Goal: Task Accomplishment & Management: Manage account settings

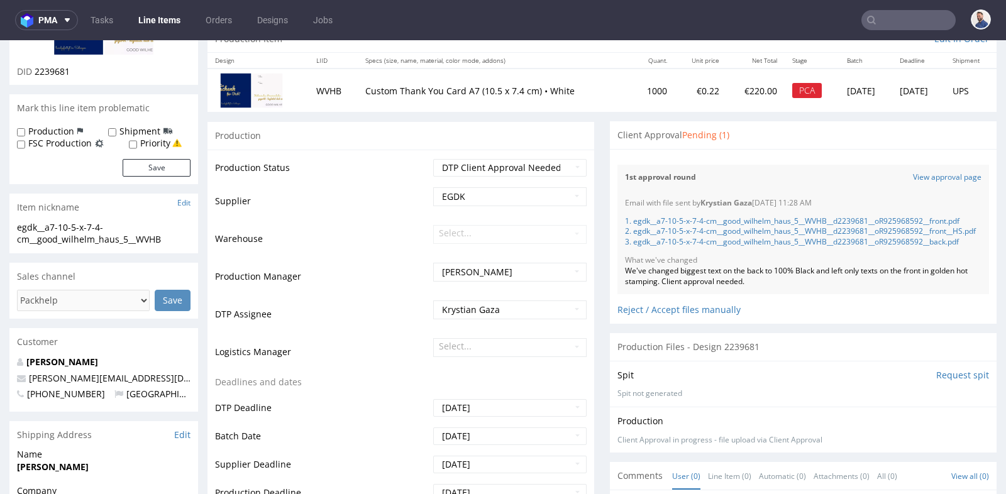
scroll to position [172, 0]
click at [902, 25] on input "text" at bounding box center [908, 20] width 94 height 20
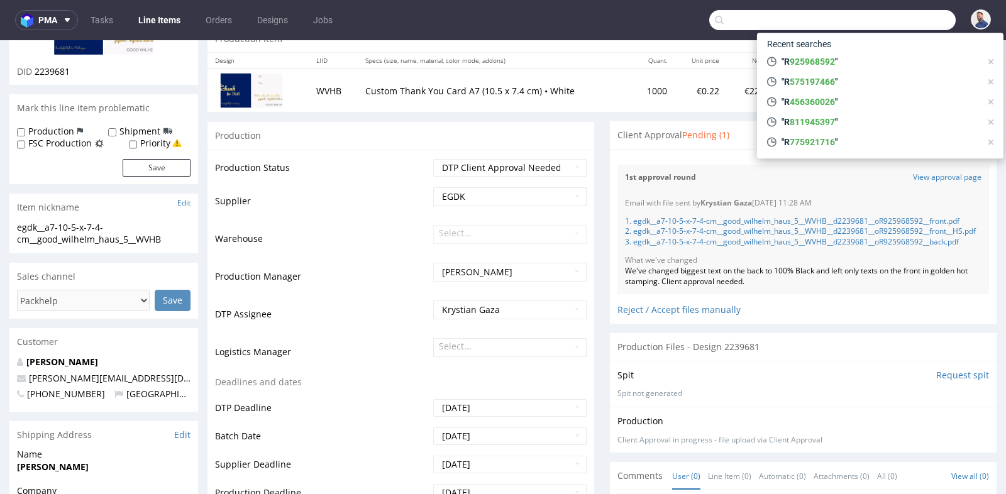
paste input "business@organicsecret.de"
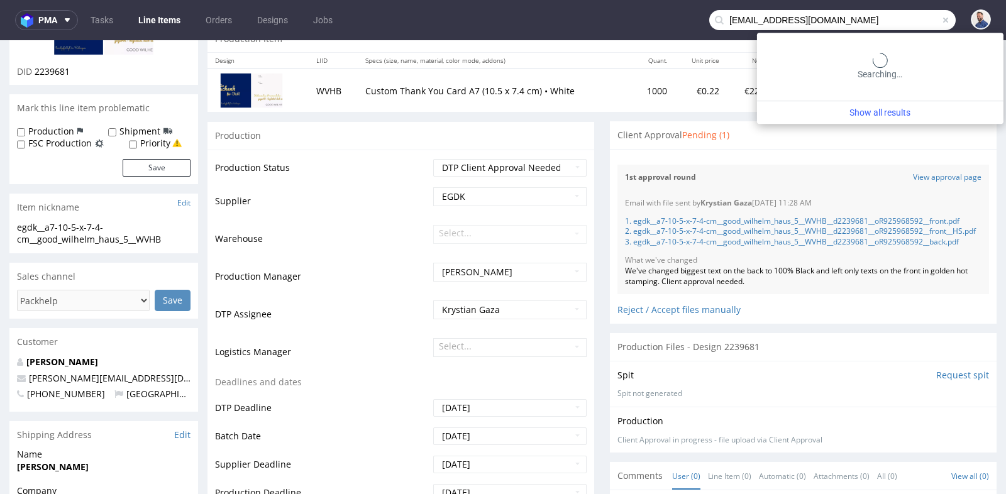
type input "business@organicsecret.de"
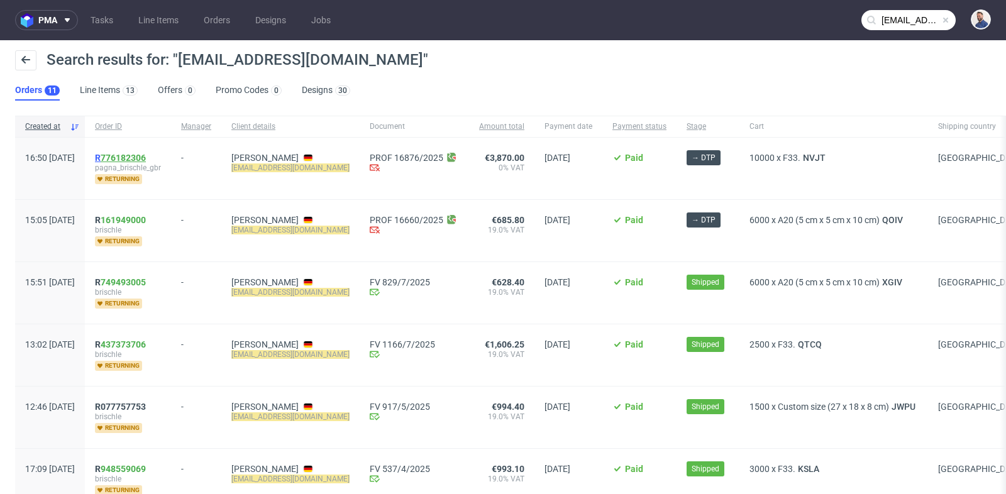
click at [146, 158] on link "776182306" at bounding box center [123, 158] width 45 height 10
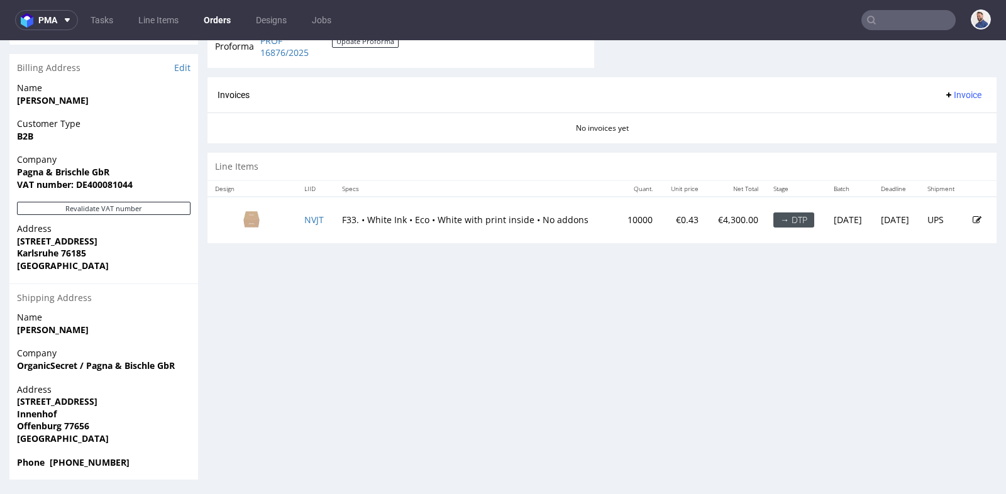
scroll to position [3, 0]
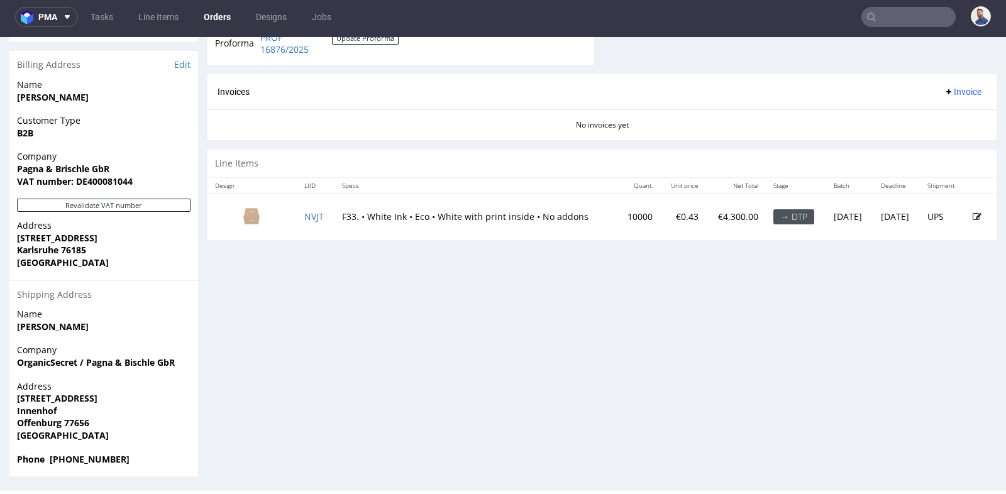
click at [203, 199] on div "Order R776182306 09.08.2025 04:50 PM Mark this order as problematic Invoice Sav…" at bounding box center [503, 1] width 1006 height 972
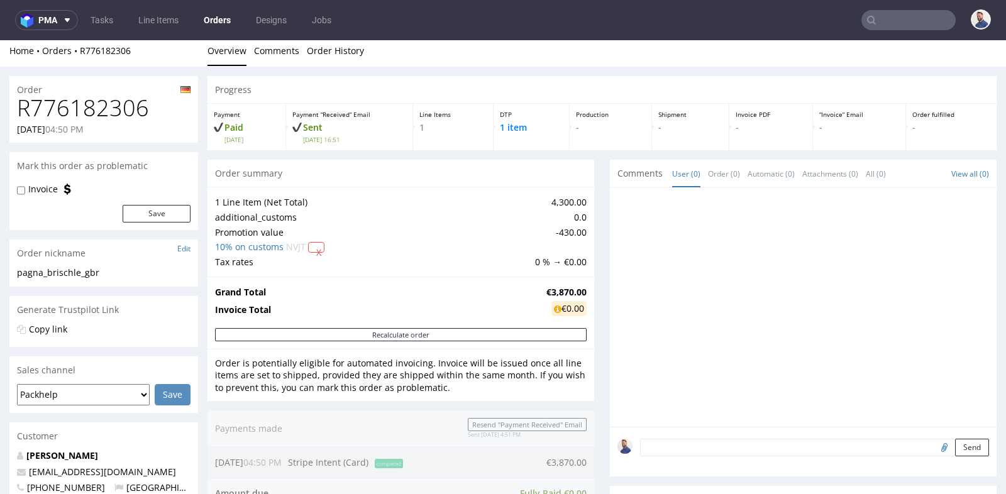
scroll to position [0, 0]
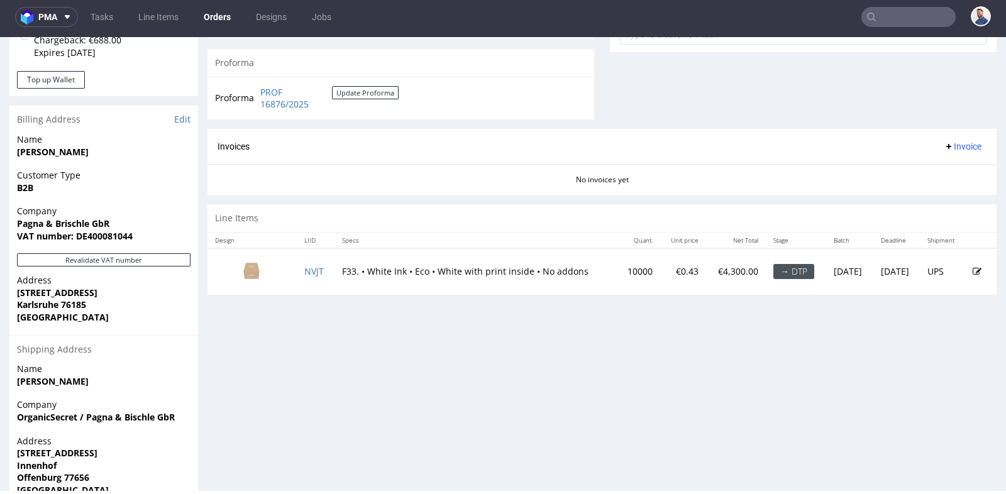
scroll to position [498, 0]
click at [185, 114] on link "Edit" at bounding box center [182, 120] width 16 height 13
type input "business@organicsecret.de"
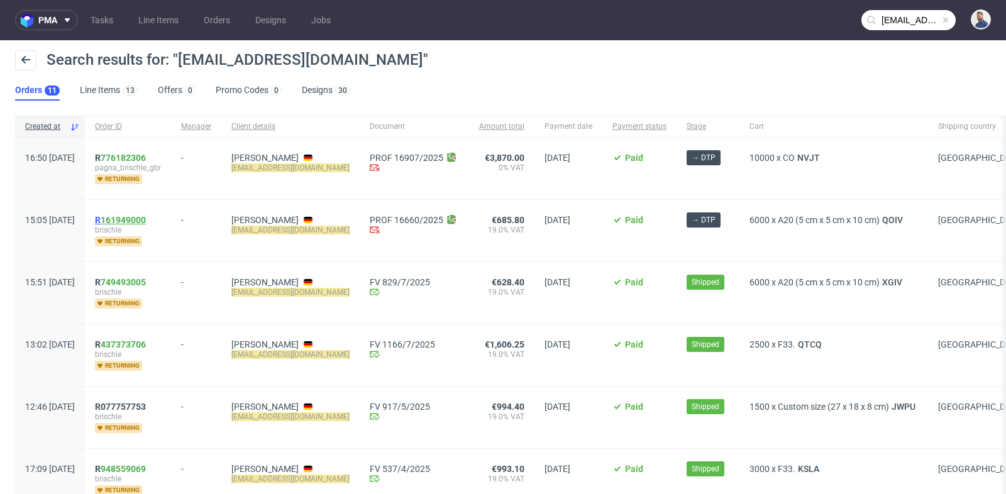
click at [145, 218] on link "161949000" at bounding box center [123, 220] width 45 height 10
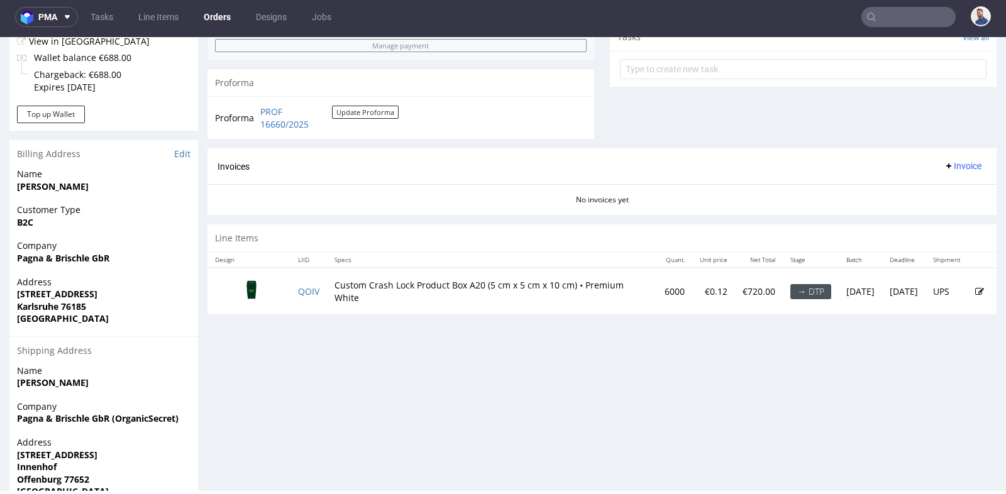
scroll to position [437, 0]
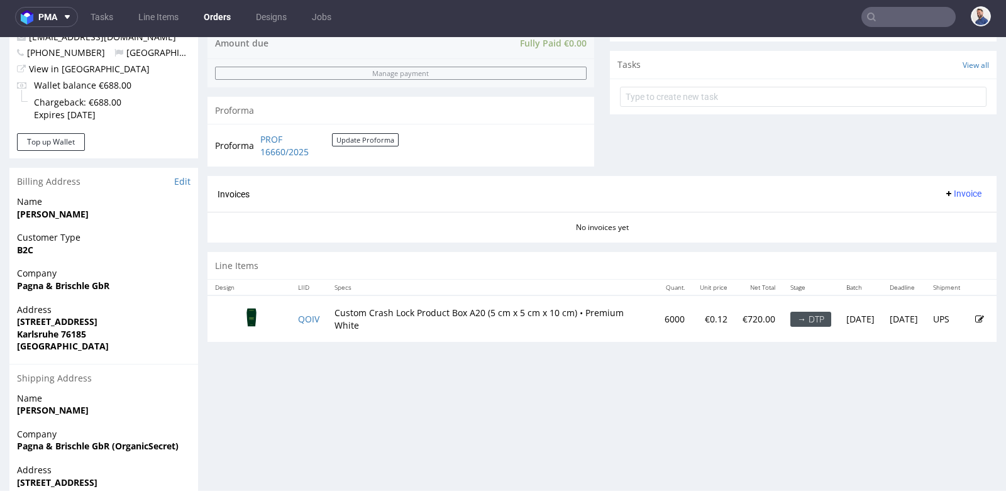
click at [884, 21] on input "text" at bounding box center [908, 17] width 94 height 20
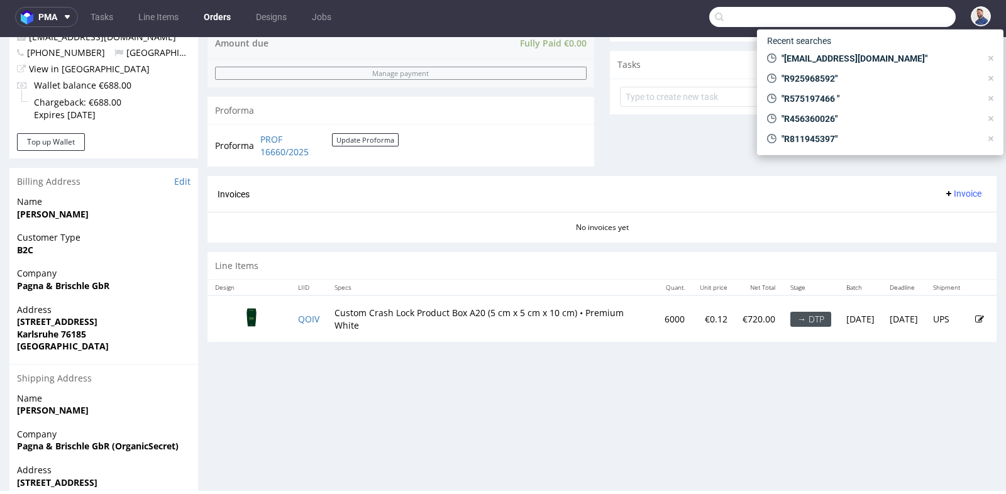
paste input "R648115643"
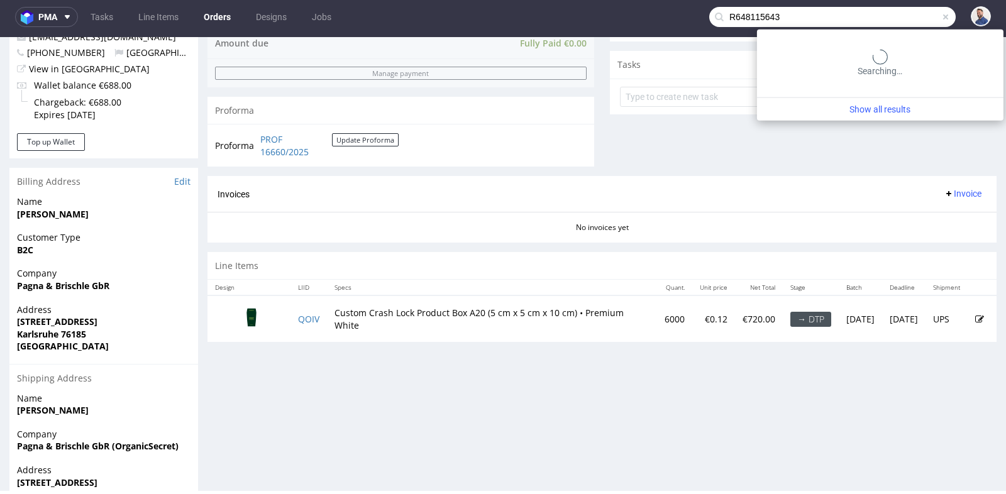
type input "R648115643"
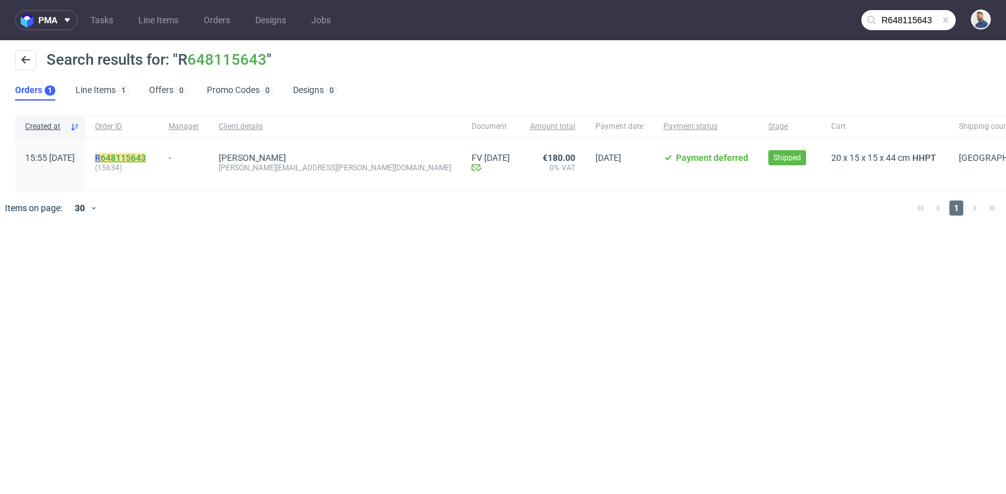
click at [146, 157] on link "648115643" at bounding box center [123, 158] width 45 height 10
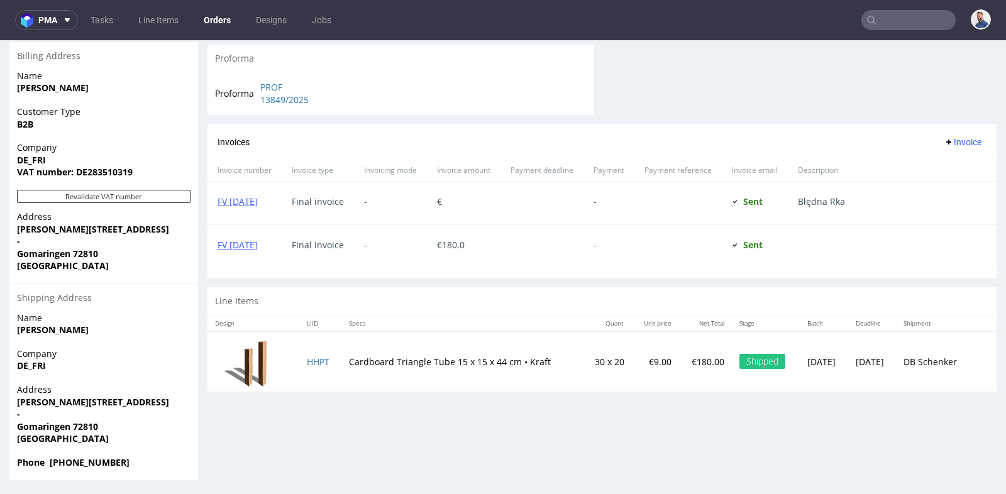
scroll to position [3, 0]
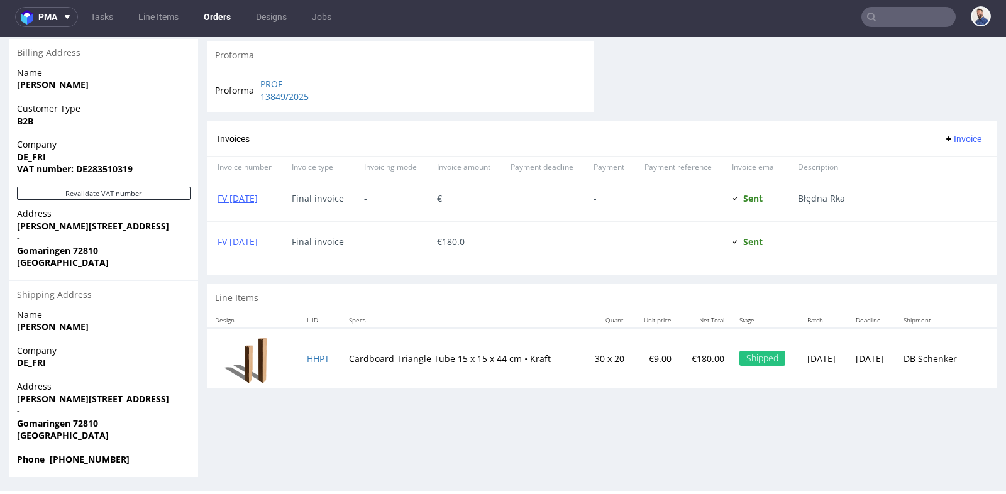
click at [585, 301] on div "Line Items" at bounding box center [601, 298] width 789 height 28
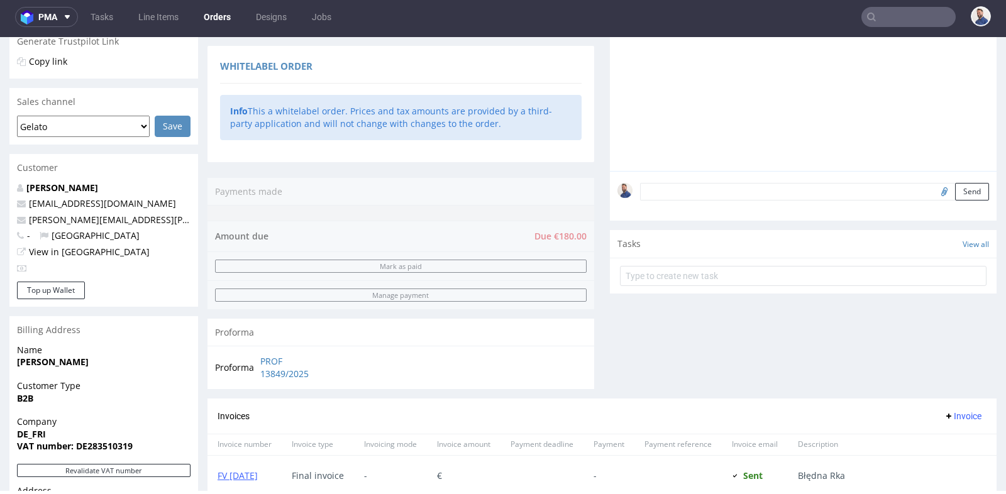
scroll to position [256, 0]
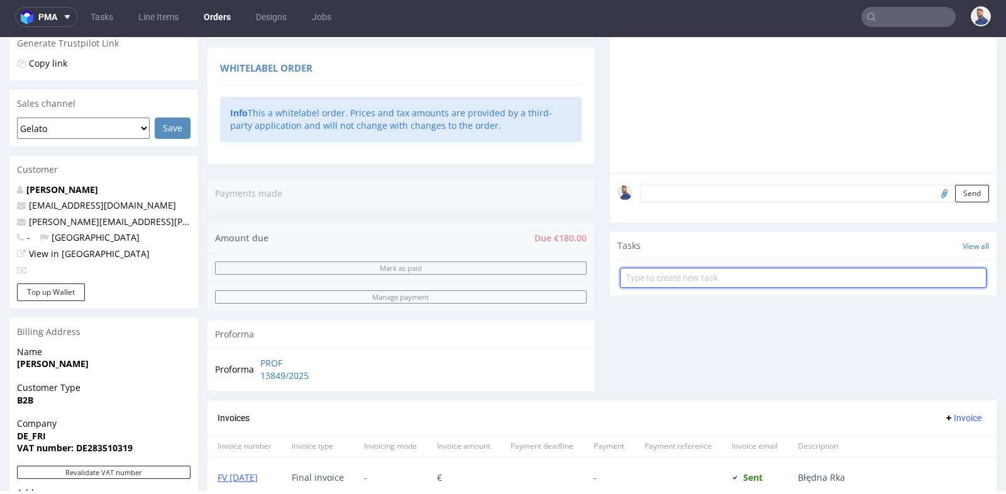
click at [692, 274] on input "text" at bounding box center [803, 278] width 367 height 20
type input "prośba o refund"
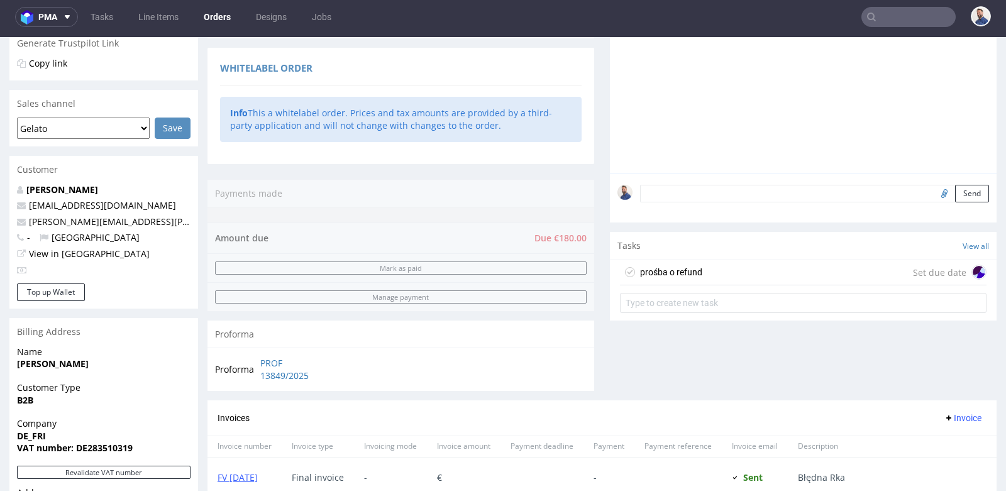
click at [761, 270] on div "prośba o refund Set due date" at bounding box center [803, 272] width 367 height 25
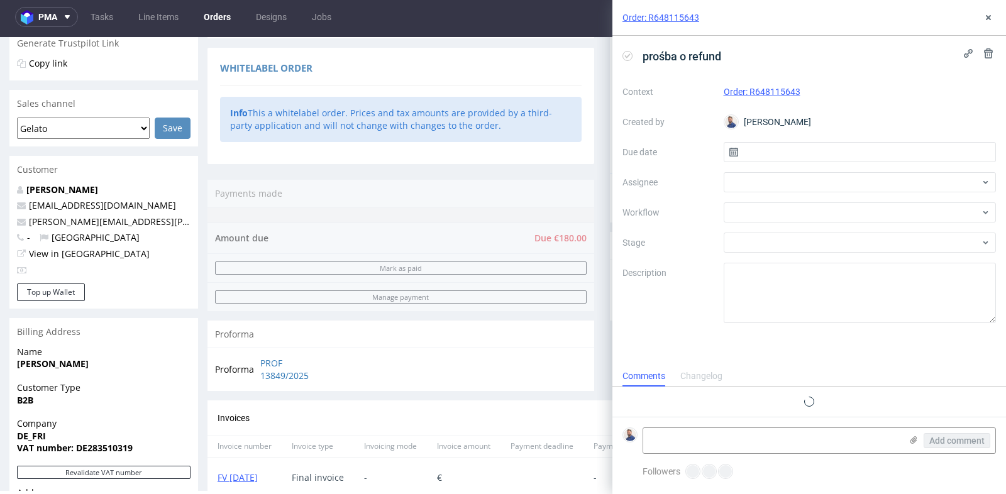
scroll to position [9, 0]
click at [793, 153] on input "text" at bounding box center [860, 152] width 273 height 20
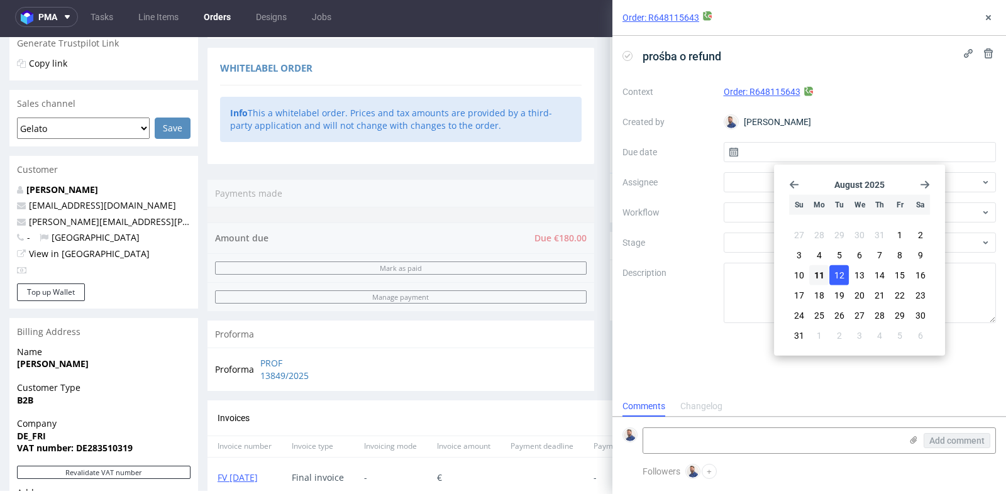
click at [843, 276] on span "12" at bounding box center [839, 275] width 10 height 13
type input "12/08/2025"
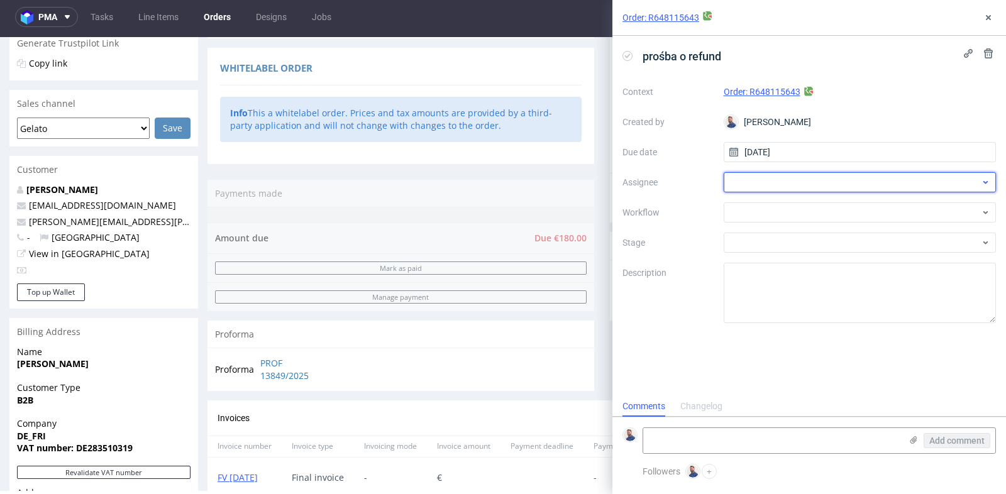
click at [858, 186] on div at bounding box center [860, 182] width 273 height 20
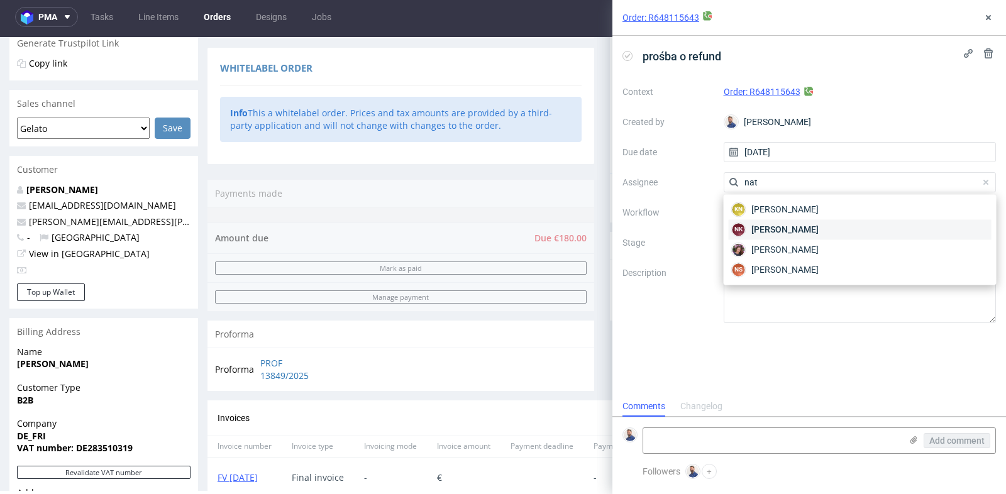
type input "nat"
click at [848, 223] on div "NK Natalia Kaczorowska" at bounding box center [860, 229] width 263 height 20
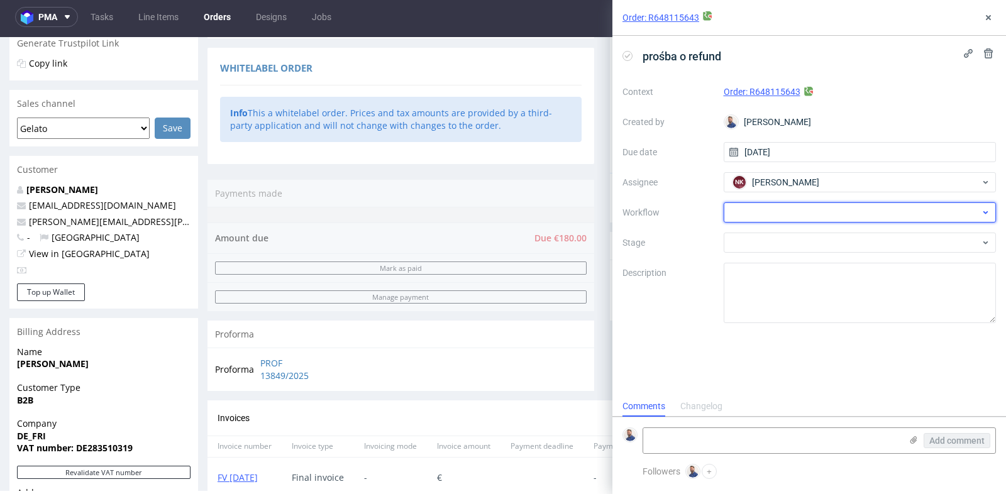
click at [862, 202] on div at bounding box center [860, 212] width 273 height 20
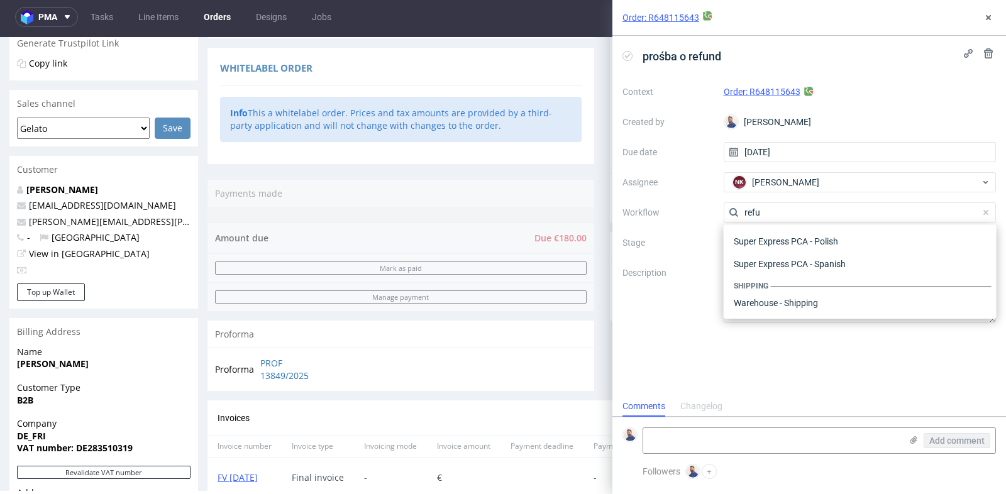
scroll to position [67, 0]
type input "refund"
click at [590, 174] on div "Progress Payment Payment deferred Payment “Received” Email - Line Items 1 DTP -…" at bounding box center [601, 249] width 789 height 855
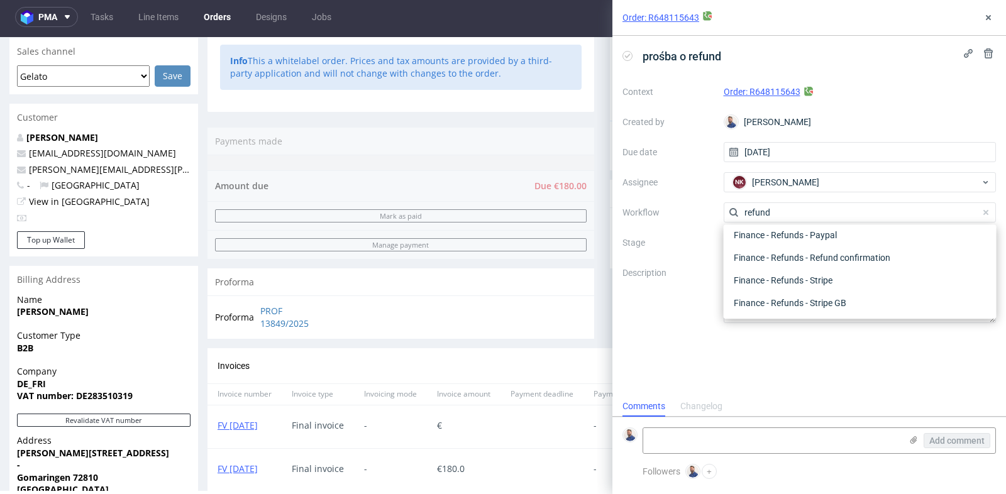
scroll to position [335, 0]
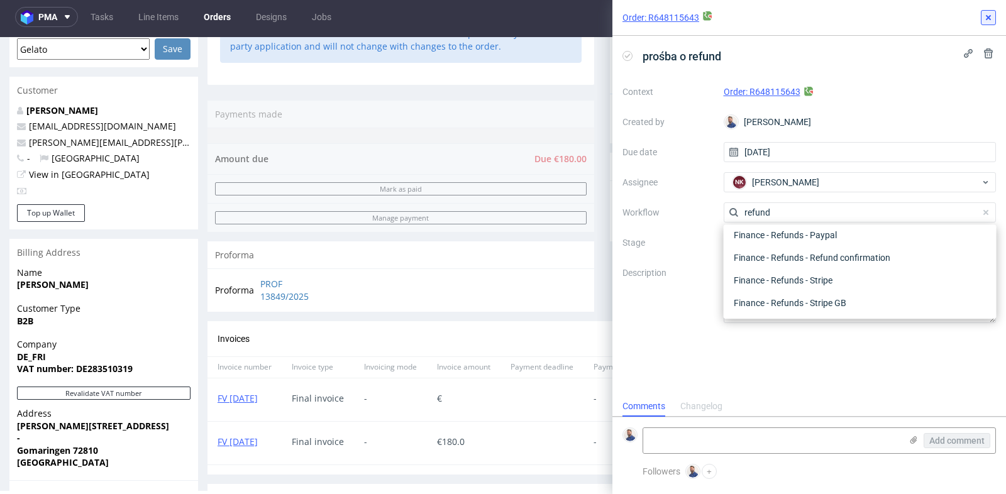
click at [986, 18] on icon at bounding box center [988, 18] width 10 height 10
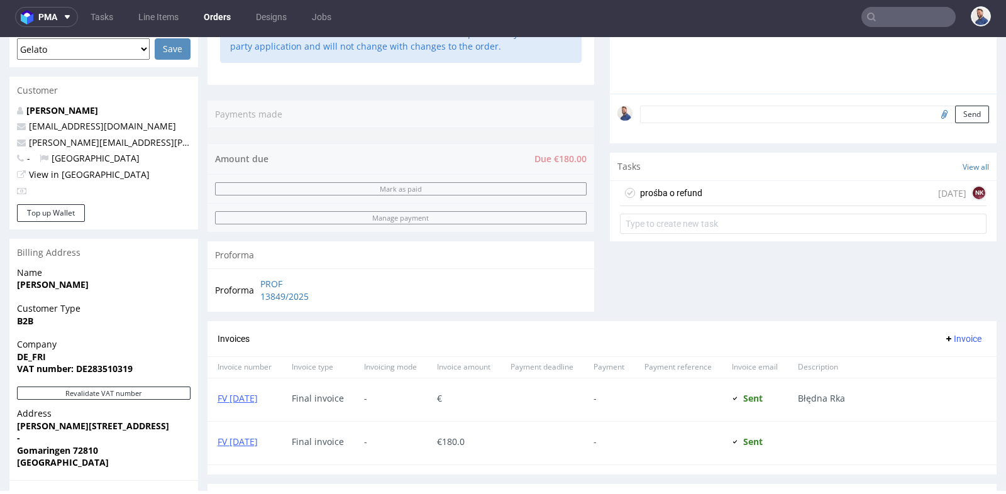
click at [982, 185] on div "prośba o refund in 1 day NK" at bounding box center [803, 210] width 387 height 58
click at [973, 187] on figcaption "NK" at bounding box center [979, 193] width 13 height 13
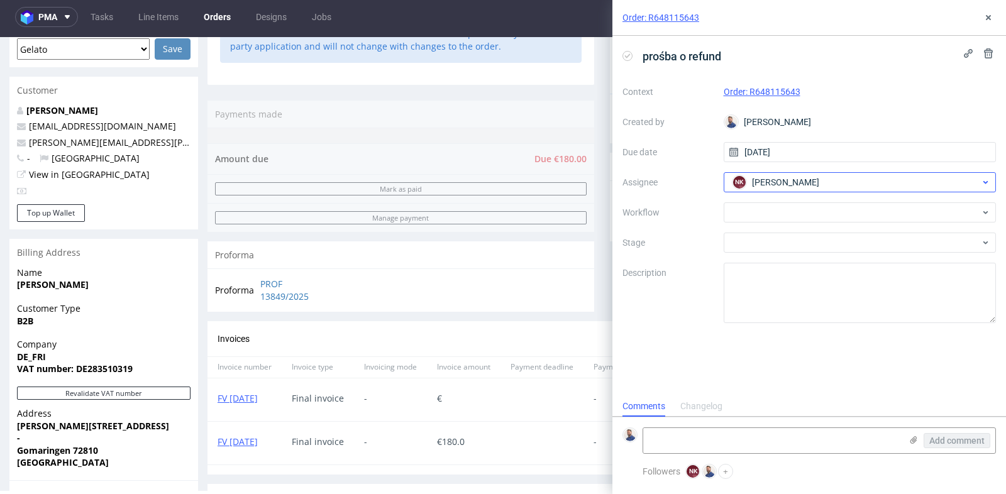
scroll to position [9, 0]
click at [971, 186] on div "NK Natalia Kaczorowska" at bounding box center [855, 182] width 252 height 20
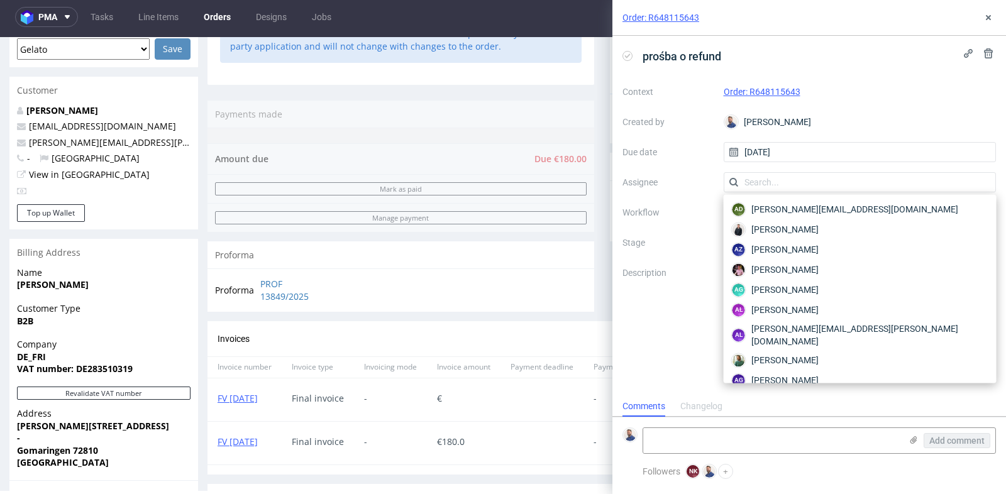
scroll to position [2434, 0]
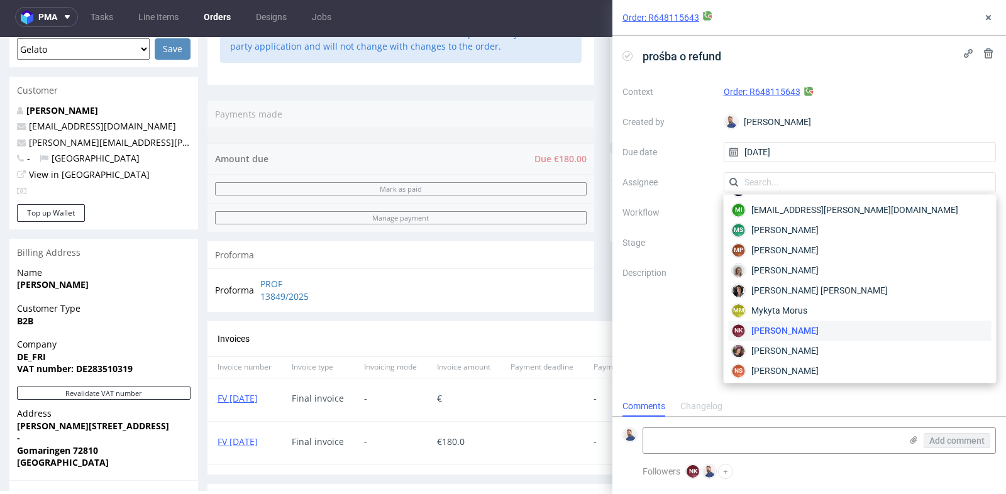
click at [991, 44] on div "prośba o refund Context Order: R648115643 Created by Michał Rachański Due date …" at bounding box center [809, 216] width 394 height 360
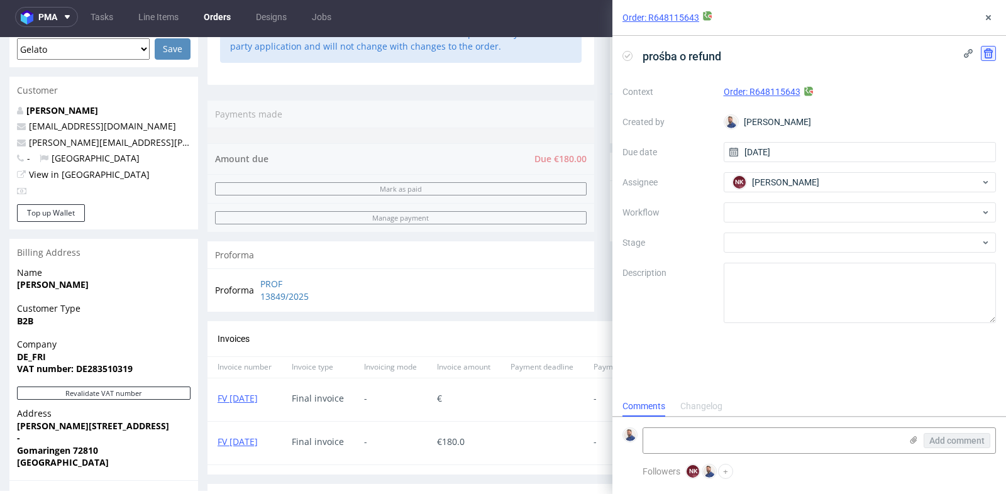
click at [990, 53] on icon at bounding box center [988, 53] width 10 height 10
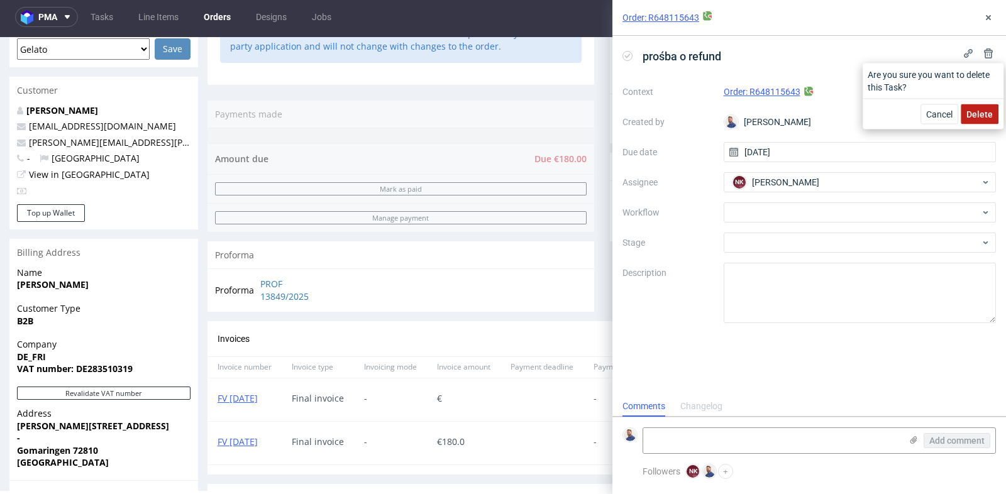
click at [979, 112] on span "Delete" at bounding box center [979, 114] width 26 height 9
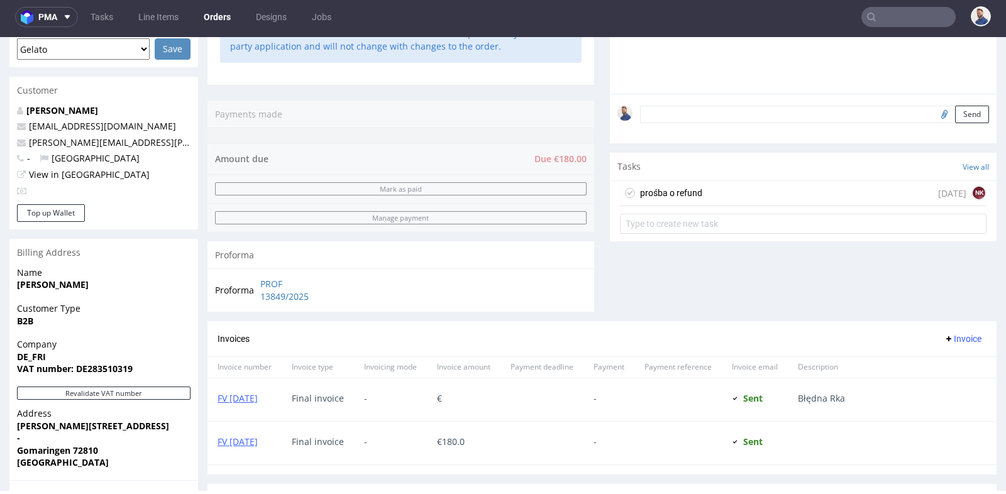
click at [943, 189] on div "in 1 day NK" at bounding box center [962, 192] width 48 height 15
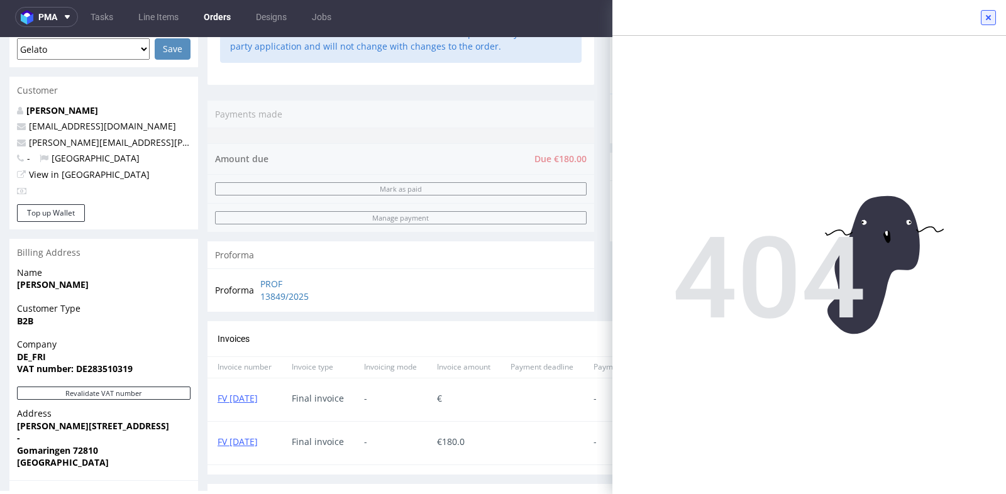
click at [987, 21] on icon at bounding box center [988, 18] width 10 height 10
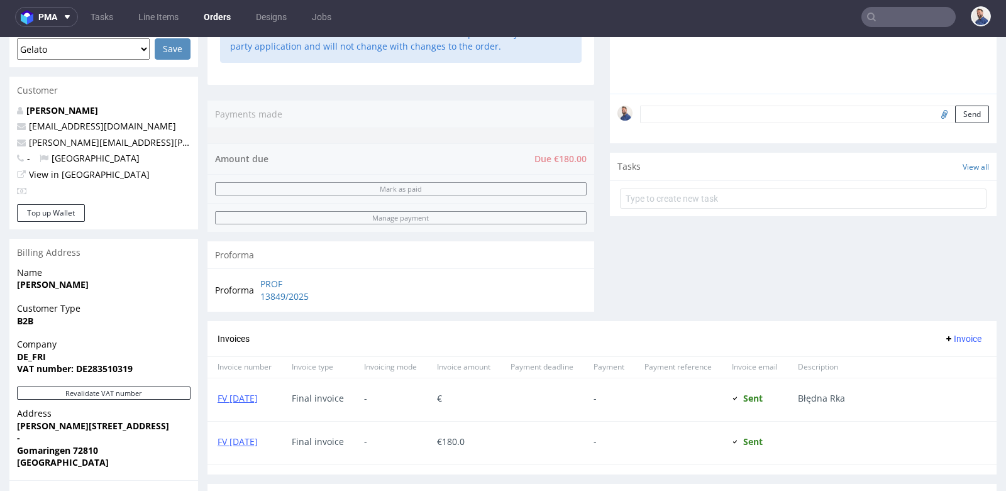
click at [776, 229] on div "Comments User (0) Order (0) Automatic (0) Attachments (0) All (0) View all (0) …" at bounding box center [803, 73] width 387 height 495
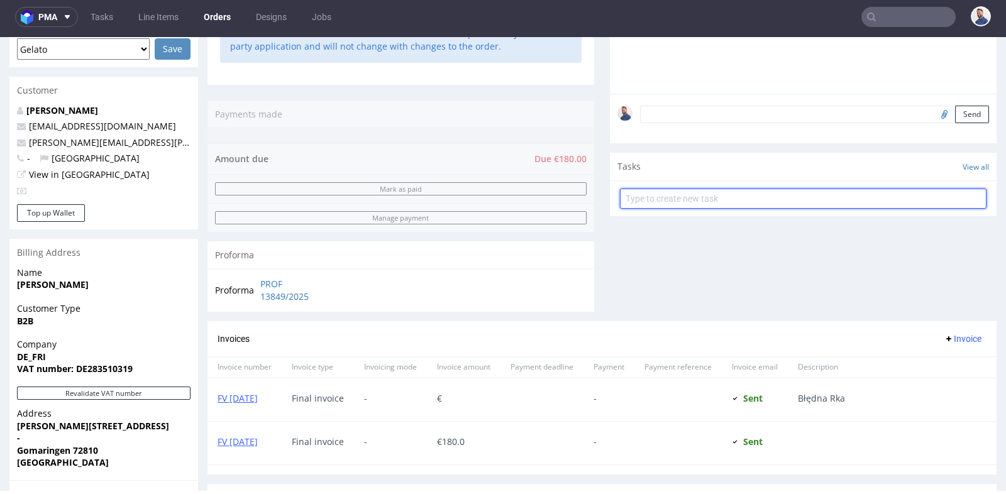
click at [780, 204] on input "text" at bounding box center [803, 199] width 367 height 20
type input "prośba o korektę faktury"
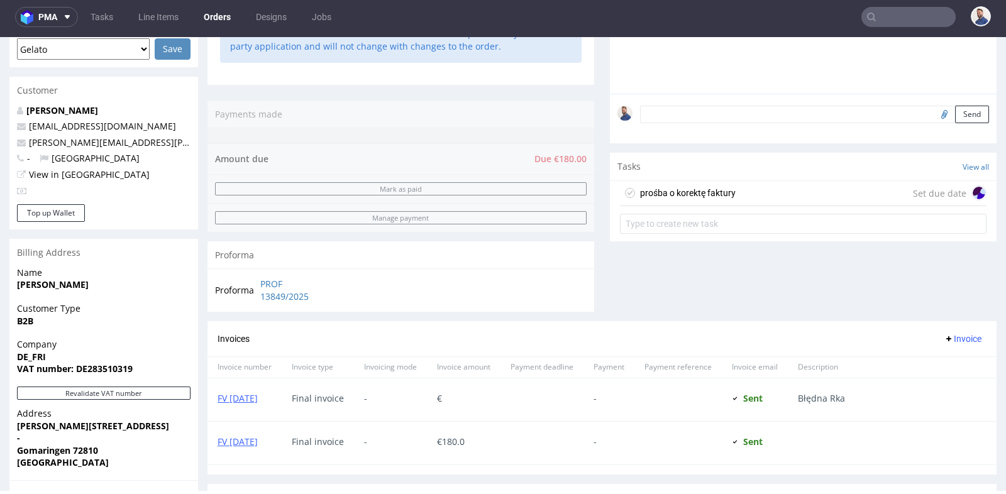
click at [821, 197] on div "prośba o korektę faktury Set due date" at bounding box center [803, 193] width 367 height 25
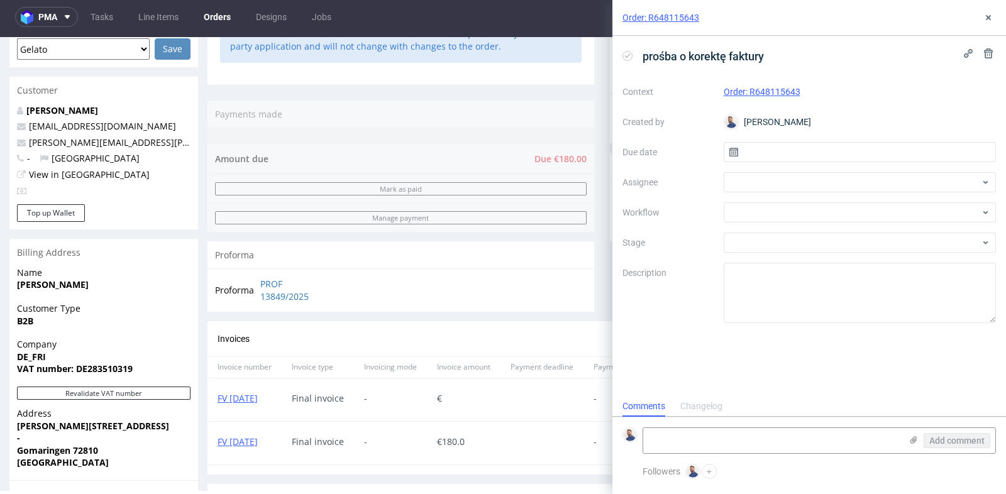
scroll to position [9, 0]
click at [838, 155] on input "text" at bounding box center [860, 152] width 273 height 20
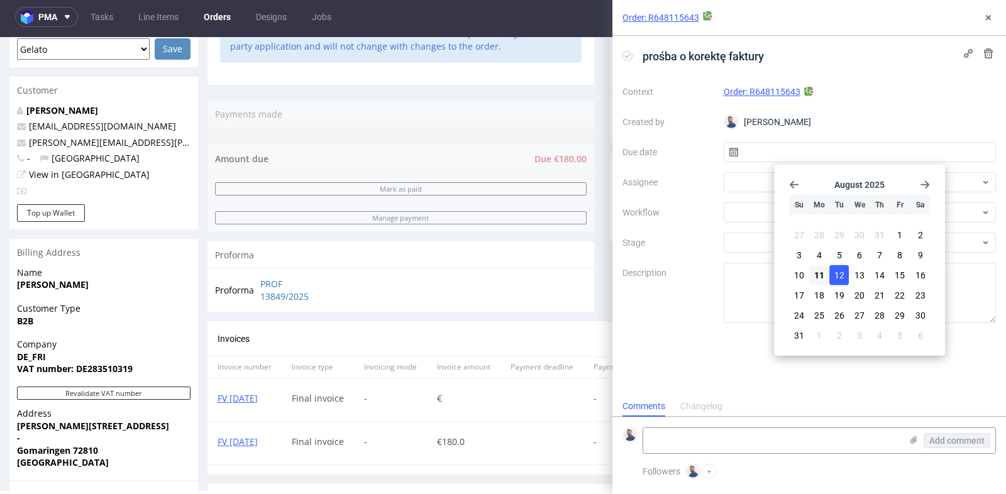
click at [841, 274] on span "12" at bounding box center [839, 275] width 10 height 13
type input "12/08/2025"
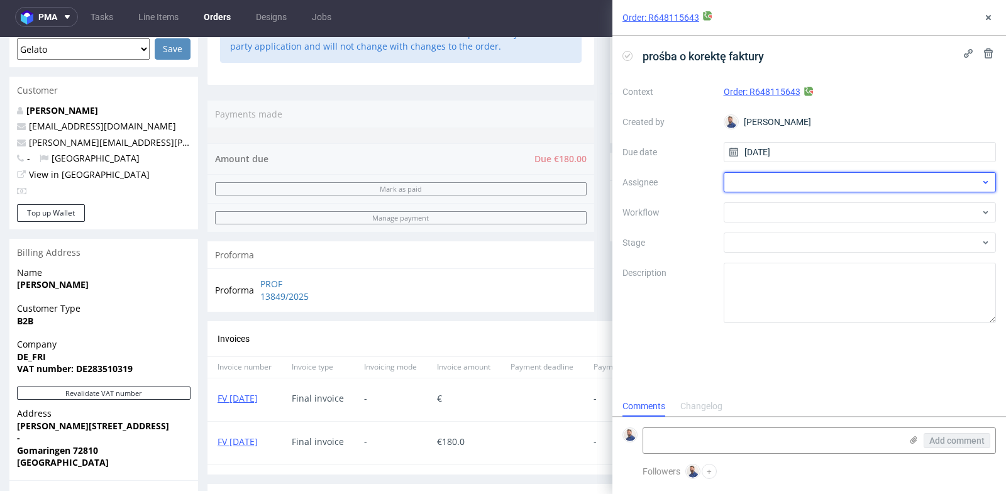
click at [883, 175] on div at bounding box center [860, 182] width 273 height 20
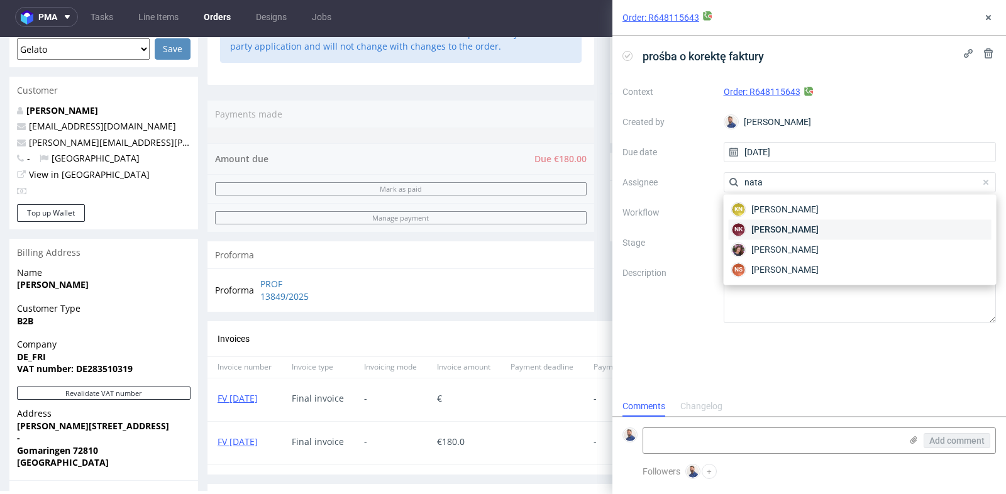
type input "nata"
click at [861, 222] on div "NK Natalia Kaczorowska" at bounding box center [860, 229] width 263 height 20
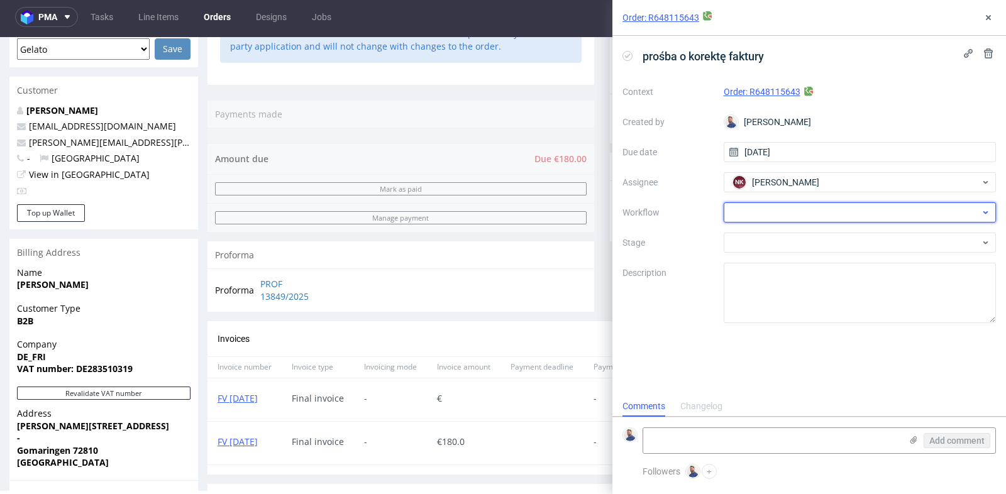
click at [870, 206] on div at bounding box center [860, 212] width 273 height 20
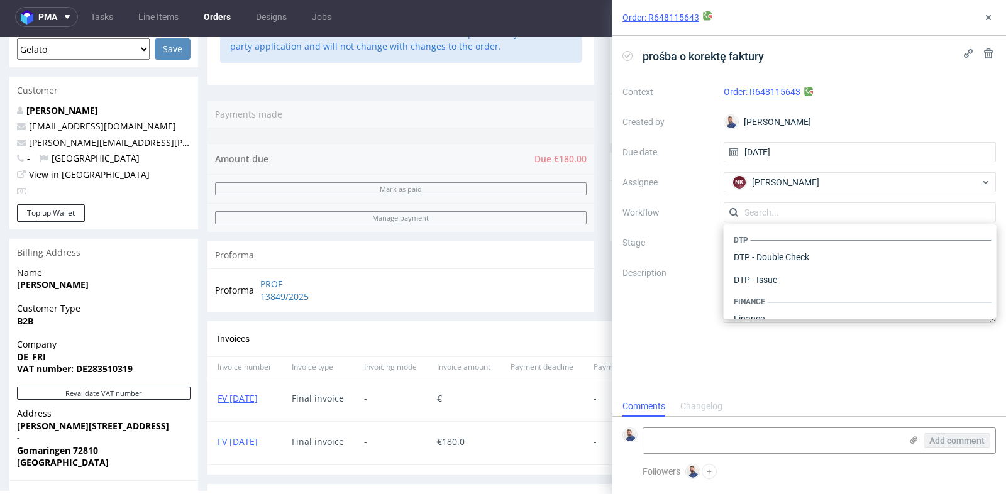
scroll to position [773, 0]
type input "k"
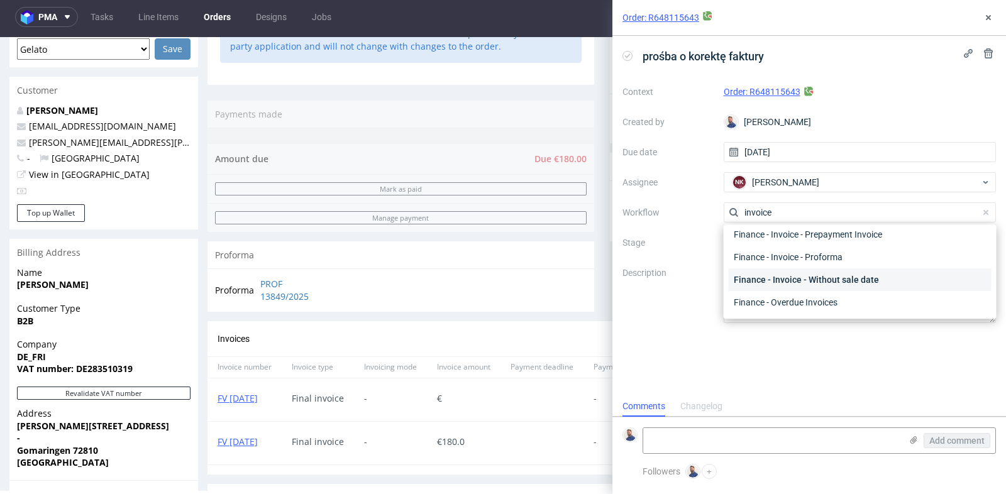
scroll to position [90, 0]
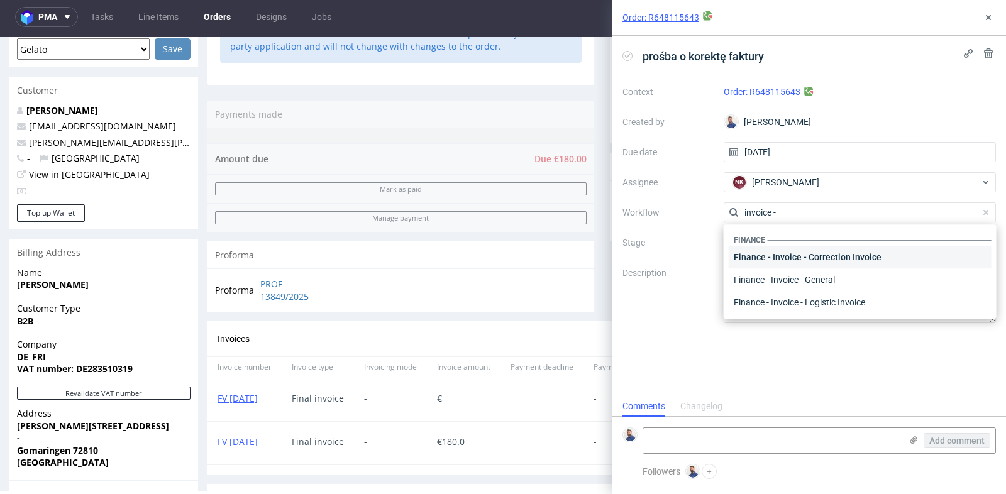
type input "invoice -"
click at [863, 263] on div "Finance - Invoice - Correction Invoice" at bounding box center [860, 257] width 263 height 23
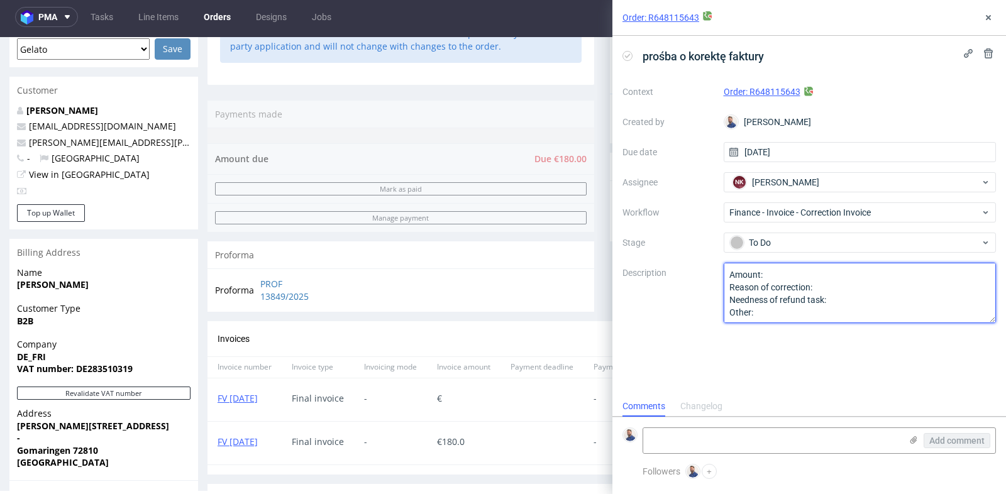
click at [853, 278] on textarea "Amount: Reason of correction: Needness of refund task: Other:" at bounding box center [860, 293] width 273 height 60
click at [867, 286] on textarea "Amount: Reason of correction: Needness of refund task: Other:" at bounding box center [860, 293] width 273 height 60
click at [871, 279] on textarea "Amount: Reason of correction: Needness of refund task: Other:" at bounding box center [860, 293] width 273 height 60
click at [870, 286] on textarea "Amount: Reason of correction: Needness of refund task: Other:" at bounding box center [860, 293] width 273 height 60
click at [887, 298] on textarea "Amount: Reason of correction: Needness of refund task: Other:" at bounding box center [860, 293] width 273 height 60
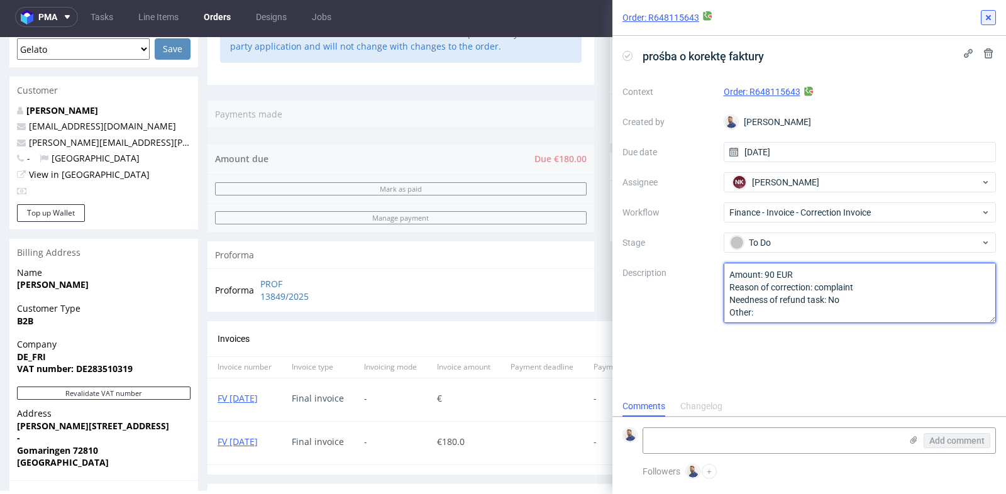
type textarea "Amount: 90 EUR Reason of correction: complaint Needness of refund task: No Othe…"
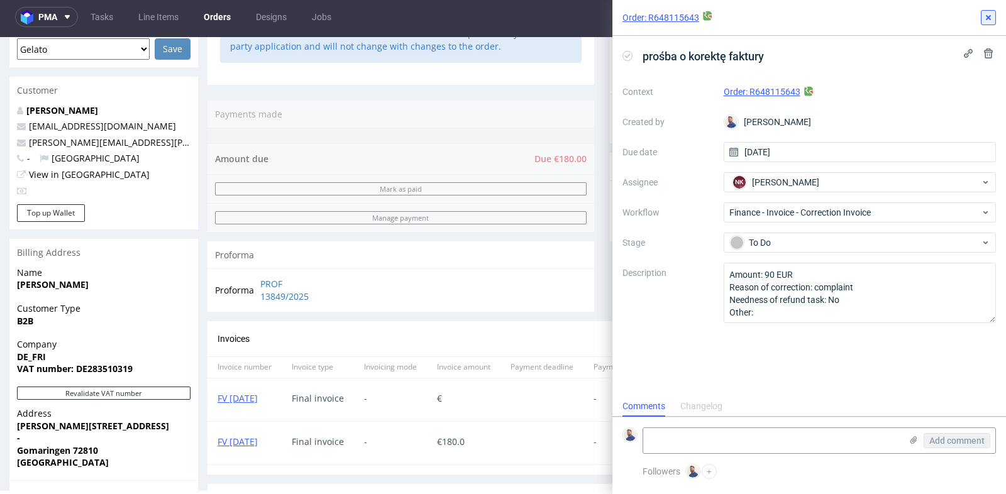
click at [990, 18] on icon at bounding box center [988, 18] width 10 height 10
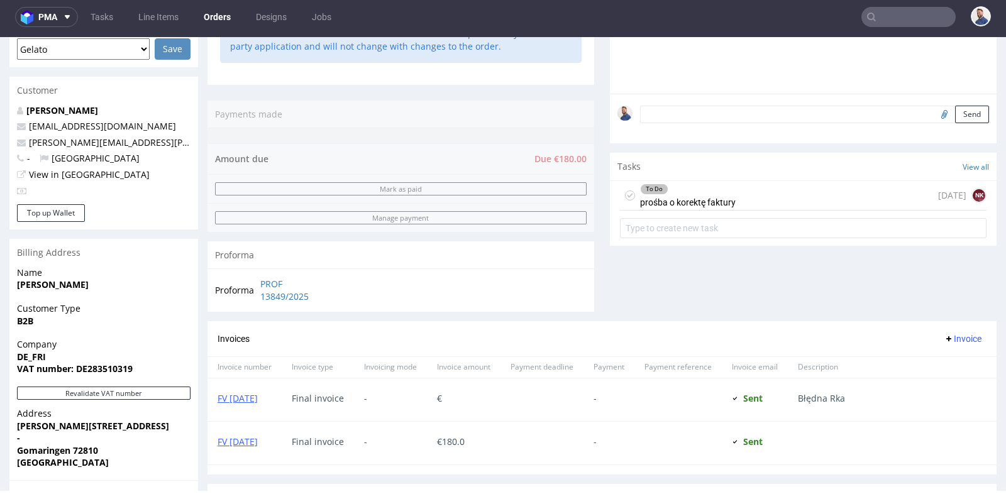
click at [686, 187] on div "To Do" at bounding box center [688, 189] width 94 height 10
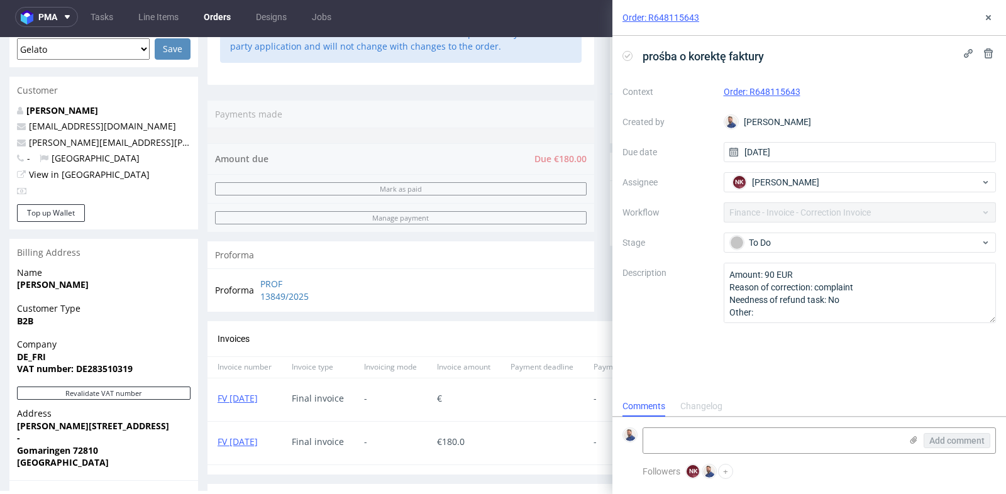
scroll to position [9, 0]
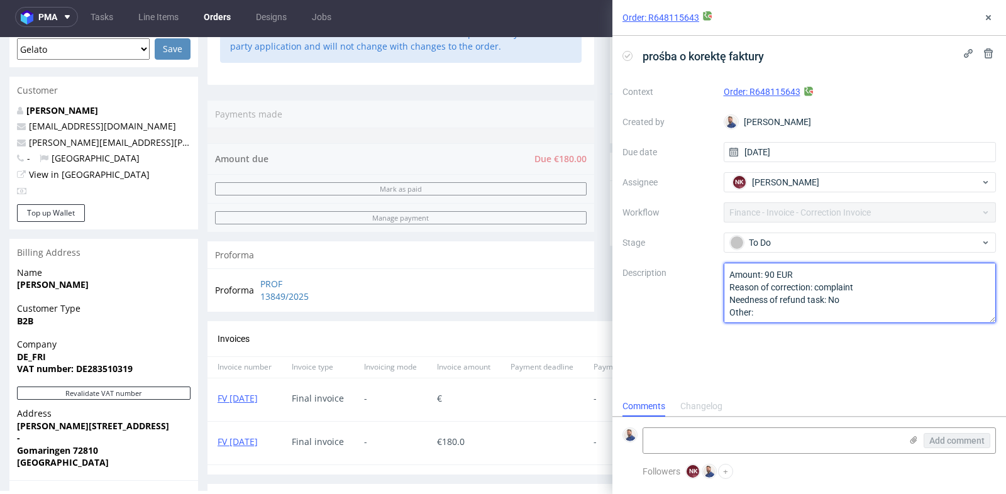
click at [864, 285] on textarea "Amount: 90 EUR Reason of correction: complaint Needness of refund task: No Othe…" at bounding box center [860, 293] width 273 height 60
type textarea "Amount: 90 EUR Reason of correction: complaint regarding the boxes that were op…"
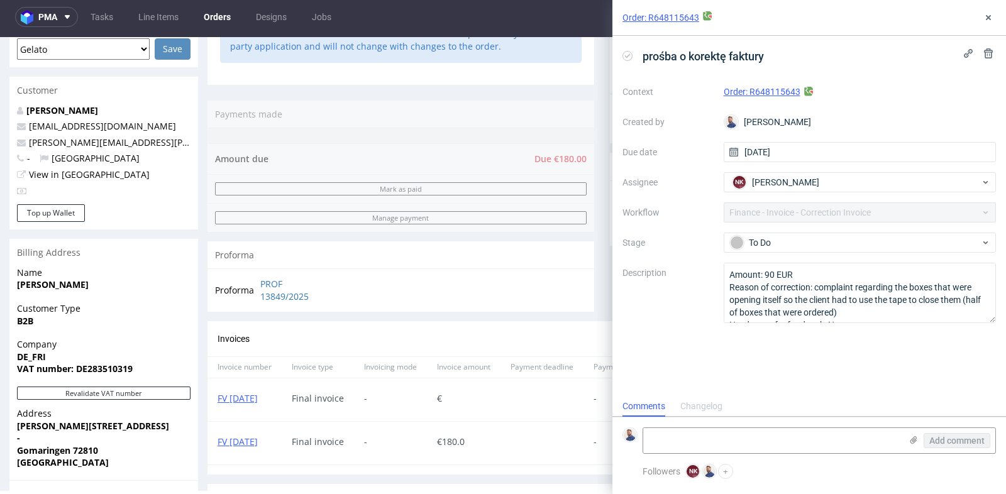
click at [699, 286] on label "Description" at bounding box center [667, 292] width 91 height 55
click at [988, 17] on use at bounding box center [988, 17] width 5 height 5
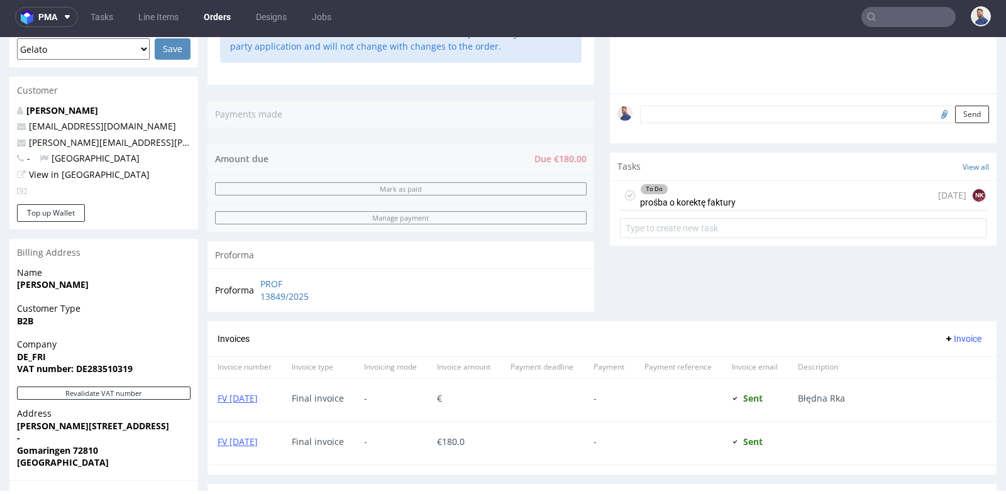
click at [783, 202] on div "To Do prośba o korektę faktury in 1 day NK" at bounding box center [803, 196] width 367 height 30
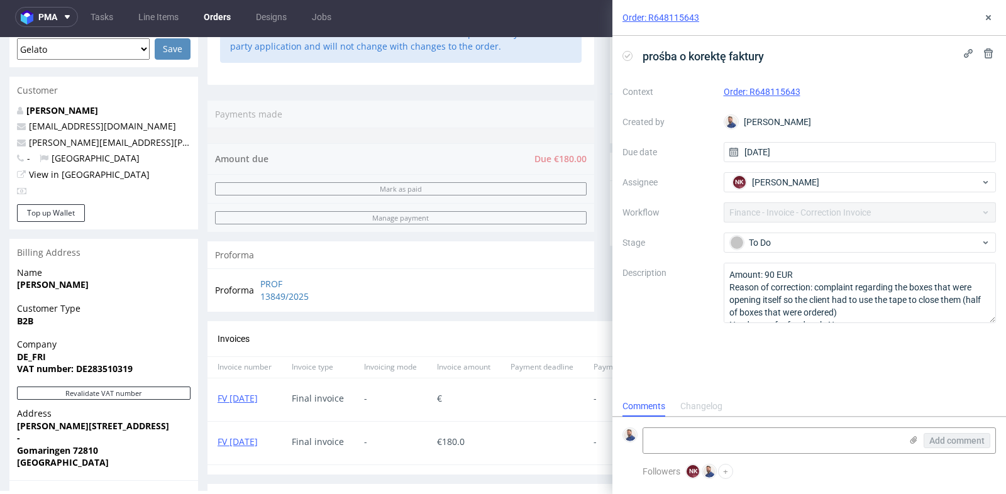
scroll to position [9, 0]
click at [992, 21] on icon at bounding box center [988, 18] width 10 height 10
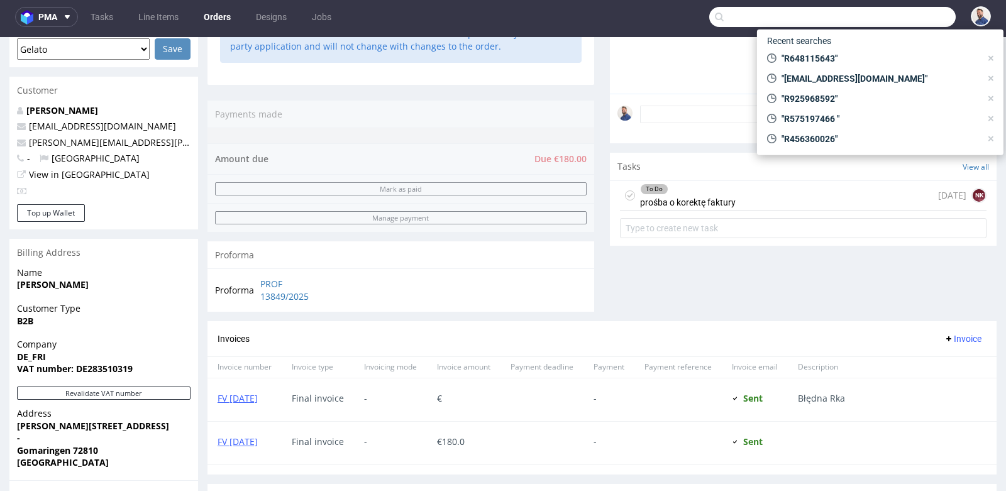
click at [882, 14] on input "text" at bounding box center [832, 17] width 246 height 20
paste input "R595531420"
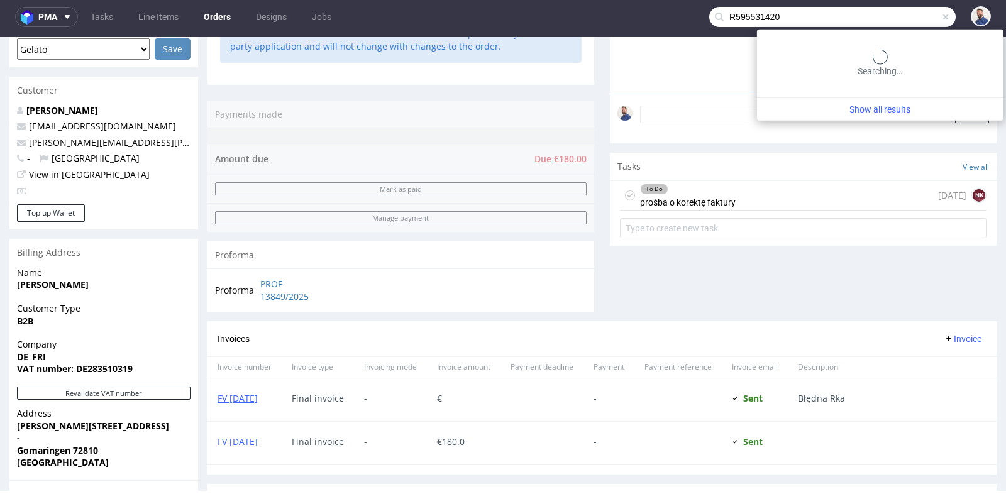
type input "R595531420"
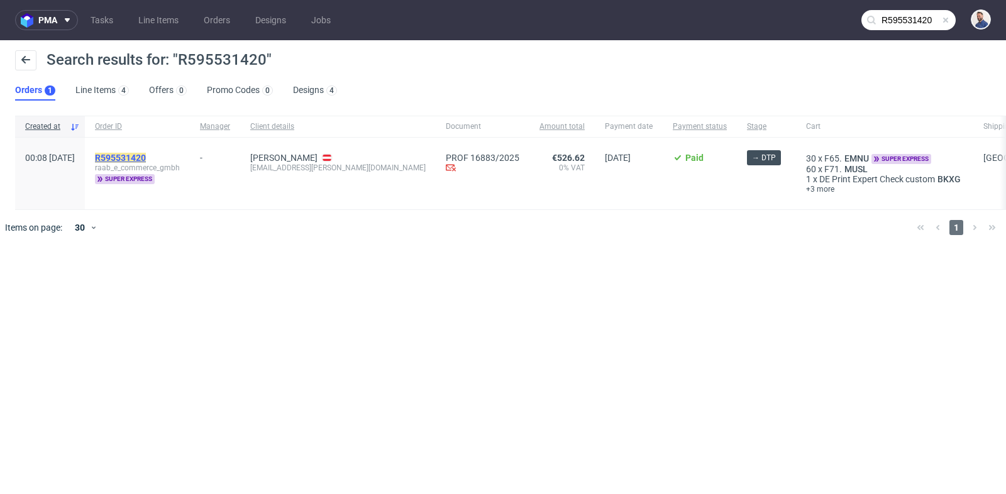
click at [146, 153] on mark "R595531420" at bounding box center [120, 158] width 51 height 10
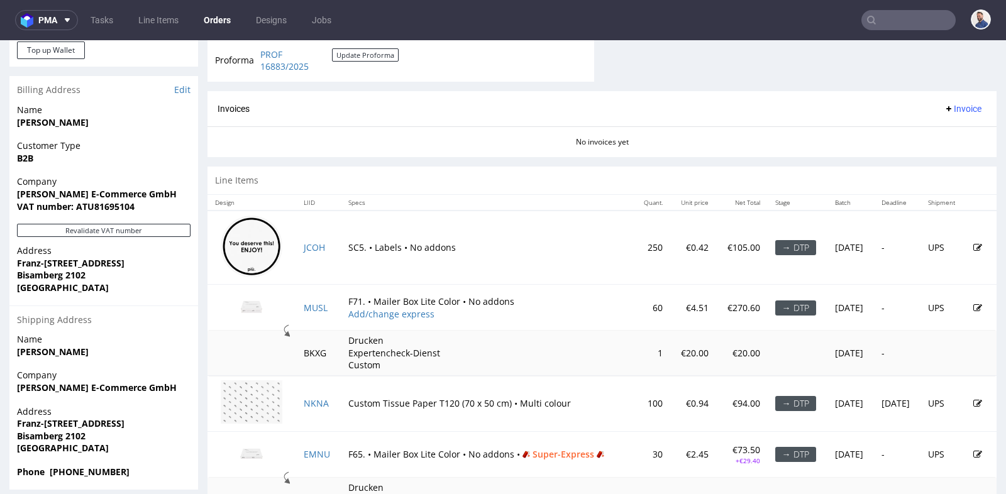
scroll to position [558, 0]
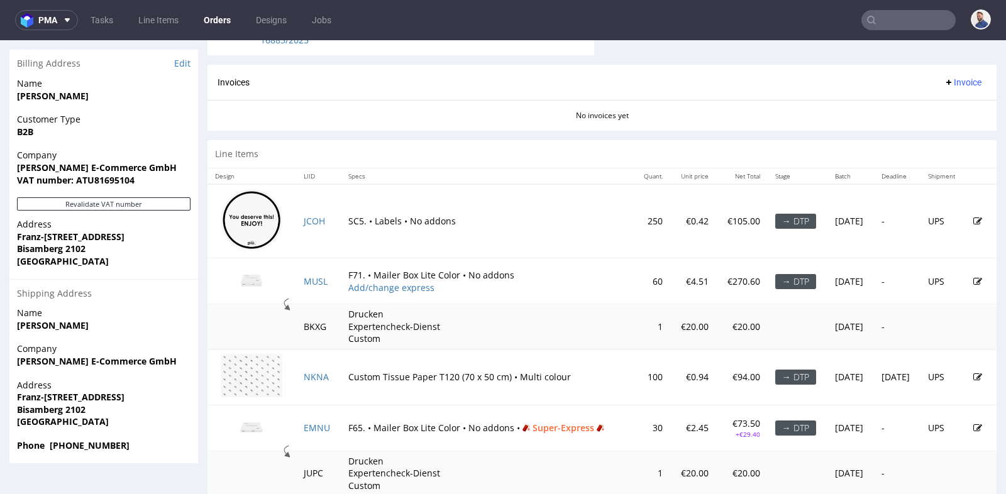
click at [461, 237] on td "SC5. • Labels • No addons" at bounding box center [487, 221] width 293 height 74
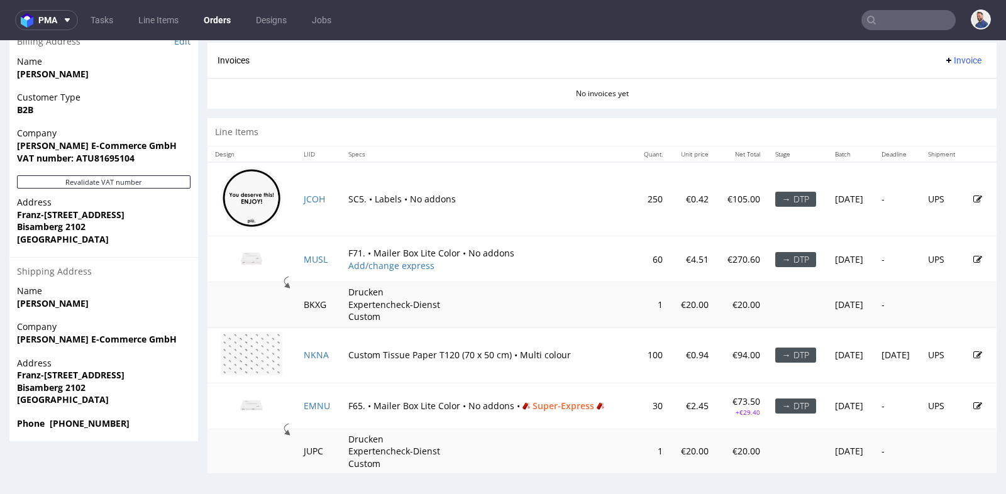
scroll to position [3, 0]
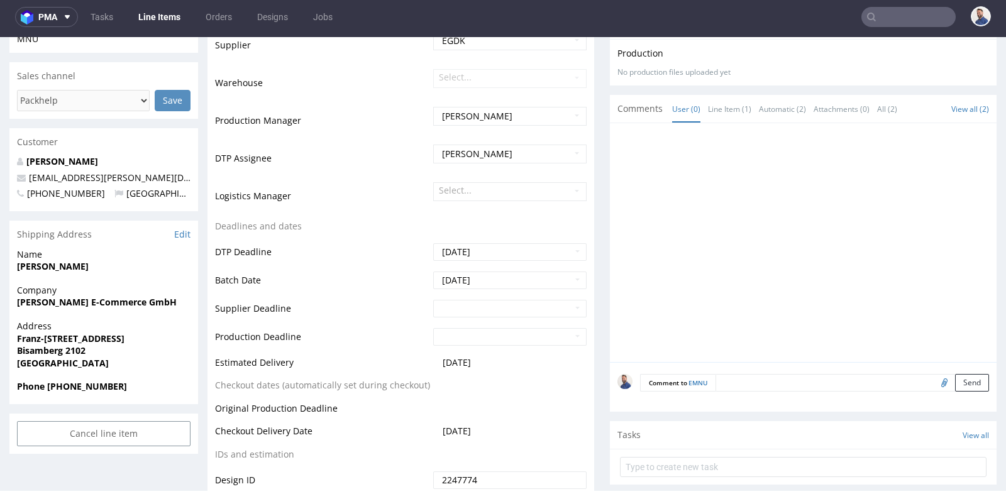
scroll to position [335, 0]
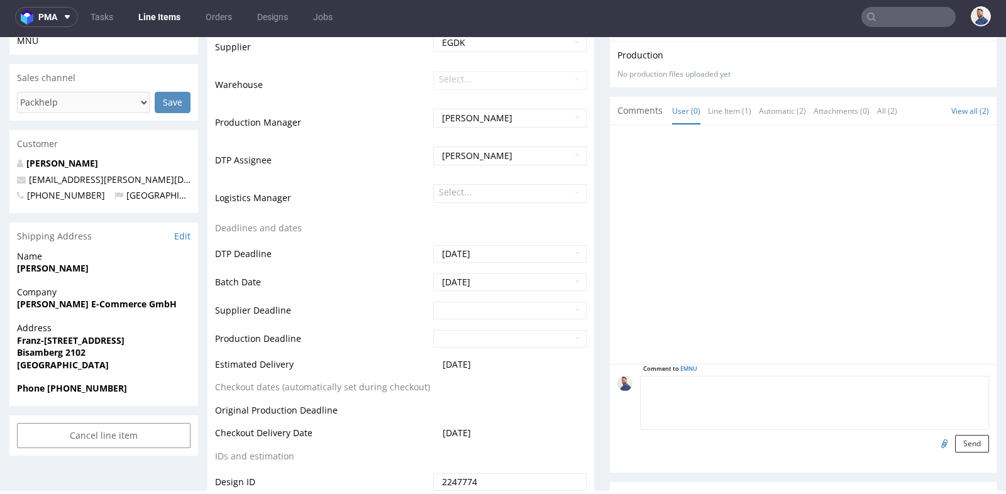
click at [820, 384] on textarea at bounding box center [814, 403] width 349 height 54
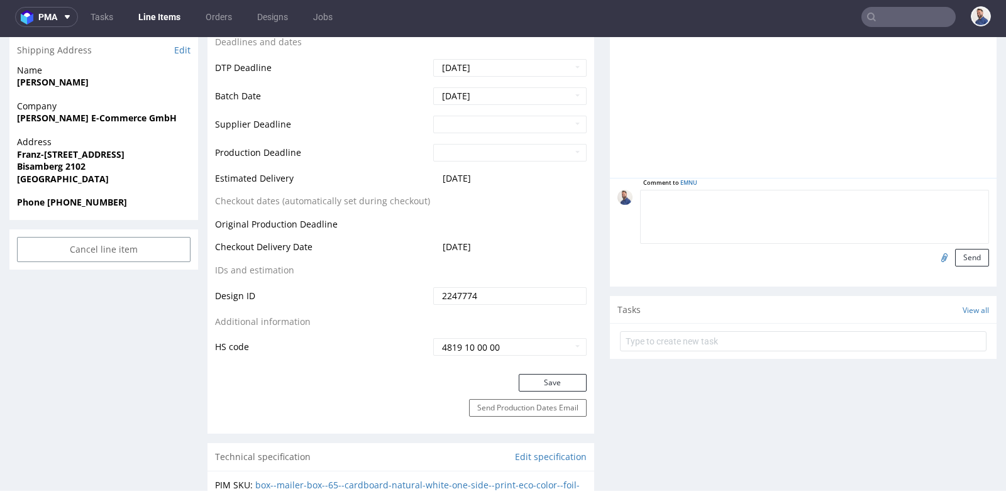
scroll to position [531, 0]
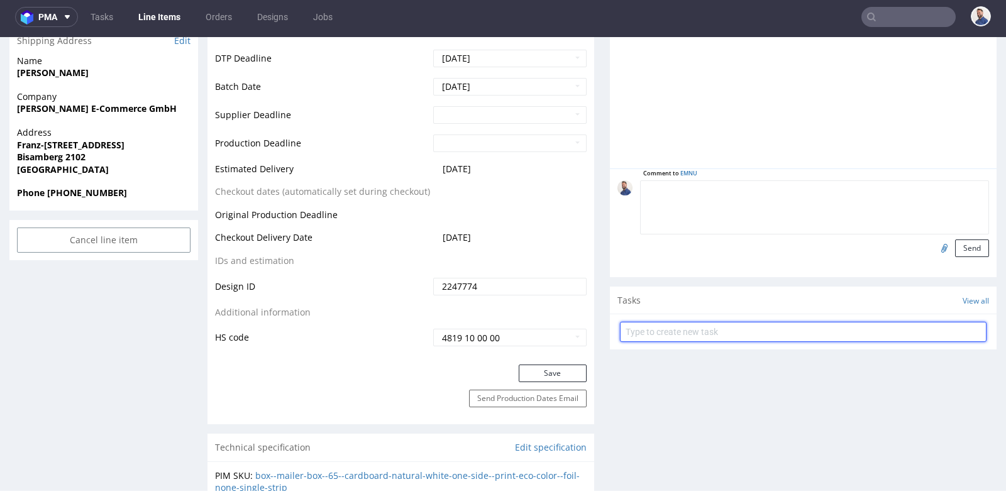
click at [699, 333] on input "text" at bounding box center [803, 332] width 367 height 20
type input "P"
type input "prośba klienta o sprawdzenie plików"
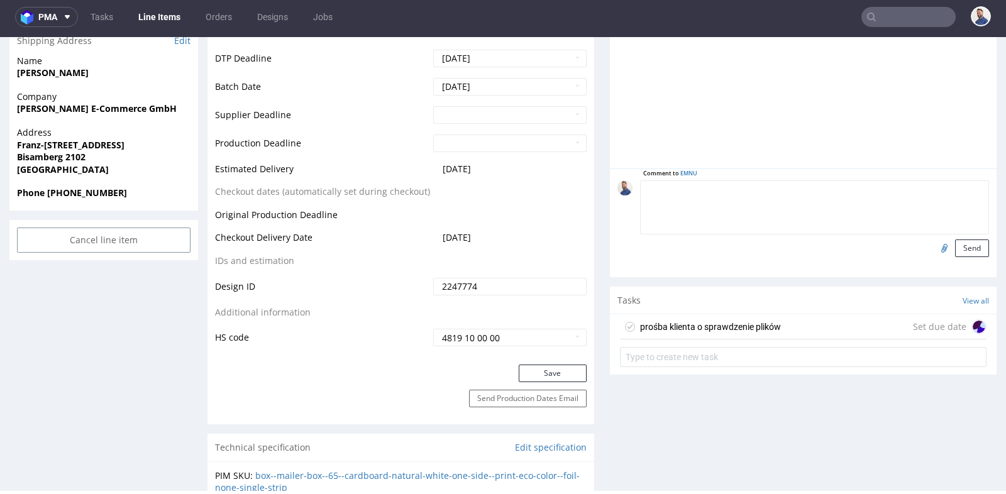
click at [833, 321] on div "prośba klienta o sprawdzenie plików Set due date" at bounding box center [803, 326] width 367 height 25
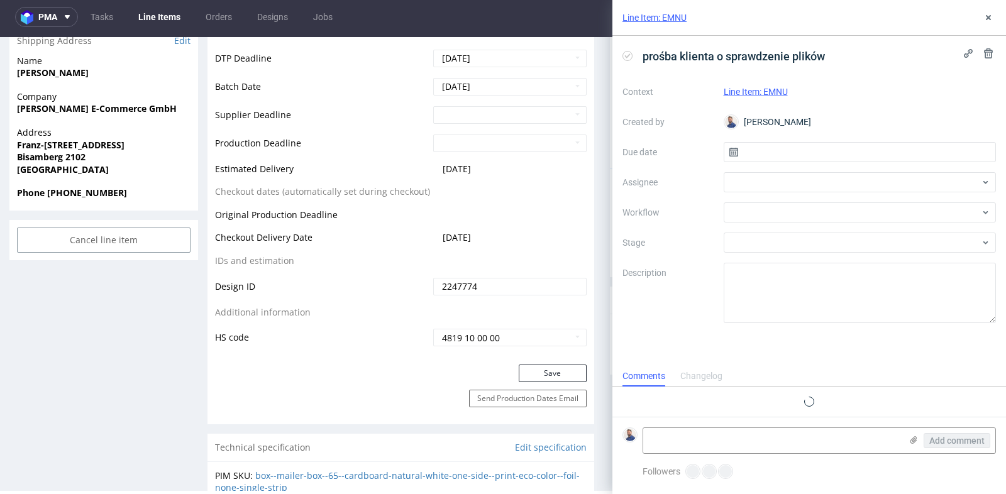
scroll to position [9, 0]
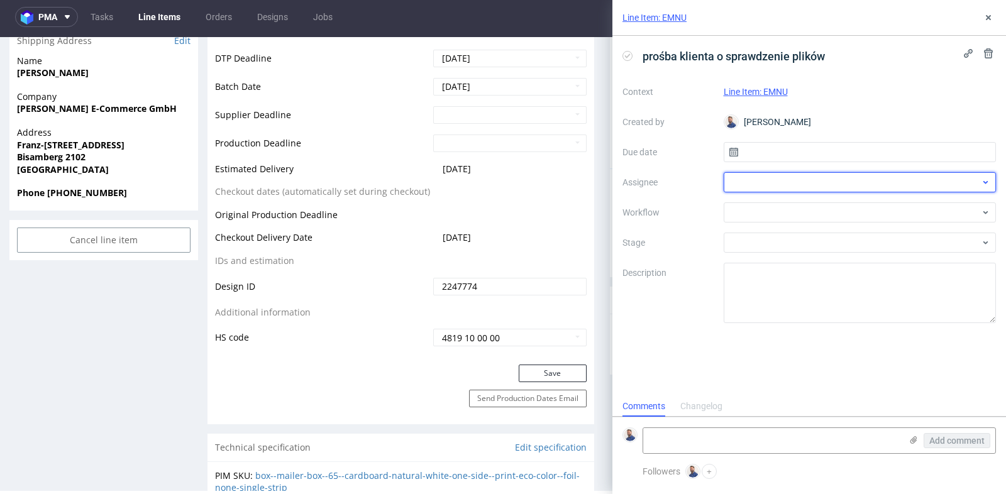
click at [830, 179] on div at bounding box center [860, 182] width 273 height 20
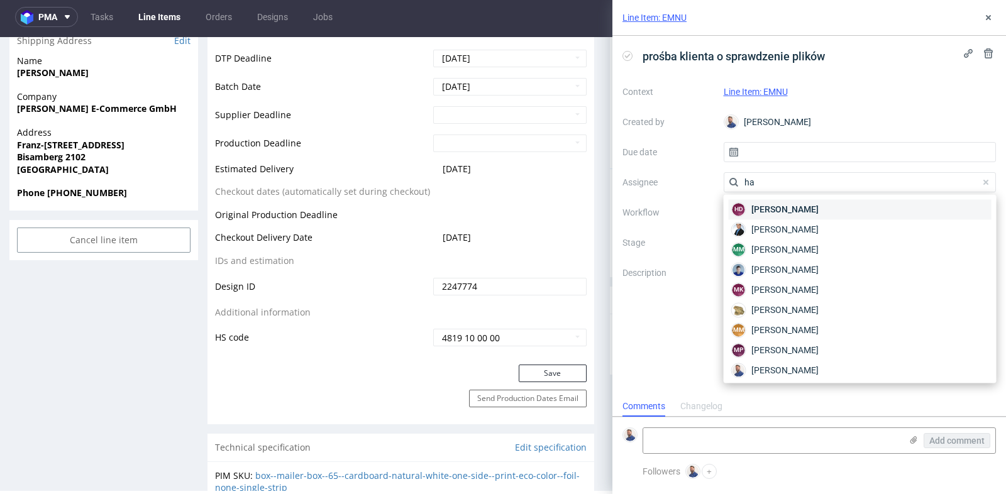
type input "ha"
click at [813, 207] on span "[PERSON_NAME]" at bounding box center [784, 209] width 67 height 13
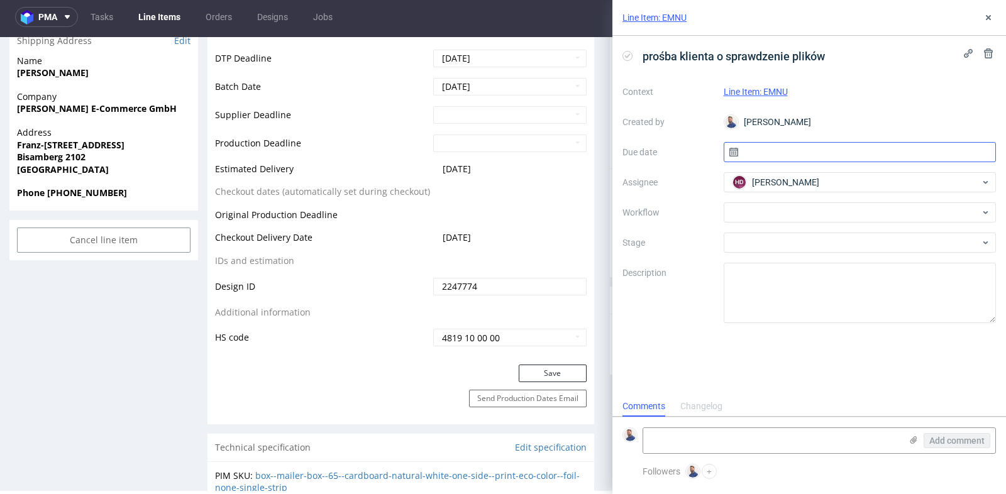
click at [814, 150] on input "text" at bounding box center [860, 152] width 273 height 20
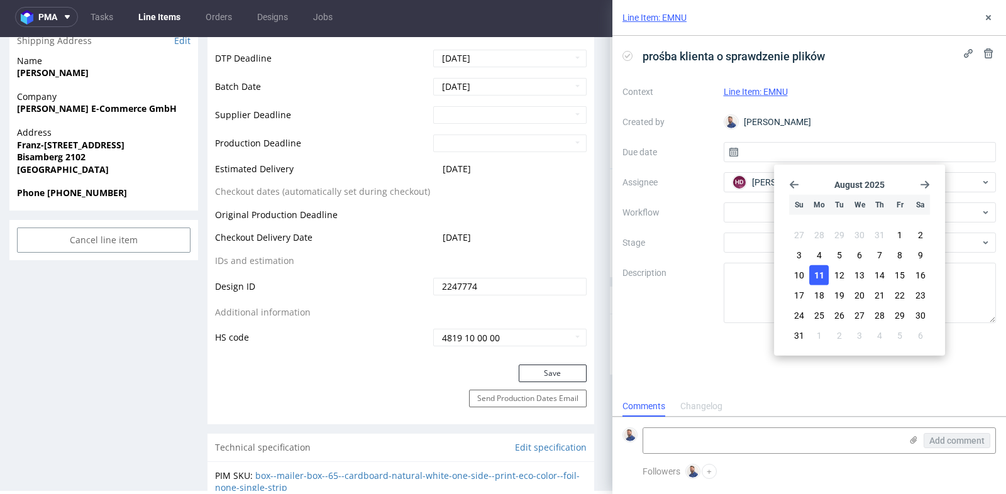
click at [824, 275] on span "11" at bounding box center [819, 275] width 10 height 13
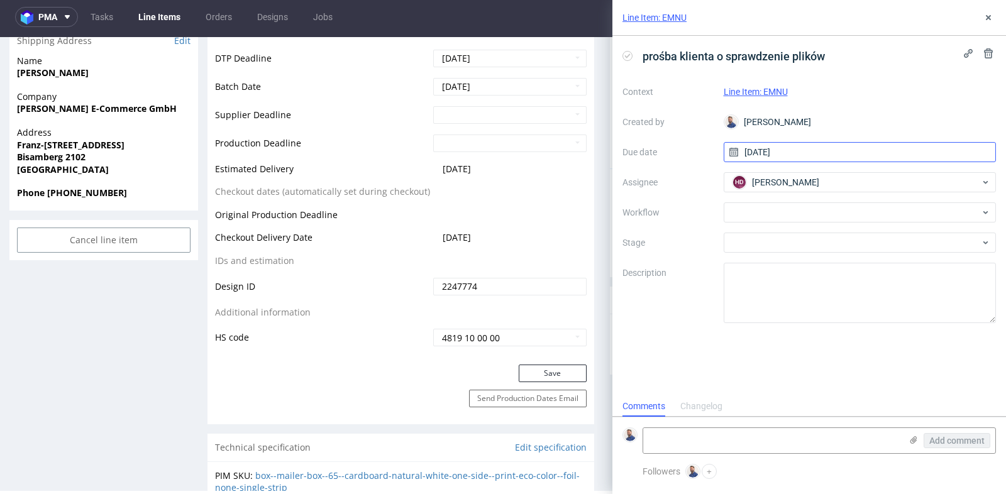
click at [853, 150] on input "11/08/2025" at bounding box center [860, 152] width 273 height 20
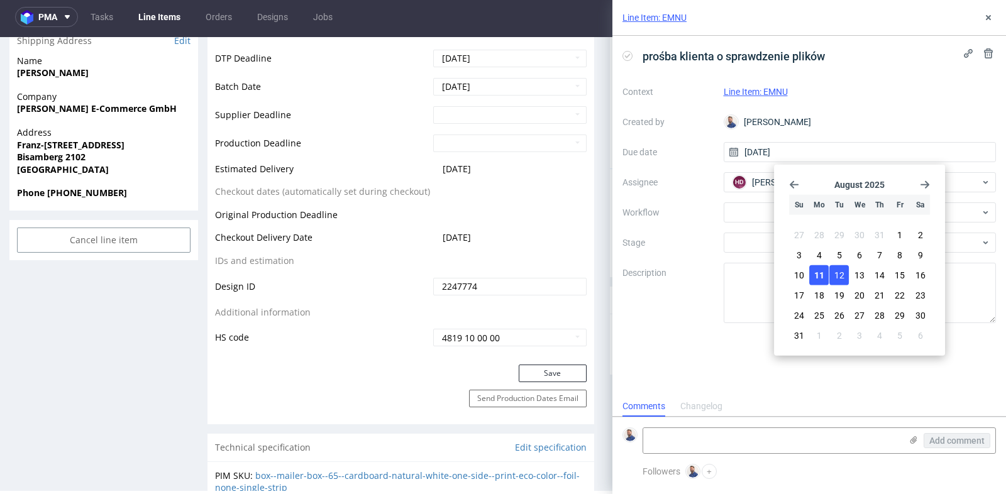
click at [839, 275] on span "12" at bounding box center [839, 275] width 10 height 13
type input "12/08/2025"
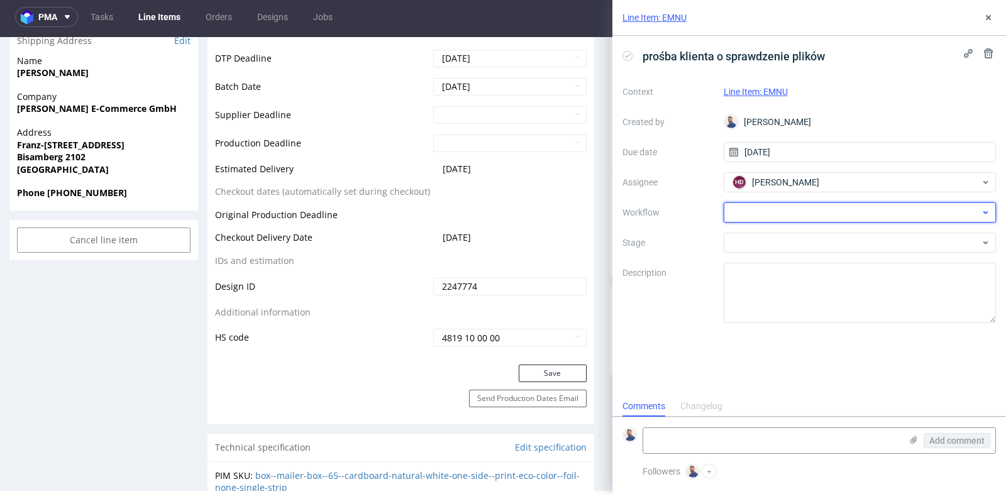
click at [877, 211] on div at bounding box center [860, 212] width 273 height 20
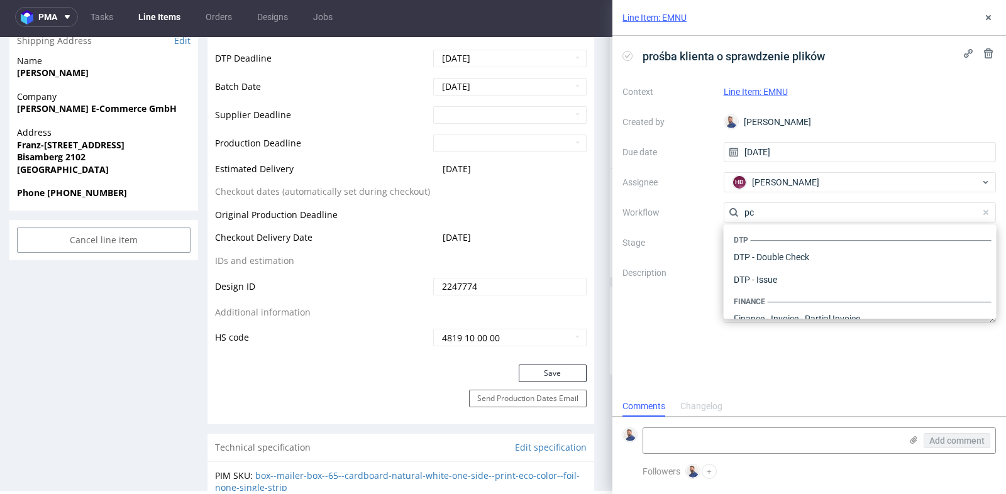
scroll to position [158, 0]
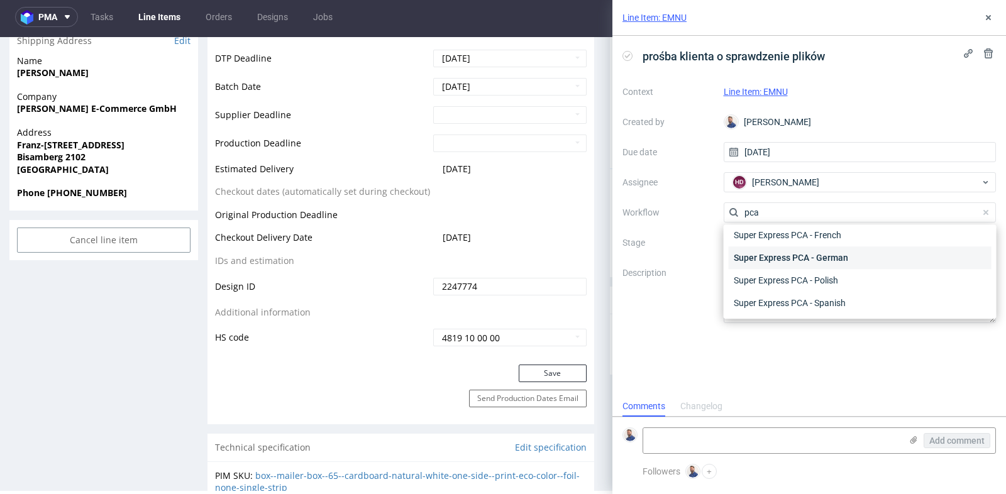
type input "pca"
click at [851, 260] on div "Super Express PCA - German" at bounding box center [860, 257] width 263 height 23
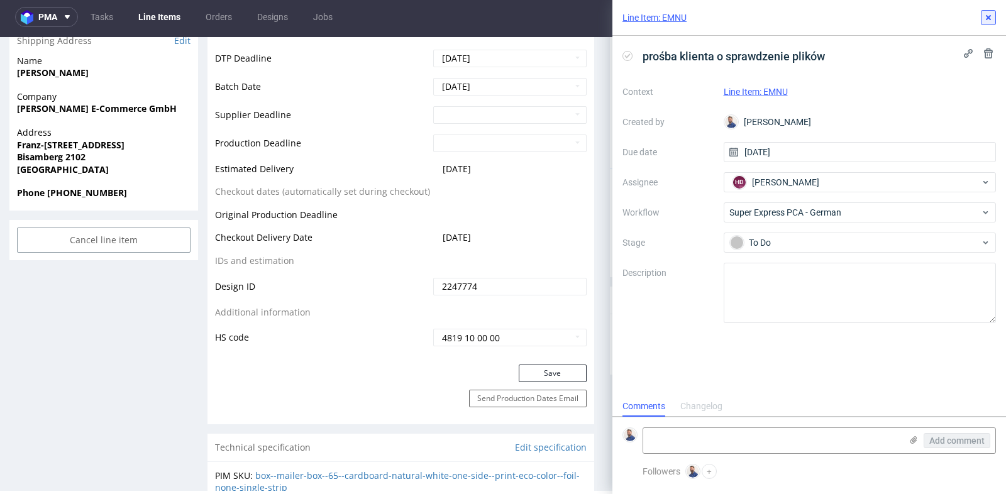
click at [988, 19] on icon at bounding box center [988, 18] width 10 height 10
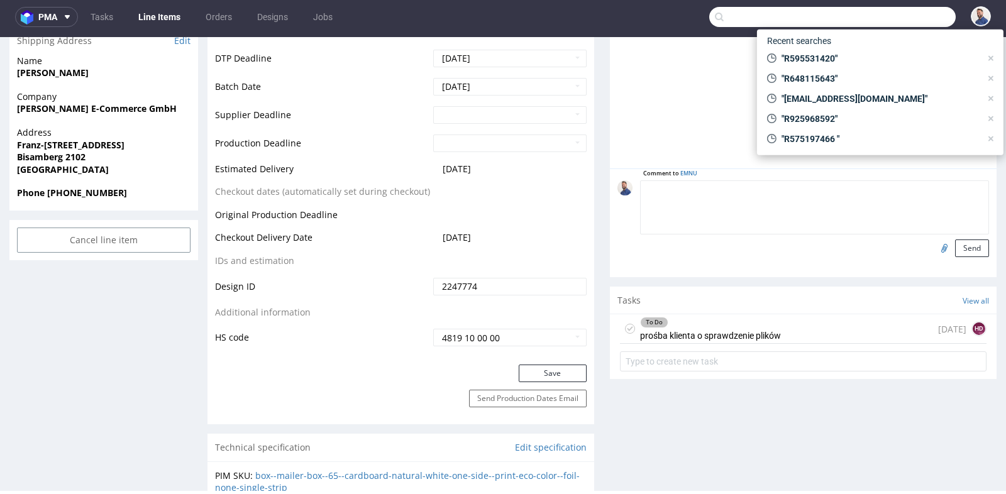
click at [900, 21] on input "text" at bounding box center [832, 17] width 246 height 20
paste input "R008973910"
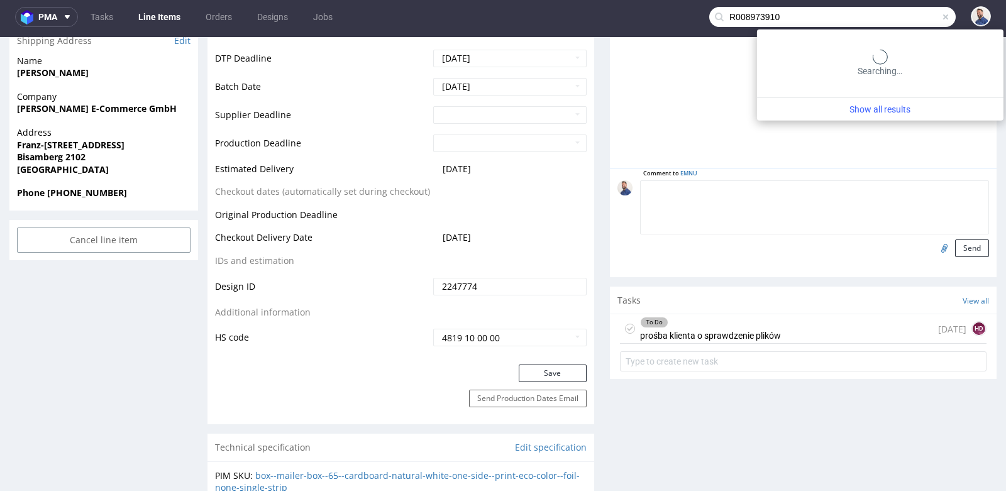
type input "R008973910"
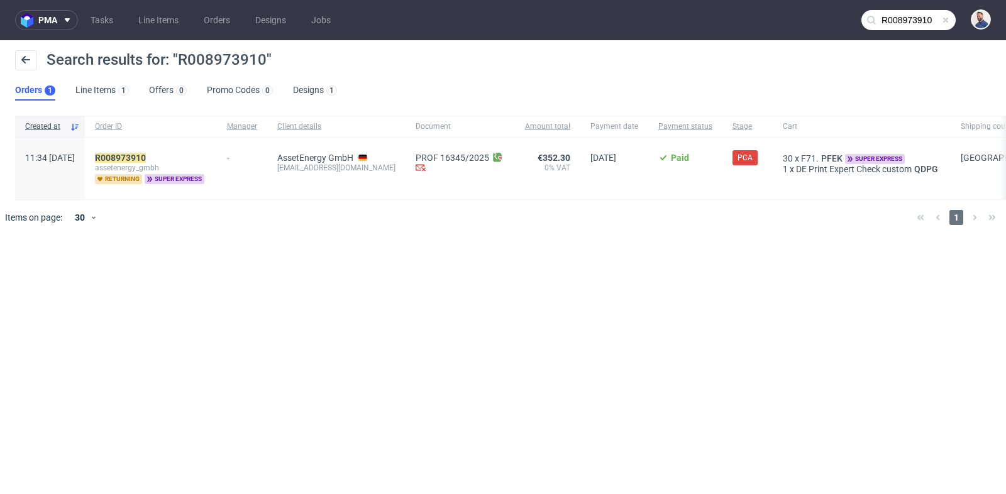
click at [144, 151] on div "R008973910 assetenergy_gmbh returning super express" at bounding box center [151, 169] width 132 height 62
click at [144, 158] on mark "R008973910" at bounding box center [120, 158] width 51 height 10
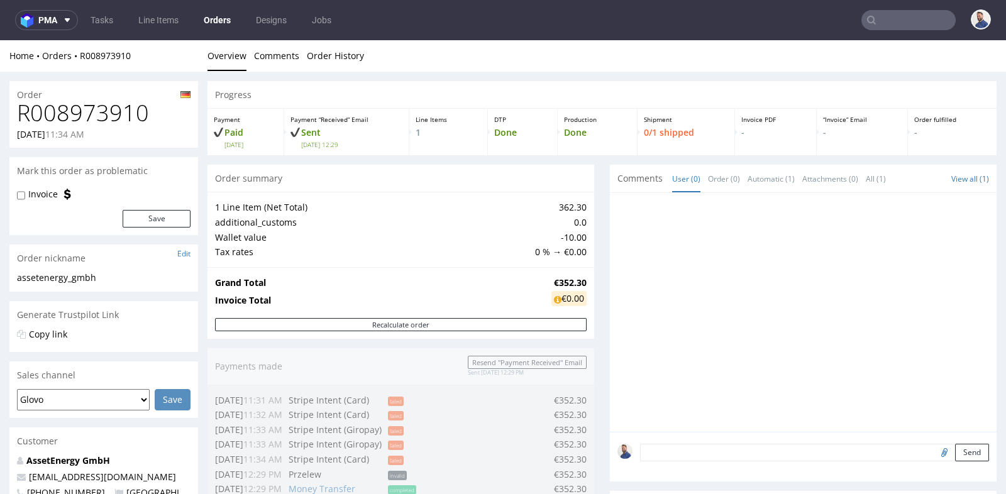
click at [602, 182] on div "Progress Payment Paid Fri 01 Aug Payment “Received” Email Sent Fri 1 Aug 12:29 …" at bounding box center [601, 475] width 789 height 788
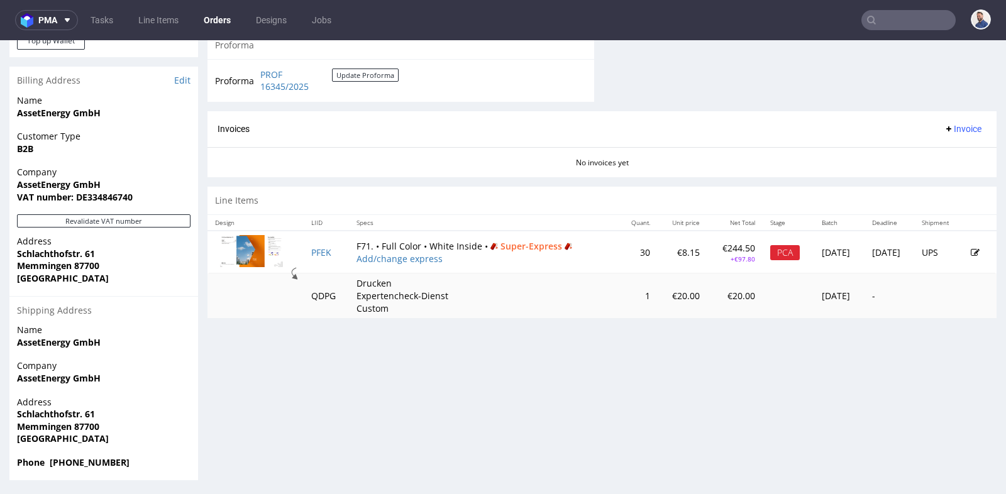
scroll to position [3, 0]
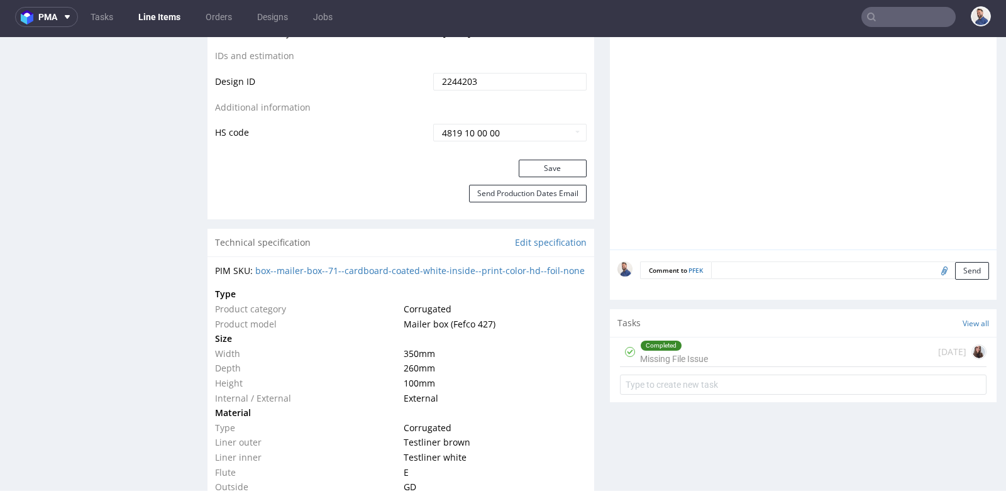
scroll to position [782, 0]
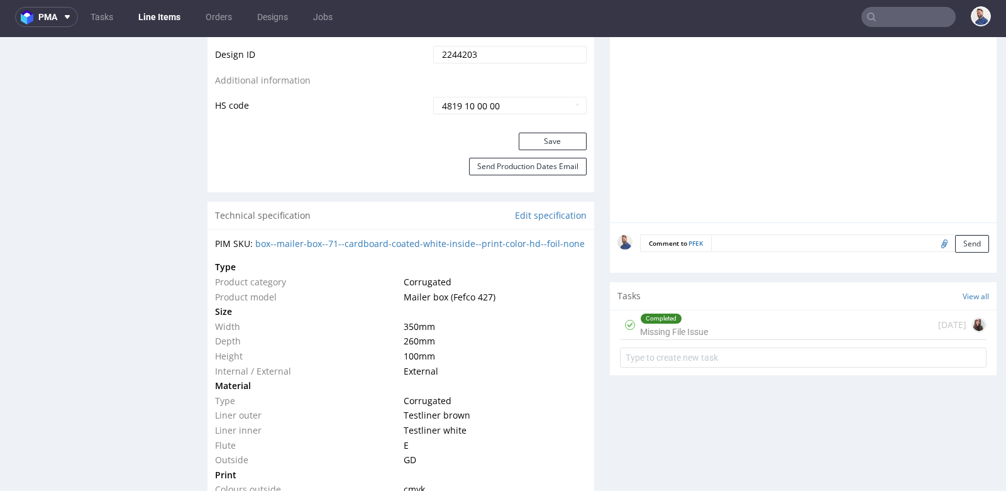
click at [719, 322] on div "Completed Missing File Issue 7 days ago" at bounding box center [803, 326] width 367 height 30
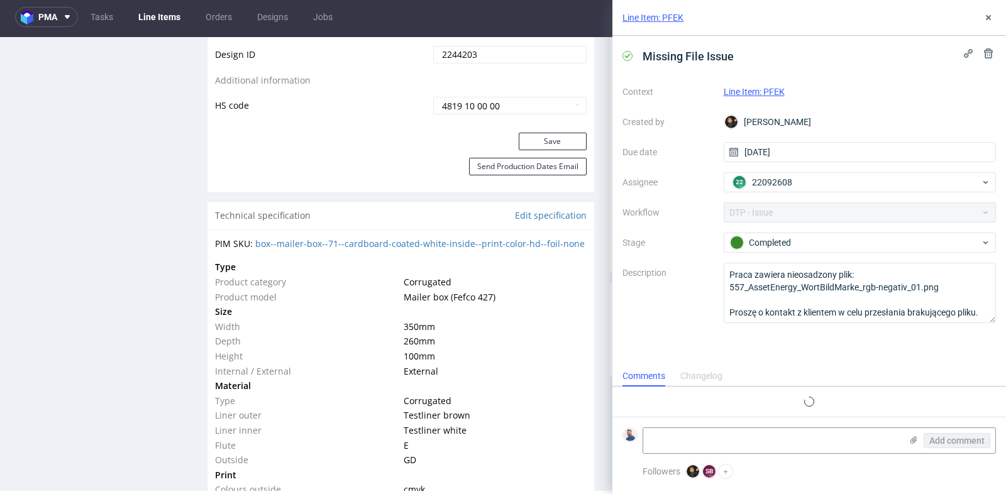
scroll to position [16, 0]
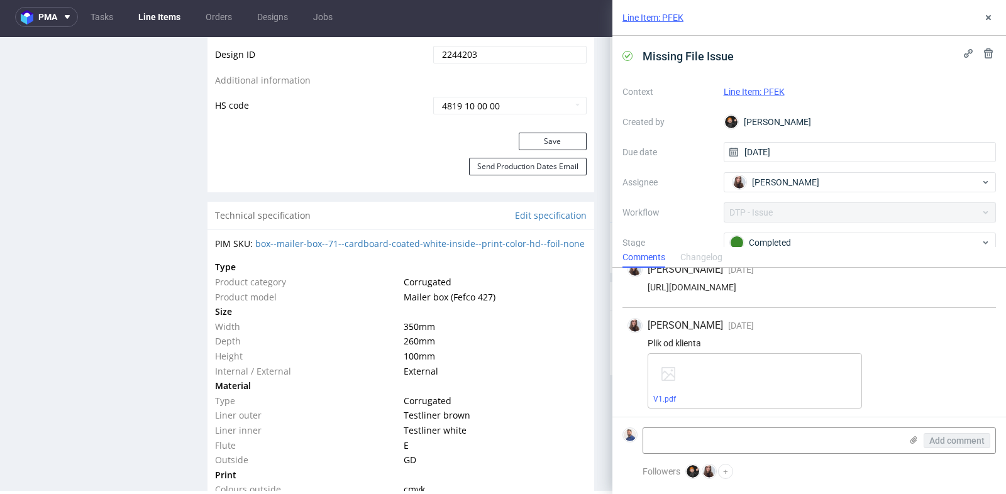
click at [968, 335] on div "Sandra Beśka 7 days ago 4th Aug 2025, 13:38 Plik od klienta V1.pdf" at bounding box center [808, 363] width 373 height 111
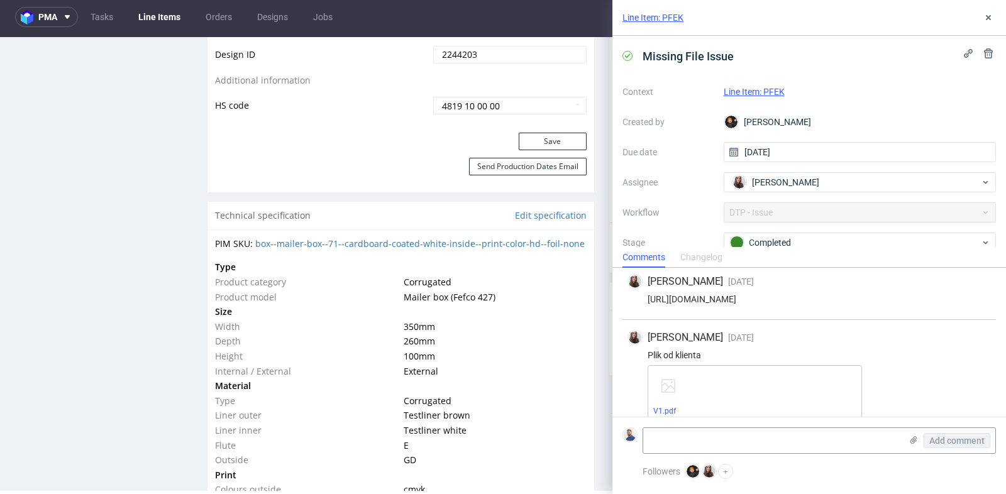
scroll to position [0, 0]
click at [990, 16] on icon at bounding box center [988, 18] width 10 height 10
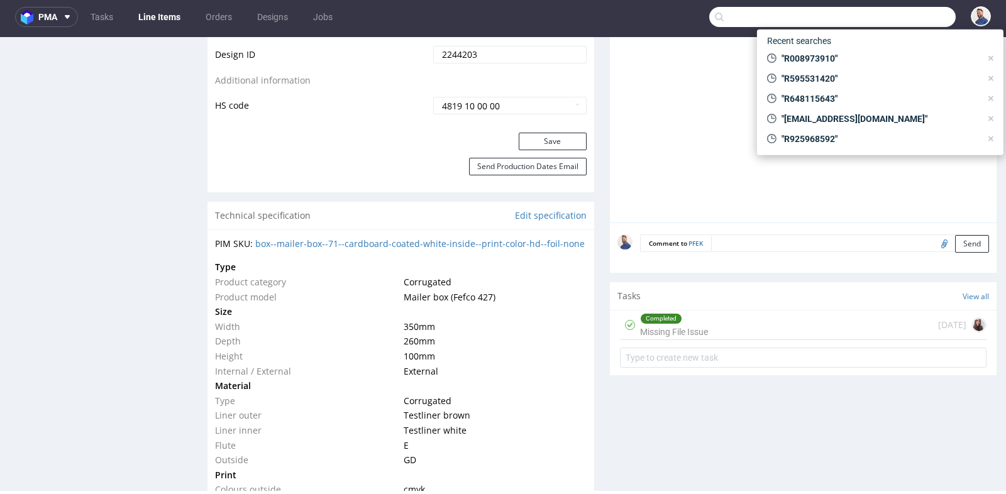
click at [882, 12] on input "text" at bounding box center [832, 17] width 246 height 20
paste input "R456360026"
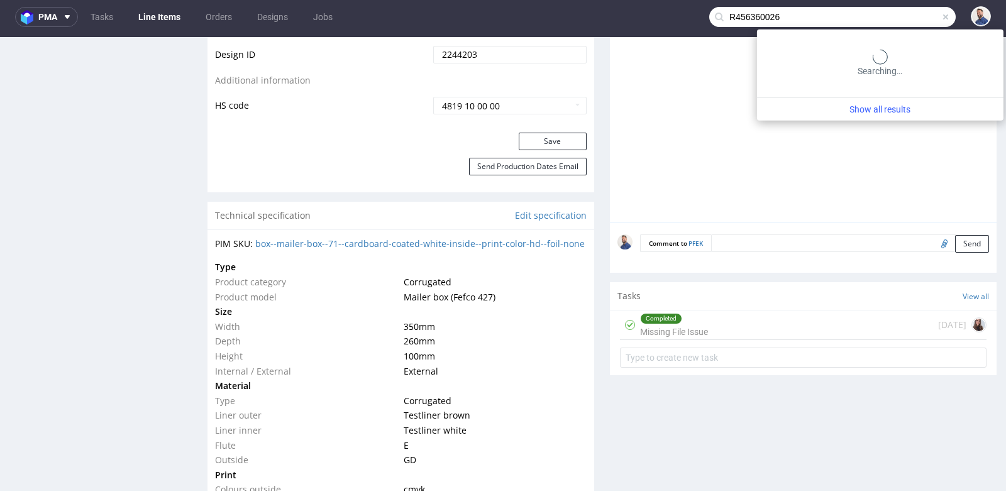
type input "R456360026"
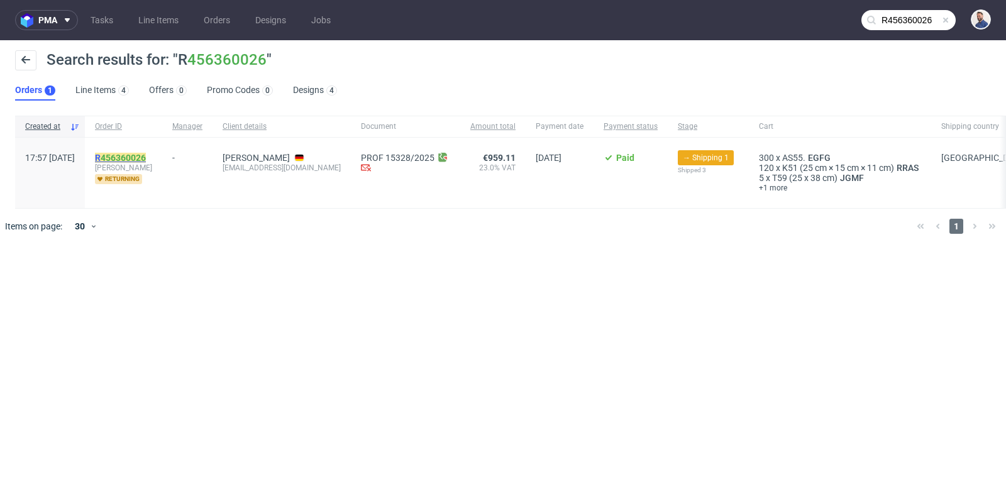
click at [146, 154] on link "456360026" at bounding box center [123, 158] width 45 height 10
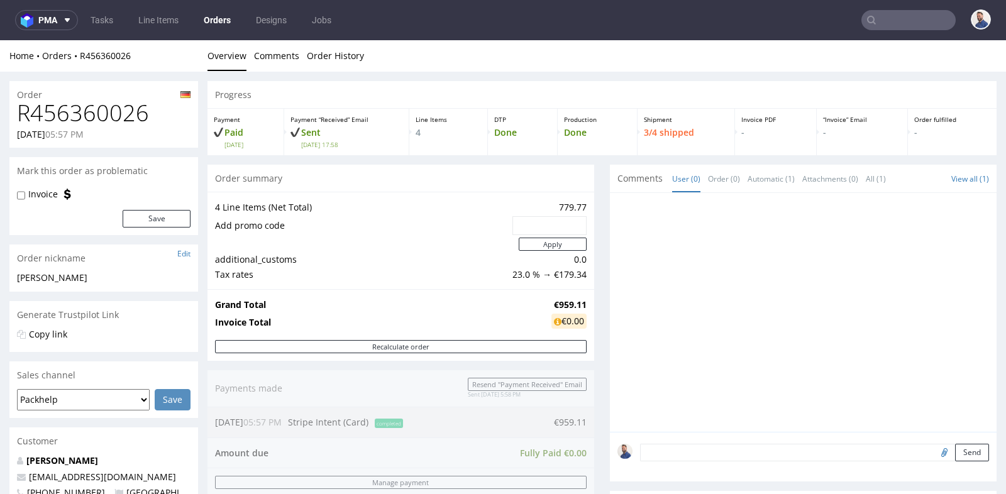
click at [593, 191] on div "Progress Payment Paid Thu 17 Jul Payment “Received” Email Sent Thu 17 Jul 17:58…" at bounding box center [601, 483] width 789 height 805
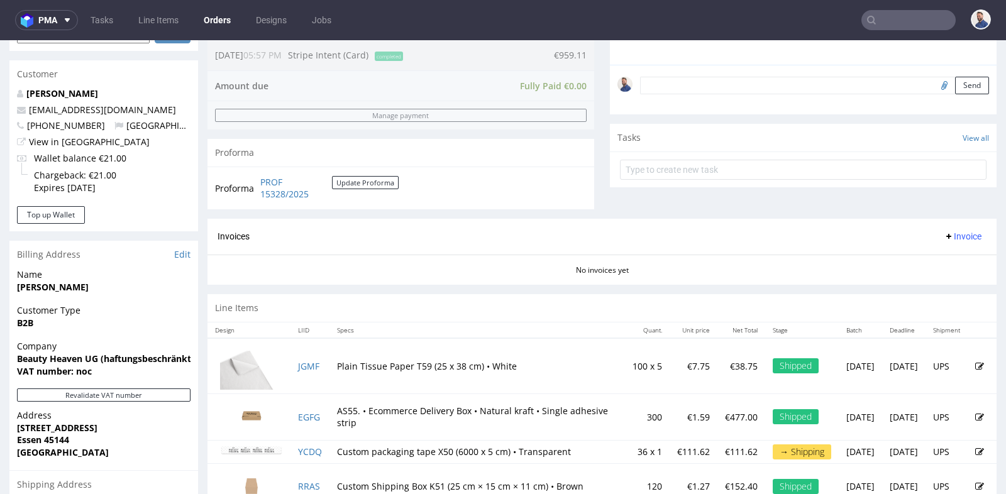
scroll to position [363, 0]
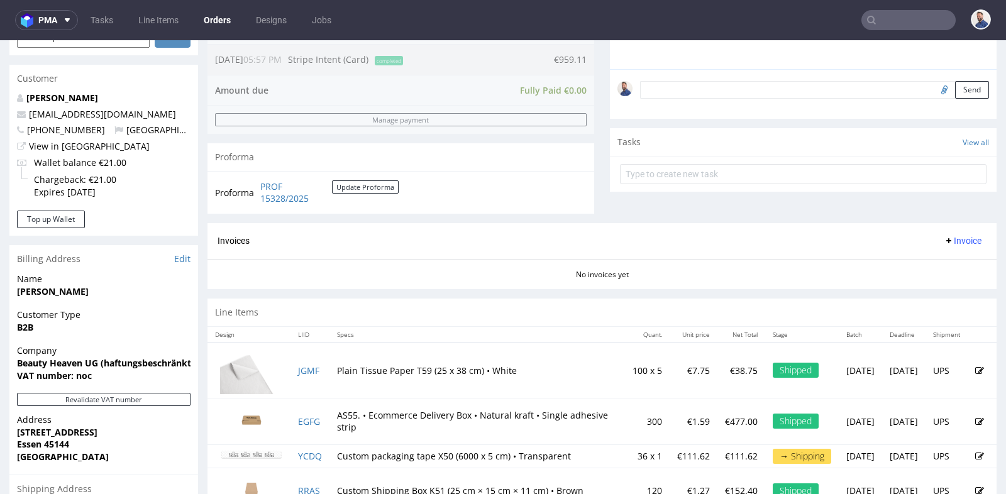
click at [691, 249] on div "Invoices Invoice" at bounding box center [601, 241] width 789 height 36
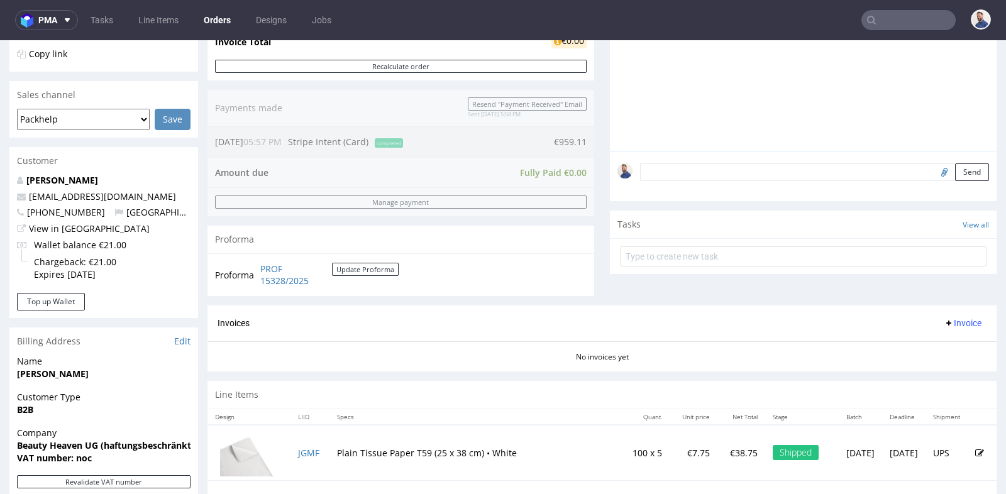
scroll to position [279, 0]
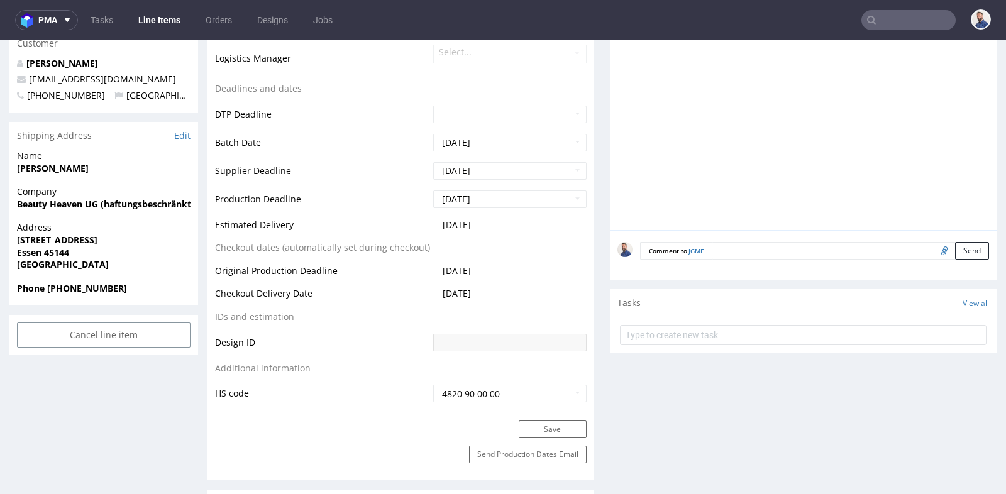
scroll to position [419, 0]
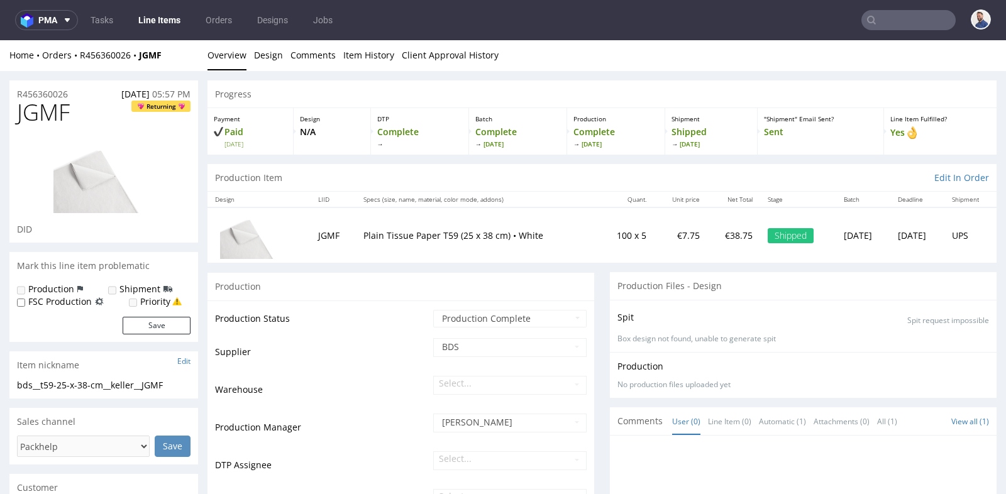
scroll to position [0, 0]
click at [720, 236] on td "€38.75" at bounding box center [733, 235] width 53 height 55
copy td "€38.75"
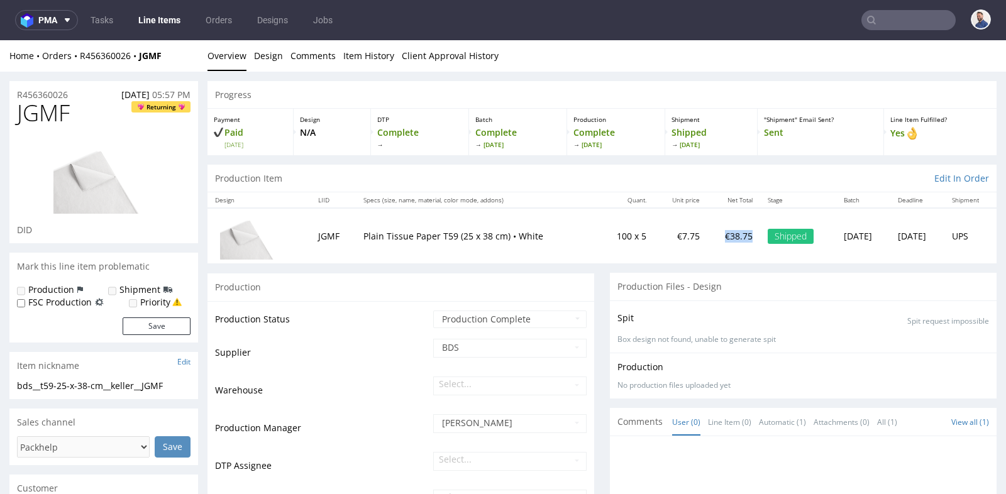
click at [170, 17] on link "Line Items" at bounding box center [159, 20] width 57 height 20
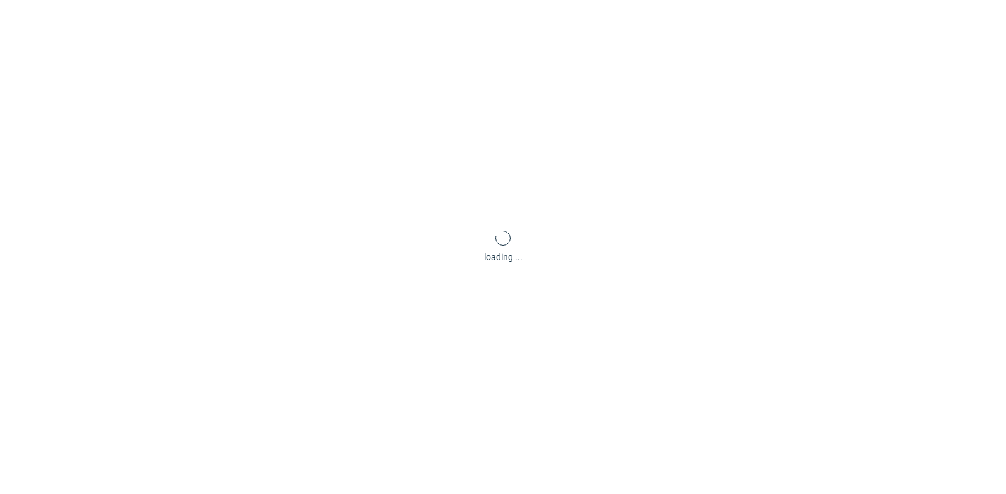
scroll to position [16, 0]
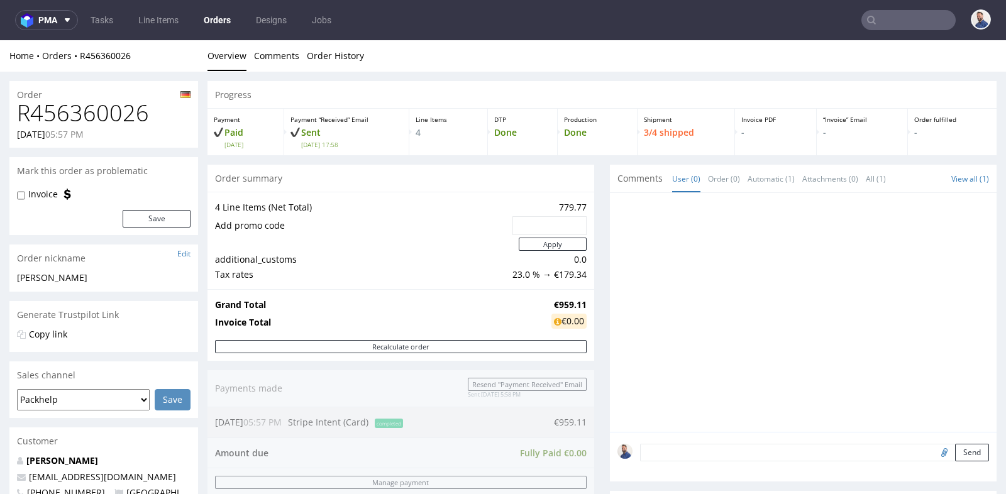
click at [598, 279] on div "Progress Payment Paid Thu 17 Jul Payment “Received” Email Sent Thu 17 Jul 17:58…" at bounding box center [601, 483] width 789 height 805
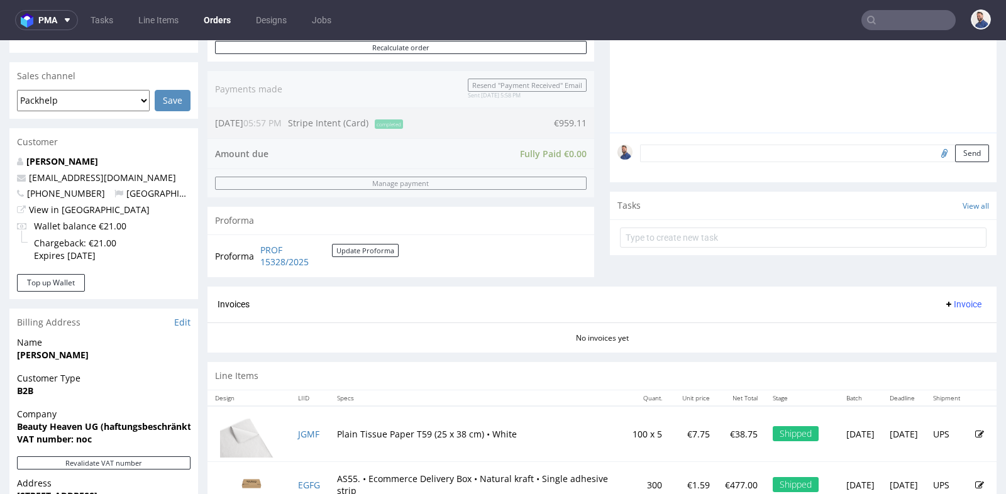
scroll to position [279, 0]
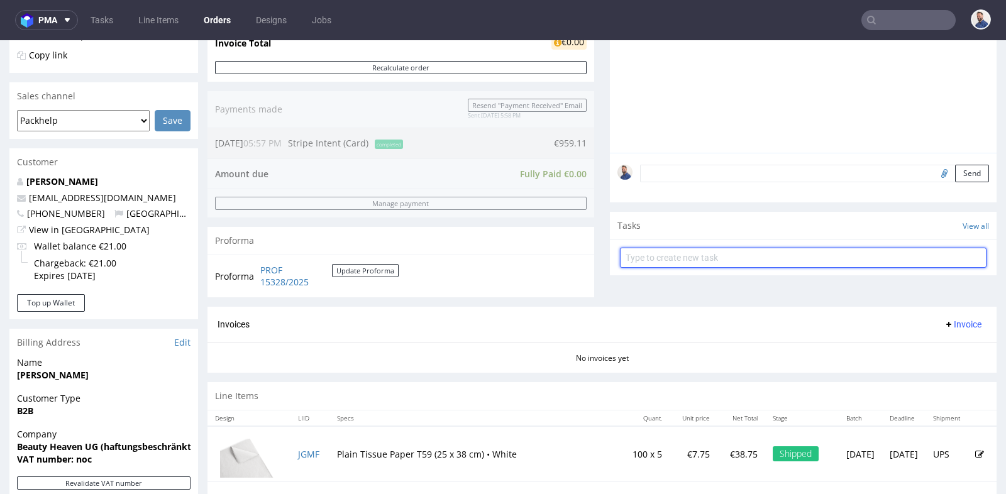
click at [663, 259] on input "text" at bounding box center [803, 258] width 367 height 20
type input "prośba o refund"
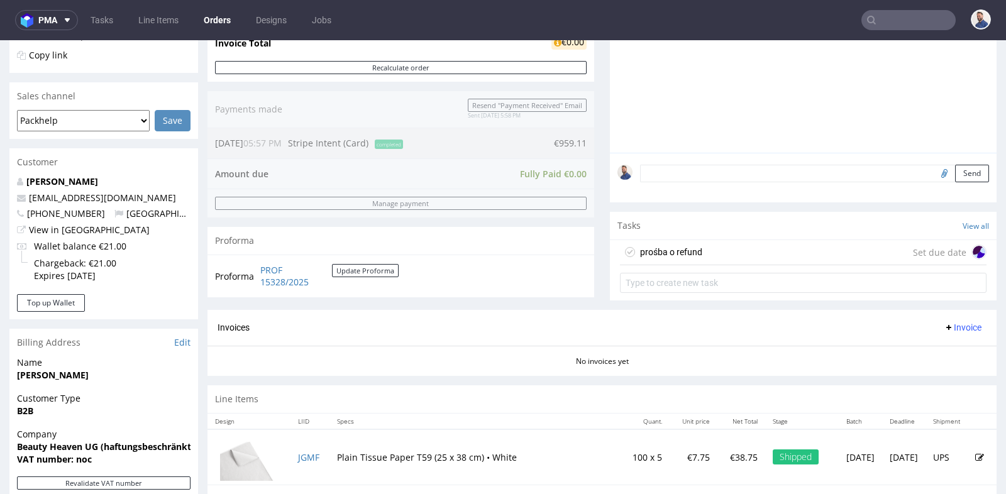
click at [726, 253] on div "prośba o refund Set due date" at bounding box center [803, 252] width 367 height 25
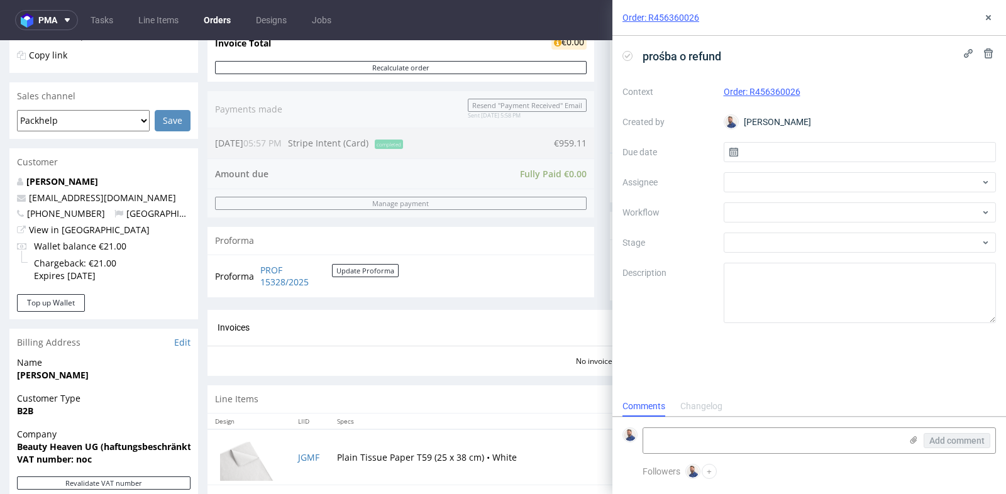
scroll to position [9, 0]
click at [802, 157] on input "text" at bounding box center [860, 152] width 273 height 20
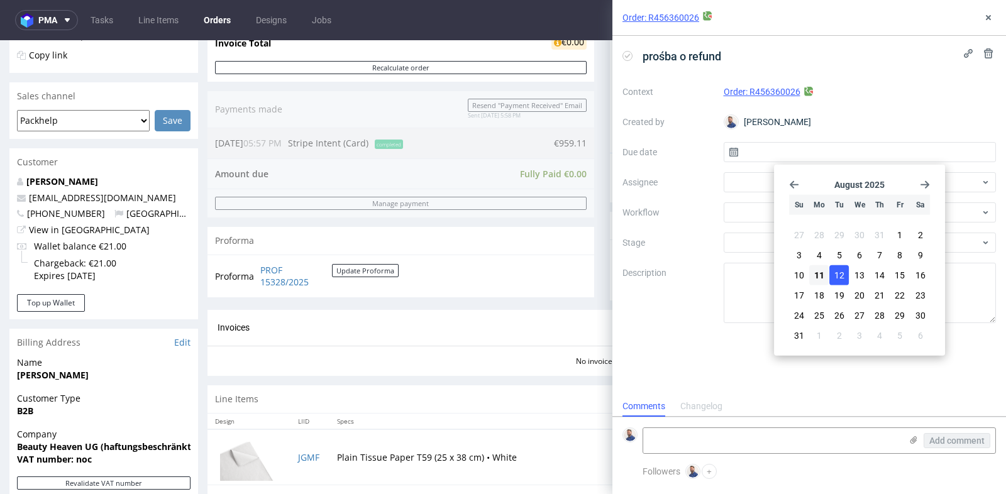
click at [834, 270] on span "12" at bounding box center [839, 275] width 10 height 13
type input "12/08/2025"
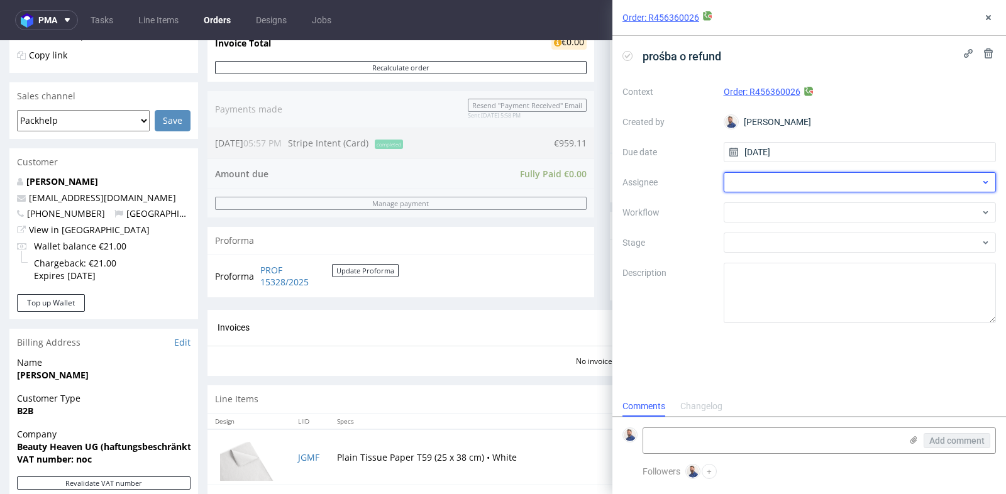
click at [868, 180] on div at bounding box center [860, 182] width 273 height 20
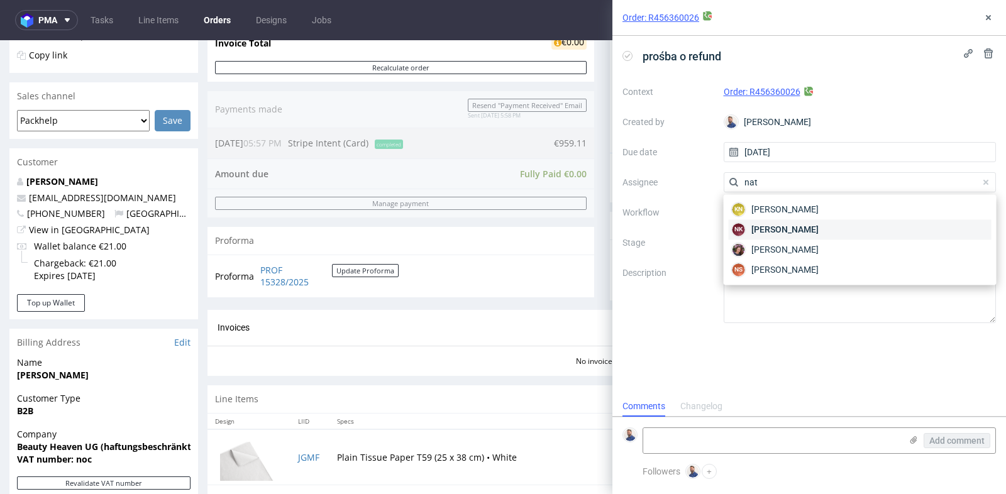
type input "nat"
click at [855, 226] on div "NK Natalia Kaczorowska" at bounding box center [860, 229] width 263 height 20
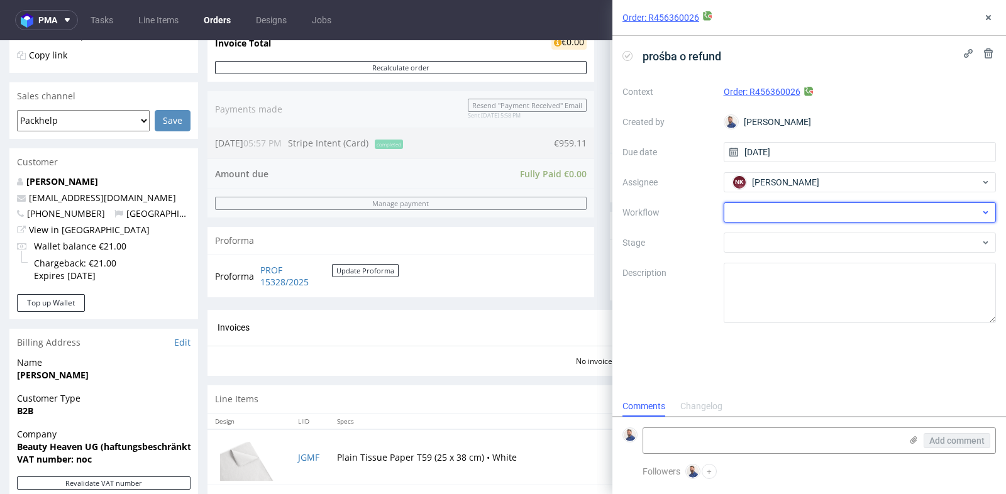
click at [855, 218] on div at bounding box center [860, 212] width 273 height 20
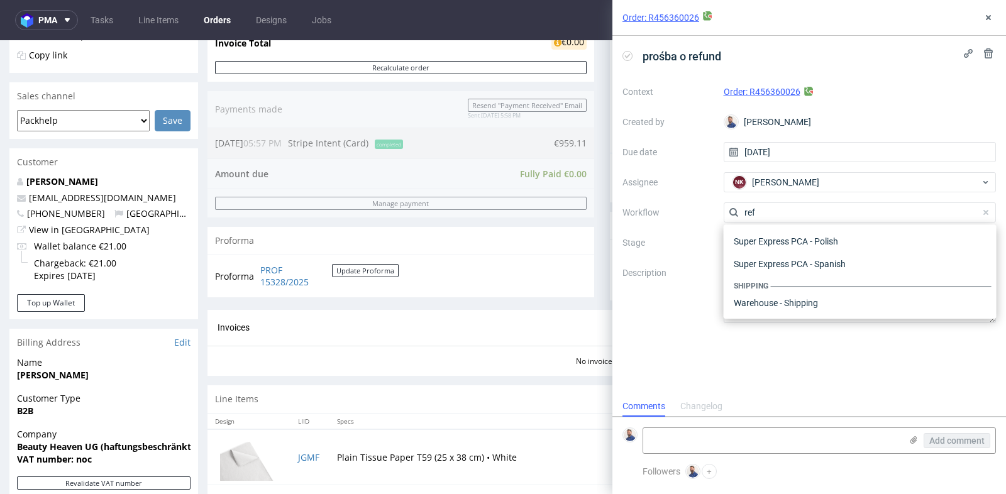
scroll to position [67, 0]
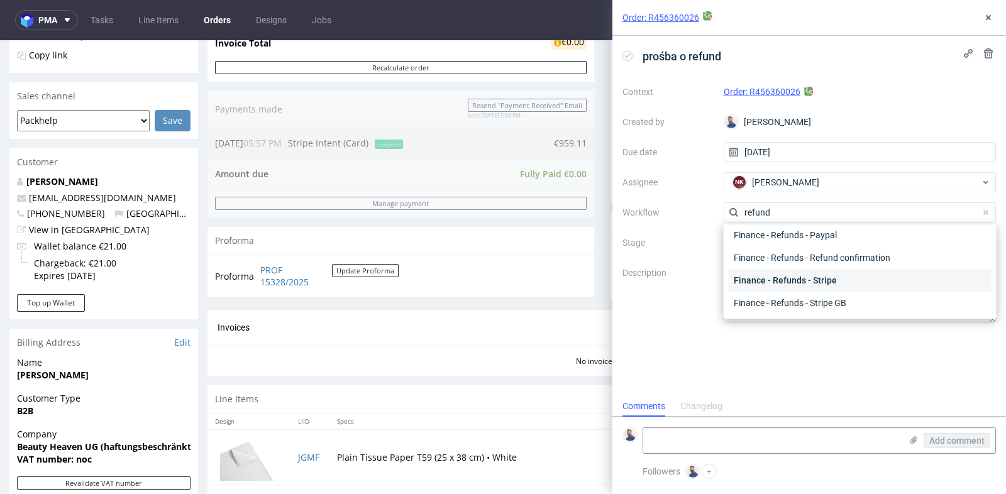
type input "refund"
click at [856, 277] on div "Finance - Refunds - Stripe" at bounding box center [860, 280] width 263 height 23
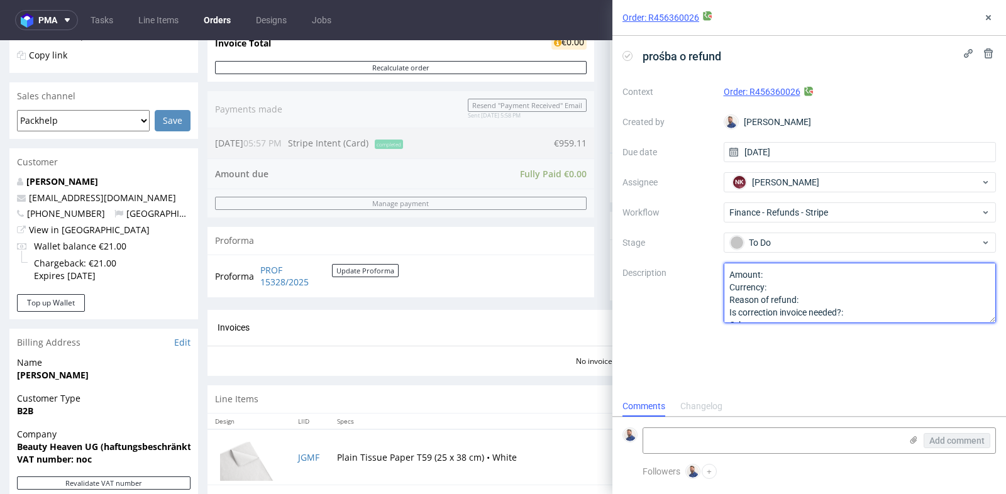
click at [849, 279] on textarea "Amount: Currency: Reason of refund: Is correction invoice needed?: Other:" at bounding box center [860, 293] width 273 height 60
type textarea "Amount: Currency: Reason of refund: Is correction invoice needed?: Other:"
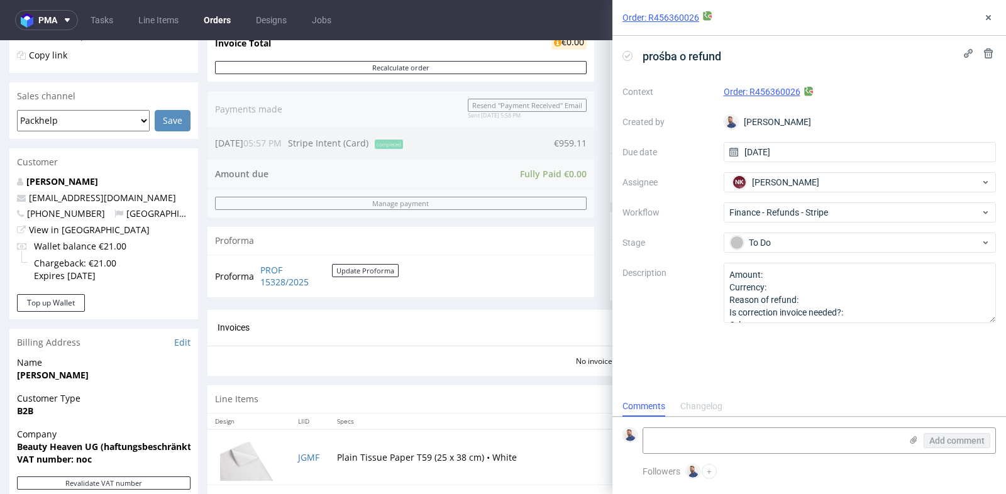
click at [590, 125] on div "Progress Payment Paid Thu 17 Jul Payment “Received” Email Sent Thu 17 Jul 17:58…" at bounding box center [601, 206] width 789 height 809
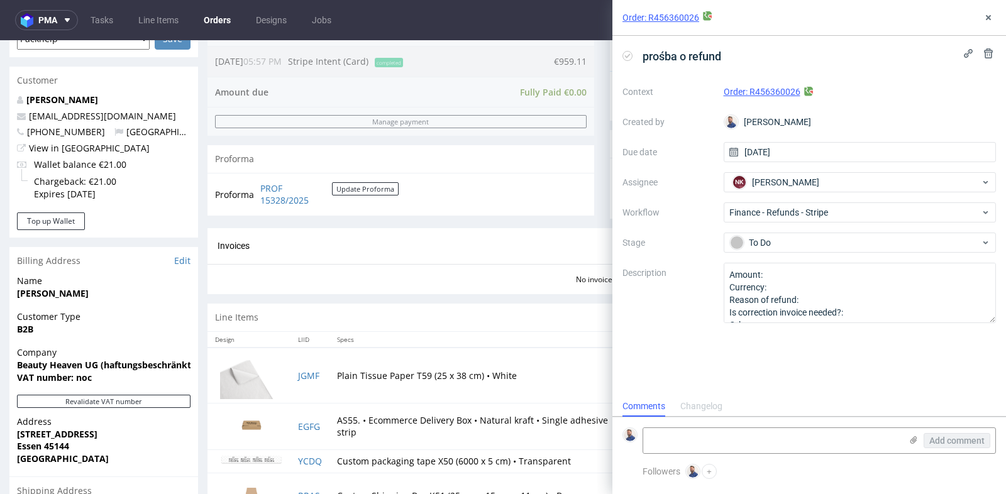
scroll to position [363, 0]
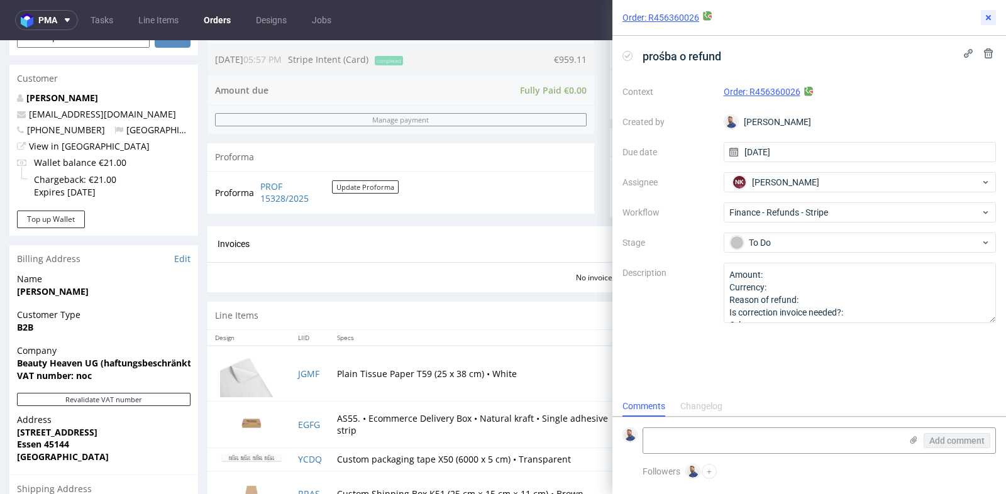
click at [989, 18] on use at bounding box center [988, 17] width 5 height 5
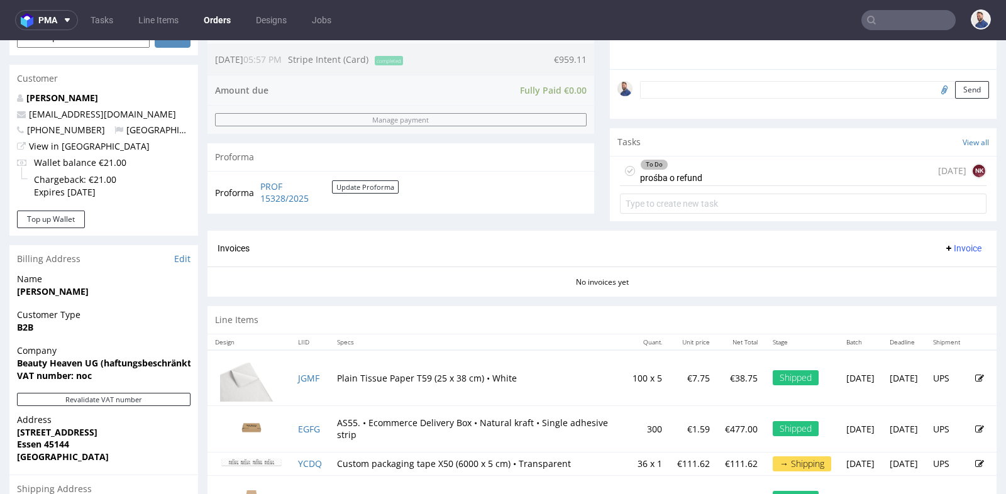
drag, startPoint x: 590, startPoint y: 125, endPoint x: 731, endPoint y: 178, distance: 149.8
click at [731, 178] on div "To Do prośba o refund in 1 day NK" at bounding box center [803, 172] width 367 height 30
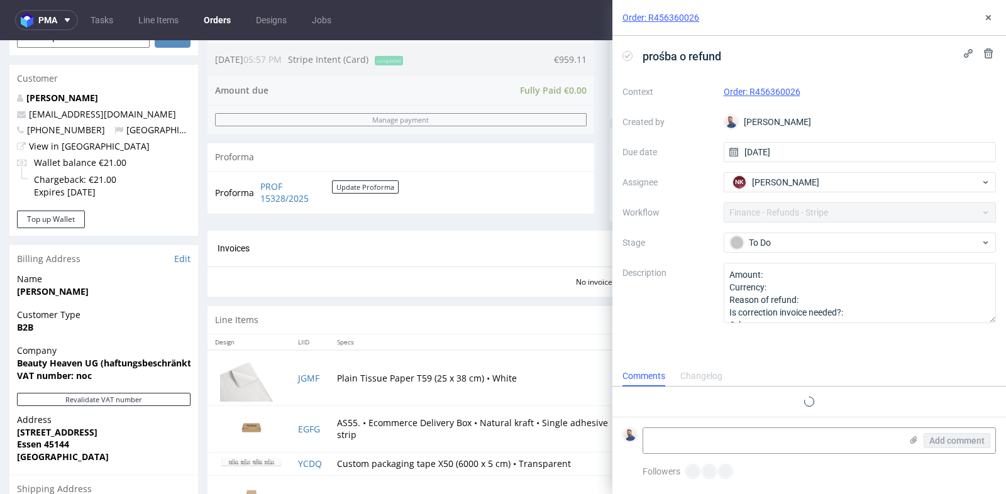
scroll to position [9, 0]
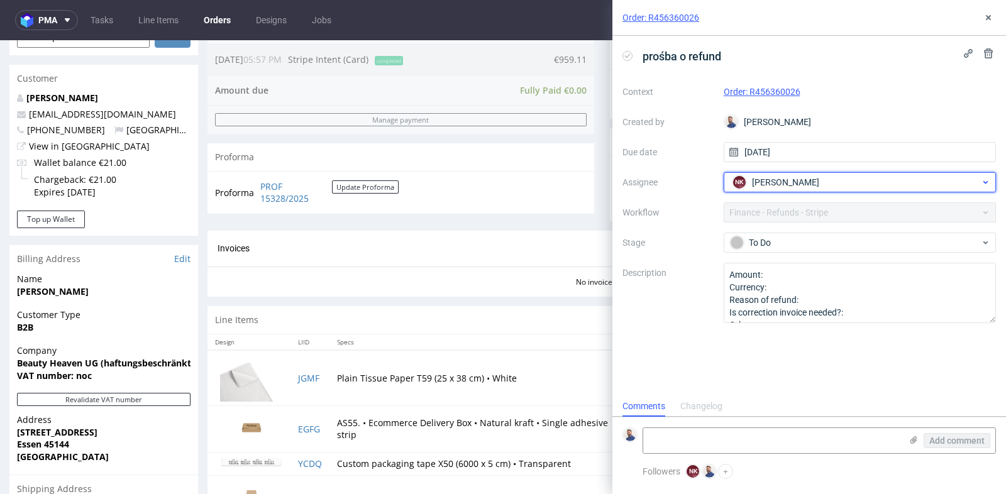
drag, startPoint x: 731, startPoint y: 138, endPoint x: 730, endPoint y: 172, distance: 34.0
click at [730, 172] on div "NK Natalia Kaczorowska" at bounding box center [855, 182] width 252 height 20
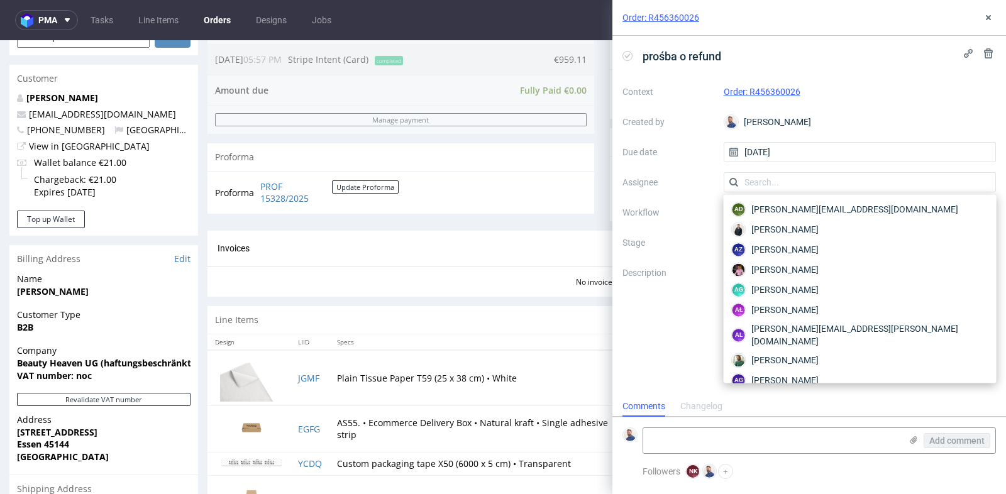
scroll to position [2434, 0]
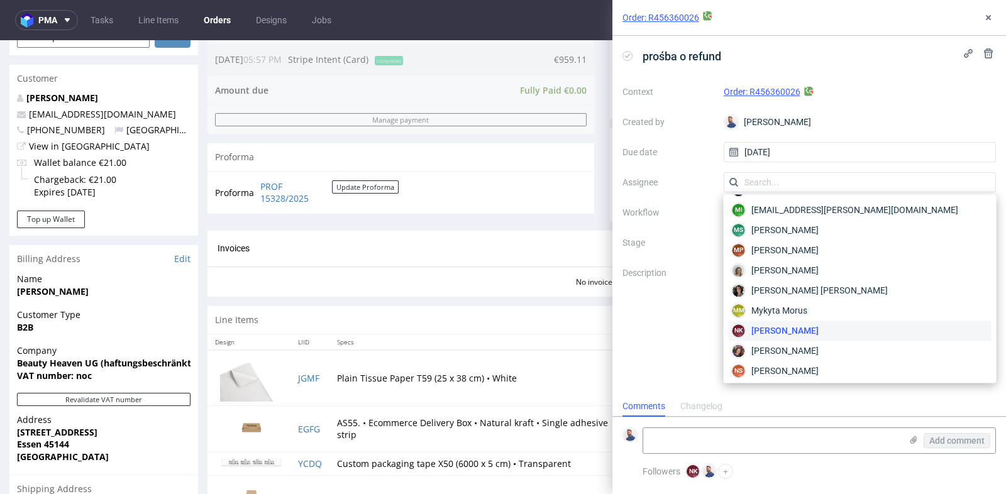
drag, startPoint x: 730, startPoint y: 172, endPoint x: 691, endPoint y: 285, distance: 120.3
click at [691, 285] on label "Description" at bounding box center [667, 292] width 91 height 55
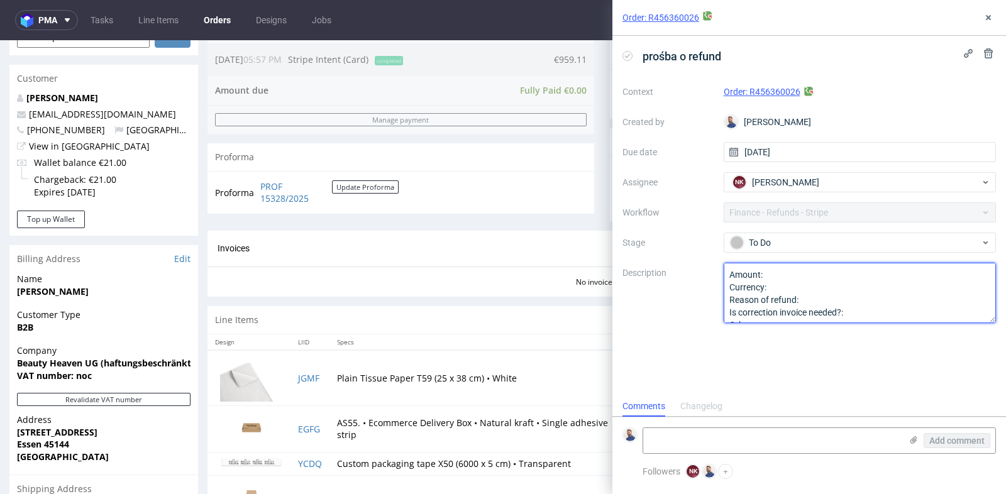
drag, startPoint x: 691, startPoint y: 285, endPoint x: 813, endPoint y: 286, distance: 122.0
click at [813, 286] on textarea "Amount: Currency: Reason of refund: Is correction invoice needed?: Other:" at bounding box center [860, 293] width 273 height 60
drag, startPoint x: 813, startPoint y: 286, endPoint x: 811, endPoint y: 276, distance: 10.2
click at [811, 276] on textarea "Amount: Currency: Reason of refund: Is correction invoice needed?: Other:" at bounding box center [860, 293] width 273 height 60
click at [809, 284] on textarea "Amount: Currency: Reason of refund: Is correction invoice needed?: Other:" at bounding box center [860, 293] width 273 height 60
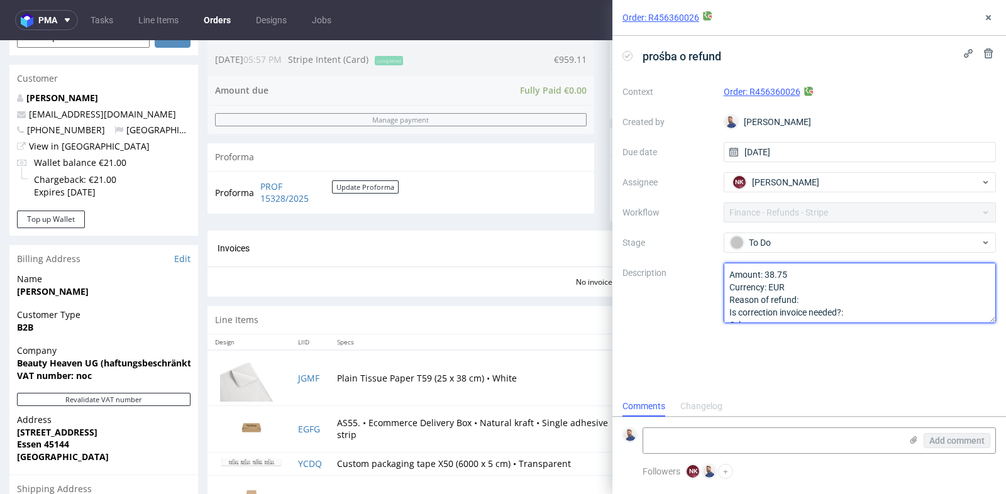
drag, startPoint x: 811, startPoint y: 276, endPoint x: 823, endPoint y: 297, distance: 24.5
click at [823, 297] on textarea "Amount: Currency: Reason of refund: Is correction invoice needed?: Other:" at bounding box center [860, 293] width 273 height 60
drag, startPoint x: 823, startPoint y: 297, endPoint x: 865, endPoint y: 314, distance: 44.8
click at [865, 314] on textarea "Amount: Currency: Reason of refund: Is correction invoice needed?: Other:" at bounding box center [860, 293] width 273 height 60
type textarea "Amount: 38.75 Currency: EUR Reason of refund: klient zwrócił line item JGMF Is …"
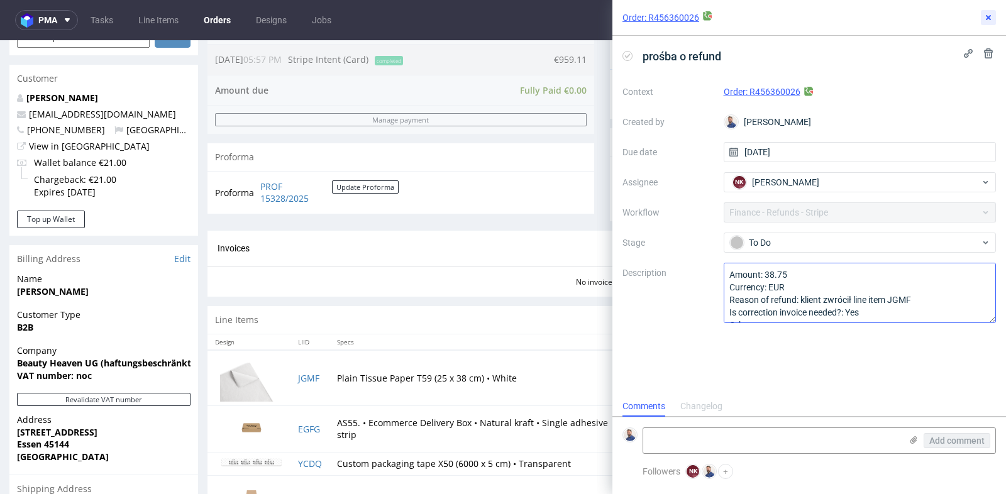
click at [989, 16] on use at bounding box center [988, 17] width 5 height 5
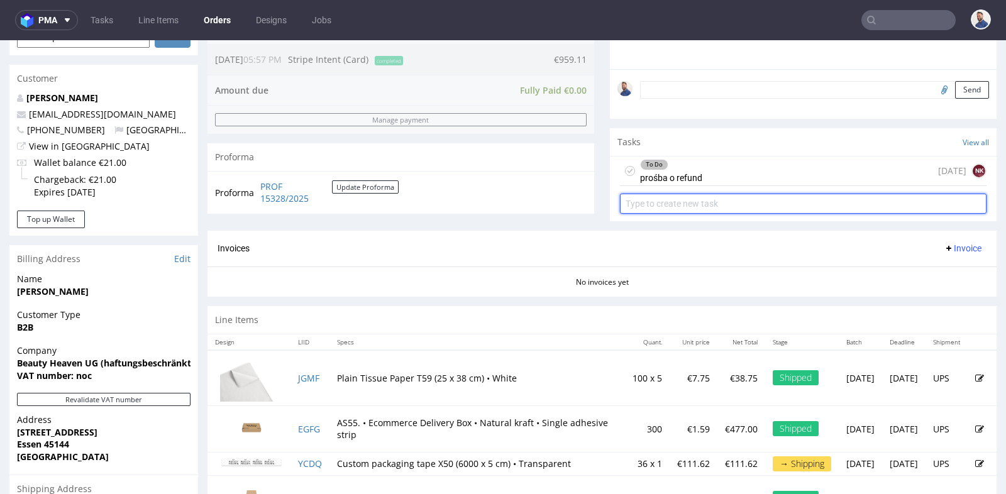
drag, startPoint x: 865, startPoint y: 355, endPoint x: 877, endPoint y: 199, distance: 156.4
click at [877, 199] on input "text" at bounding box center [803, 204] width 367 height 20
type input "prośba o korektę faktury"
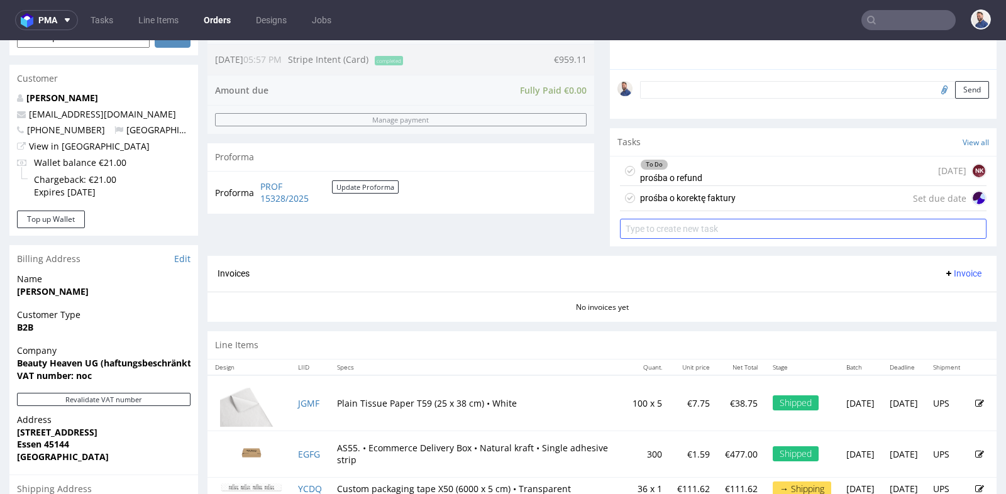
click at [853, 189] on div "prośba o korektę faktury Set due date" at bounding box center [803, 198] width 367 height 25
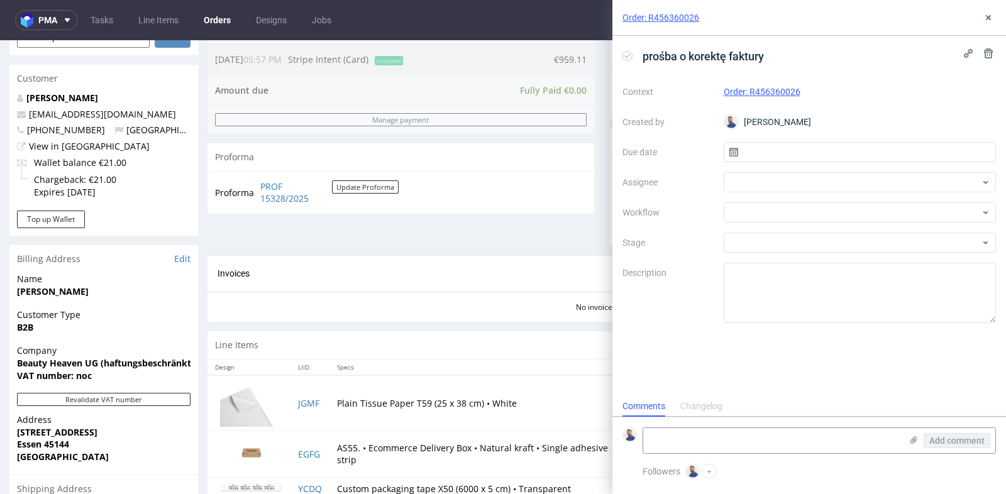
scroll to position [9, 0]
drag, startPoint x: 877, startPoint y: 158, endPoint x: 857, endPoint y: 153, distance: 20.1
click at [857, 153] on input "text" at bounding box center [860, 152] width 273 height 20
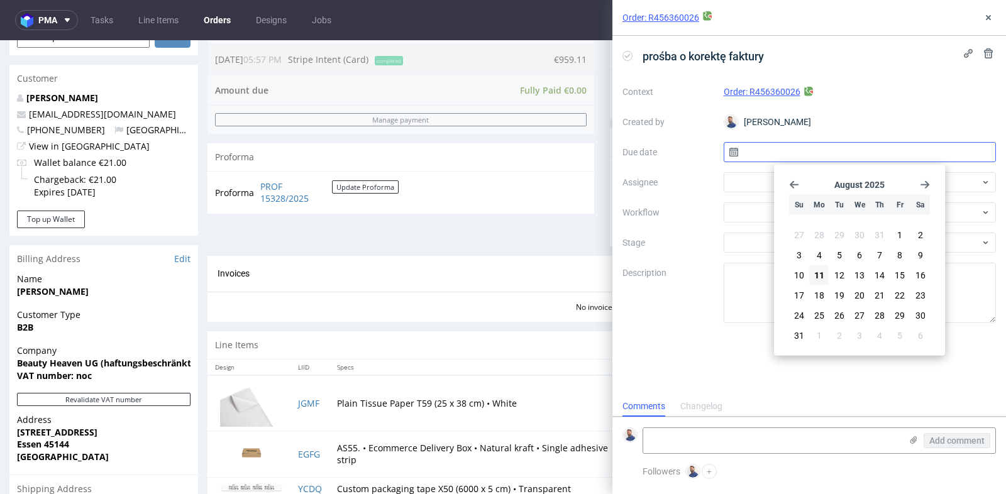
click at [844, 276] on button "12" at bounding box center [838, 275] width 19 height 20
type input "12/08/2025"
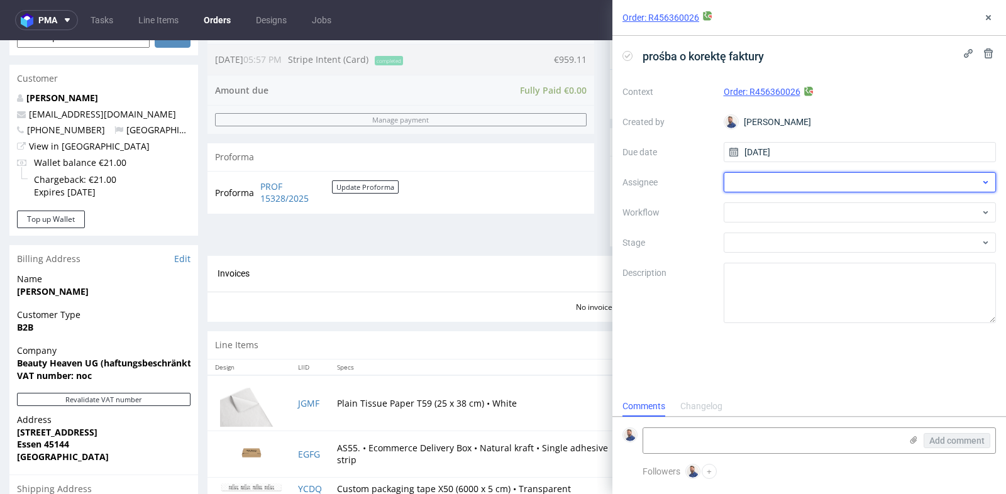
drag, startPoint x: 857, startPoint y: 153, endPoint x: 881, endPoint y: 189, distance: 43.1
click at [881, 189] on div at bounding box center [860, 182] width 273 height 20
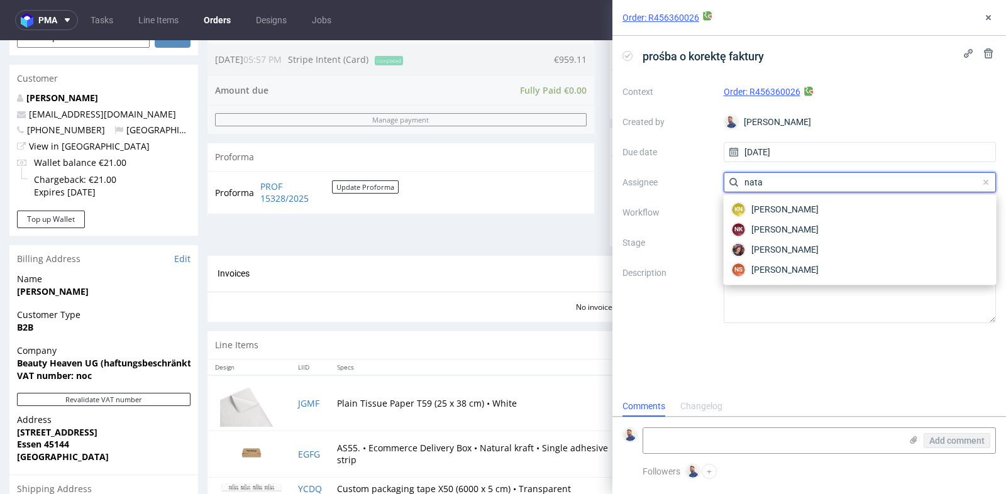
type input "nata"
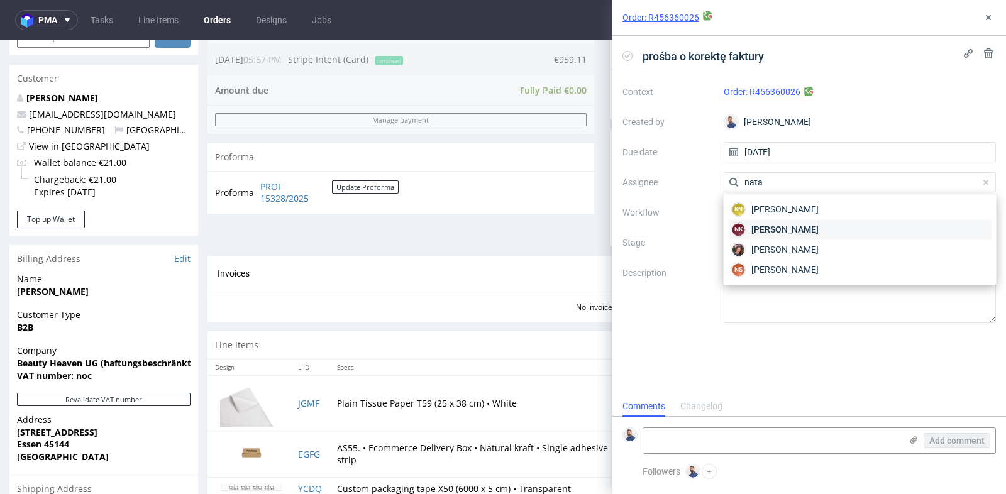
click at [813, 228] on span "Natalia Kaczorowska" at bounding box center [784, 229] width 67 height 13
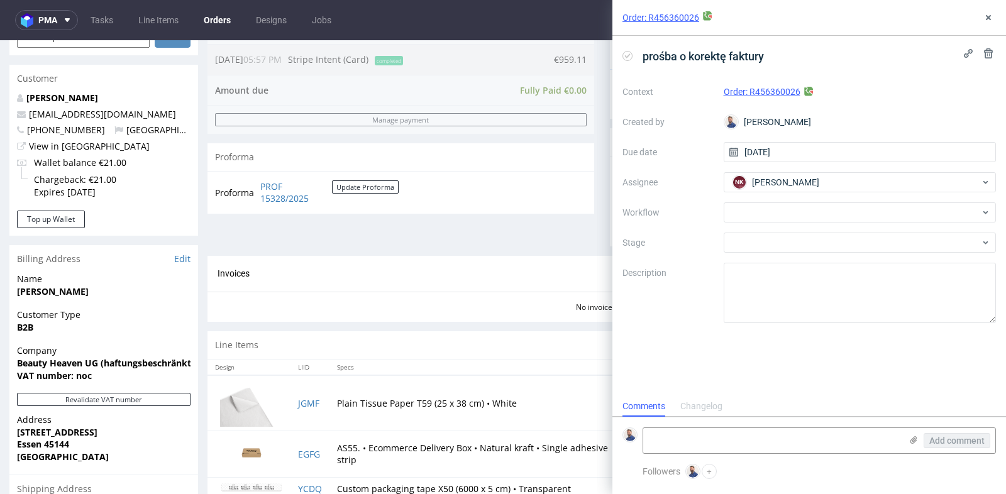
click at [813, 228] on div "Context Order: R456360026 Created by Michał Rachański Due date 12/08/2025 Assig…" at bounding box center [808, 202] width 373 height 241
drag, startPoint x: 881, startPoint y: 189, endPoint x: 818, endPoint y: 214, distance: 67.5
click at [818, 214] on div at bounding box center [860, 212] width 273 height 20
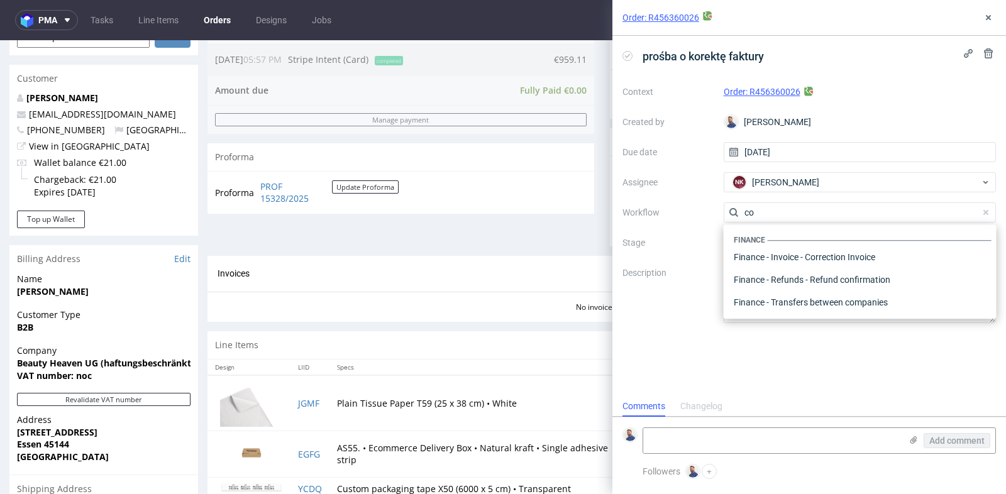
scroll to position [0, 0]
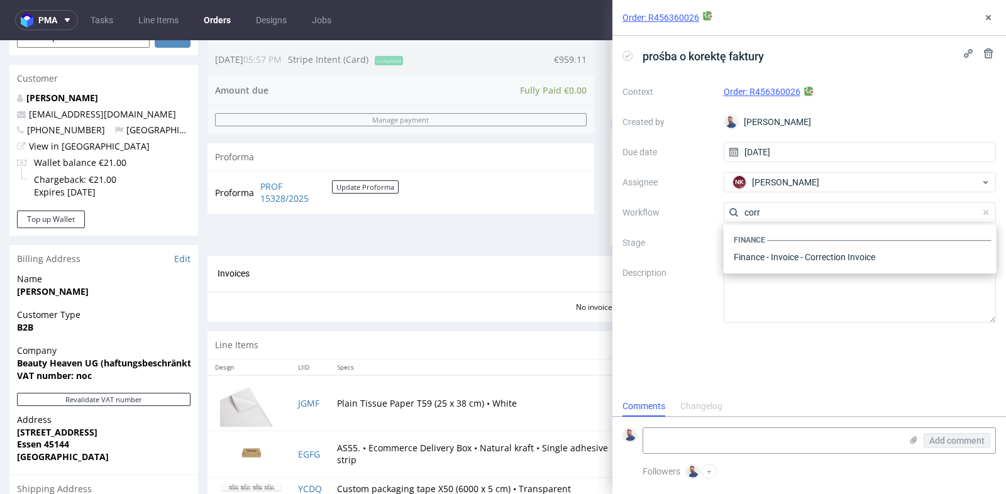
type input "corr"
click at [819, 260] on div "Finance - Invoice - Correction Invoice" at bounding box center [860, 257] width 263 height 23
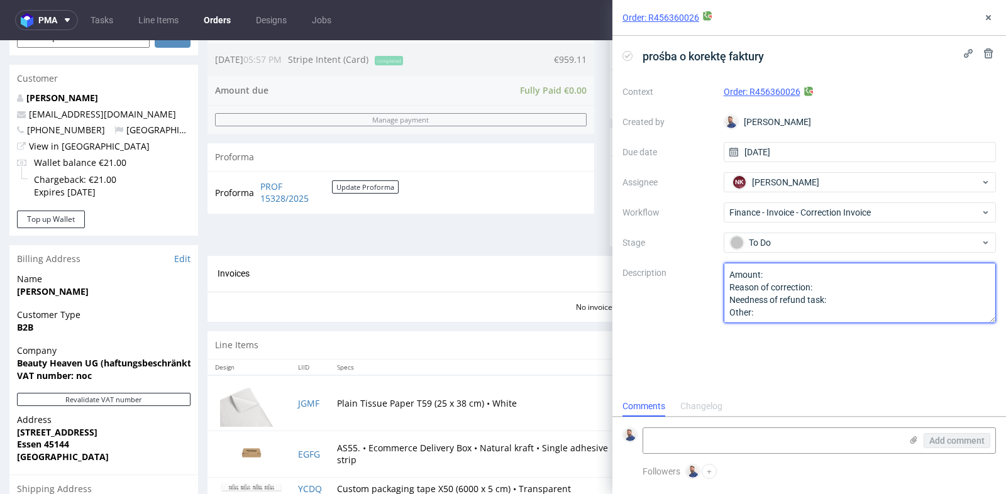
click at [819, 277] on textarea "Amount: Reason of correction: Needness of refund task: Other:" at bounding box center [860, 293] width 273 height 60
type textarea "Amount: Reason of correction: Needness of refund task: Other:"
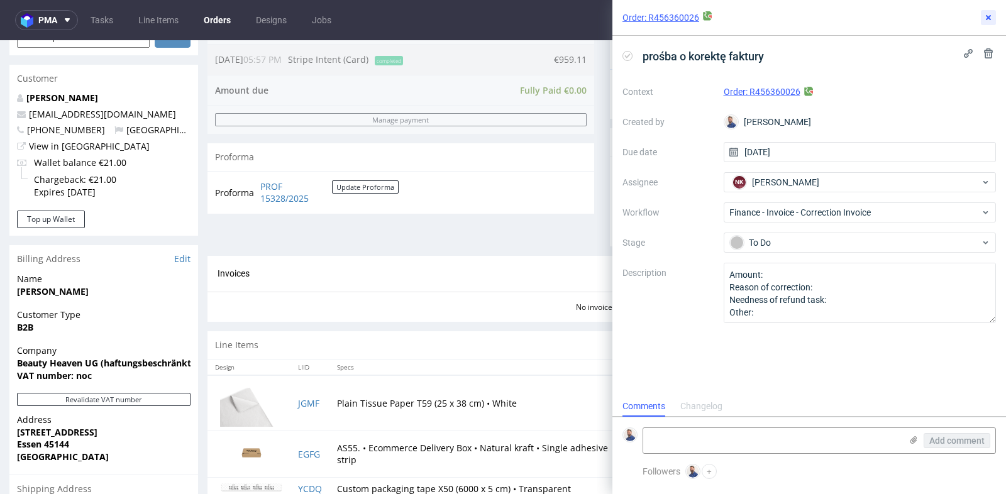
click at [989, 18] on use at bounding box center [988, 17] width 5 height 5
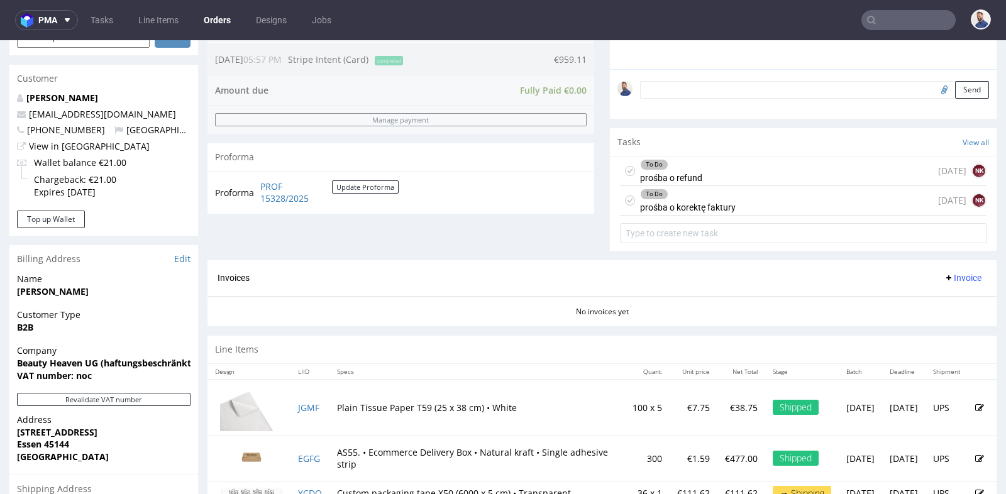
click at [818, 203] on div "To Do prośba o korektę faktury in 1 day NK" at bounding box center [803, 201] width 367 height 30
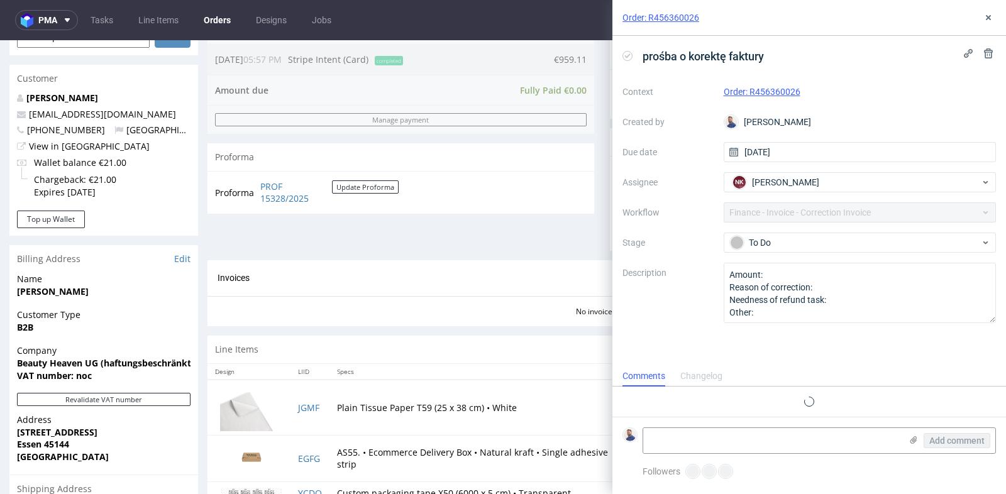
scroll to position [9, 0]
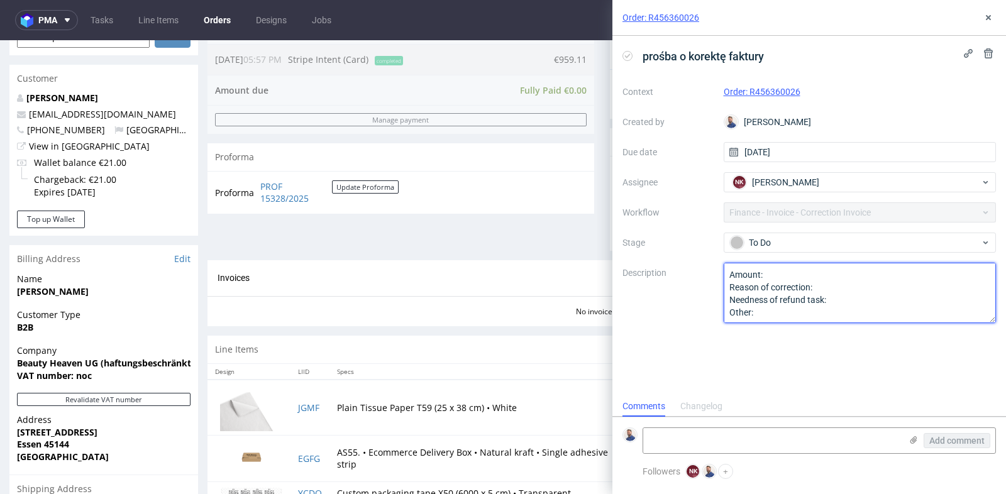
drag, startPoint x: 818, startPoint y: 214, endPoint x: 810, endPoint y: 270, distance: 56.6
click at [810, 270] on textarea "Amount: Reason of correction: Needness of refund task: Other:" at bounding box center [860, 293] width 273 height 60
click at [763, 278] on textarea "Amount: Reason of correction: Needness of refund task: Other:" at bounding box center [860, 293] width 273 height 60
drag, startPoint x: 810, startPoint y: 270, endPoint x: 834, endPoint y: 293, distance: 33.3
click at [834, 293] on textarea "Amount: Reason of correction: Needness of refund task: Other:" at bounding box center [860, 293] width 273 height 60
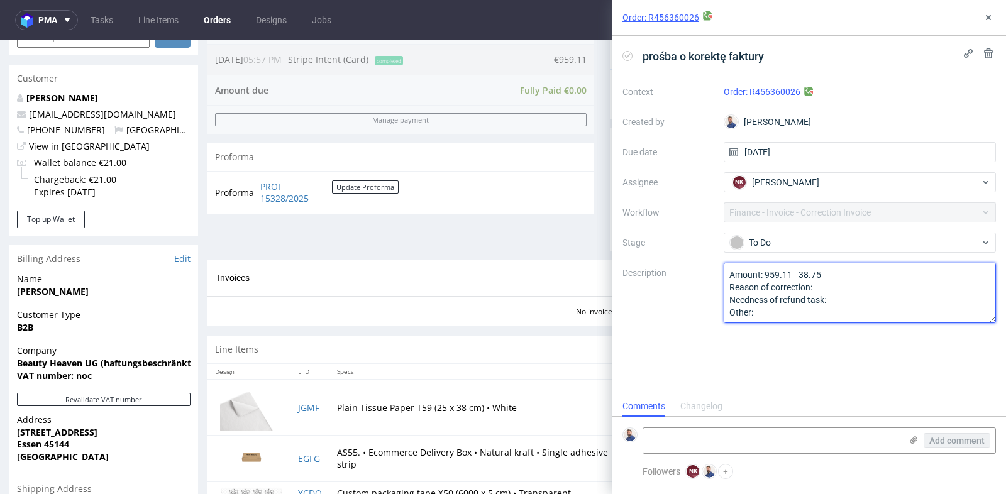
click at [835, 289] on textarea "Amount: Reason of correction: Needness of refund task: Other:" at bounding box center [860, 293] width 273 height 60
drag, startPoint x: 834, startPoint y: 293, endPoint x: 855, endPoint y: 299, distance: 22.1
click at [855, 299] on textarea "Amount: Reason of correction: Needness of refund task: Other:" at bounding box center [860, 293] width 273 height 60
type textarea "Amount: 959.11 - 38.75 Reason of correction: klient zwrócił towar Needness of r…"
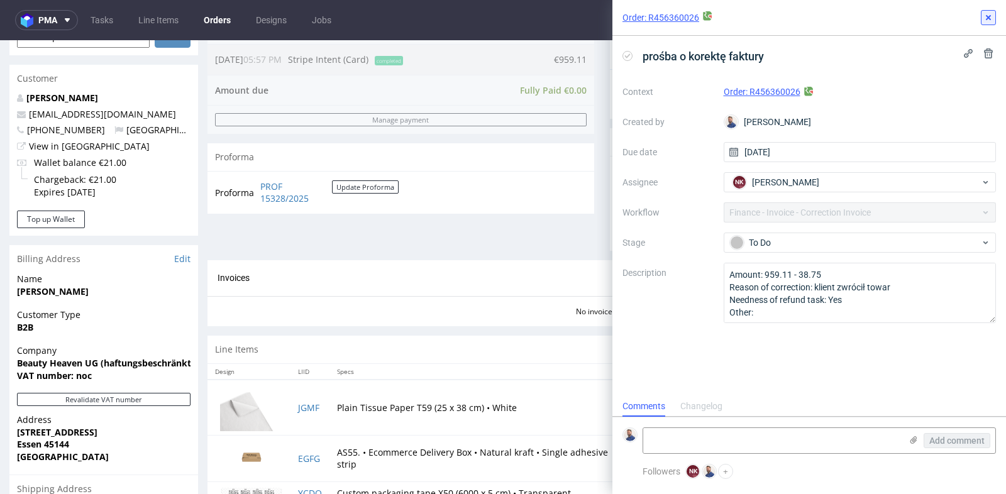
drag, startPoint x: 855, startPoint y: 299, endPoint x: 988, endPoint y: 11, distance: 317.3
click at [988, 11] on button at bounding box center [988, 17] width 15 height 15
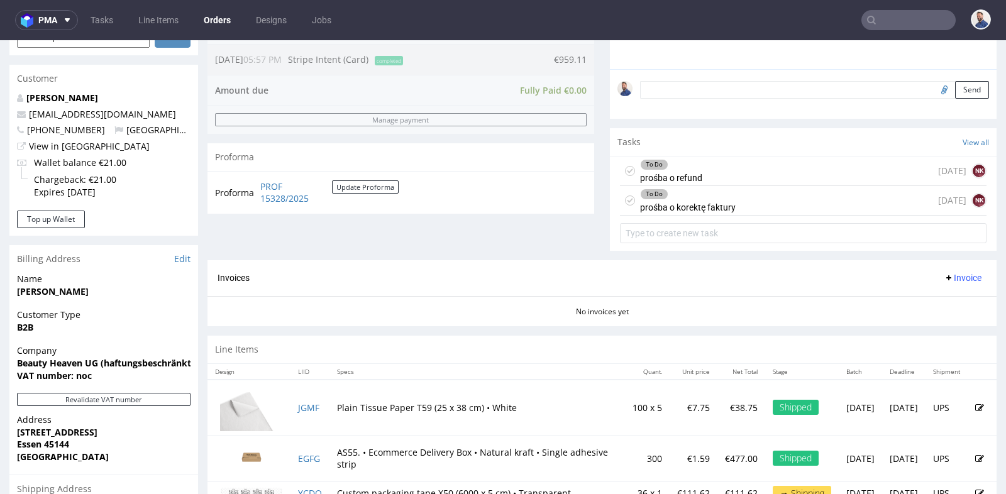
click at [568, 344] on div "Line Items" at bounding box center [601, 350] width 789 height 28
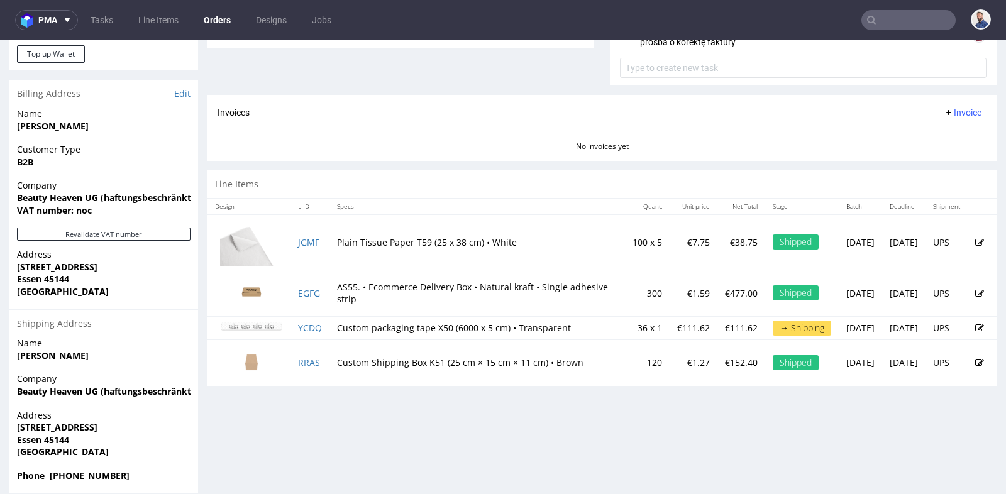
scroll to position [531, 0]
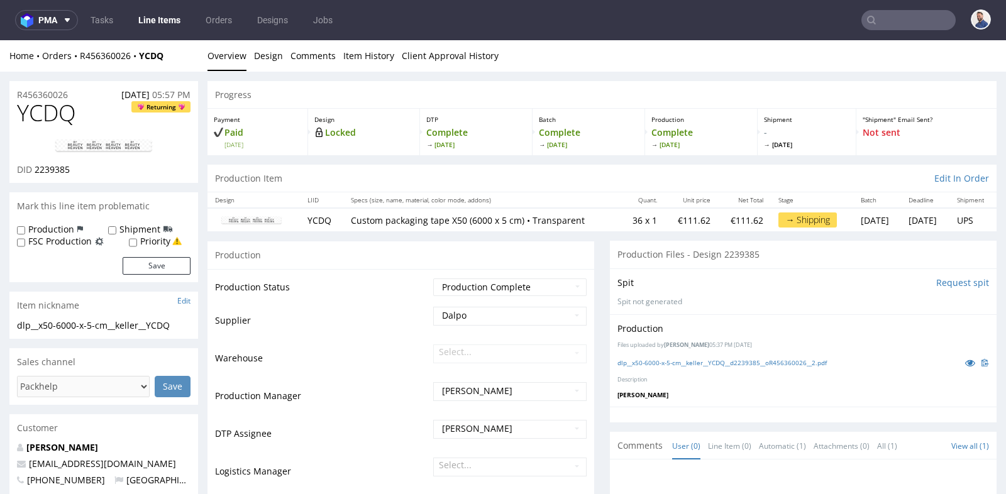
click at [588, 242] on div "Production" at bounding box center [400, 255] width 387 height 28
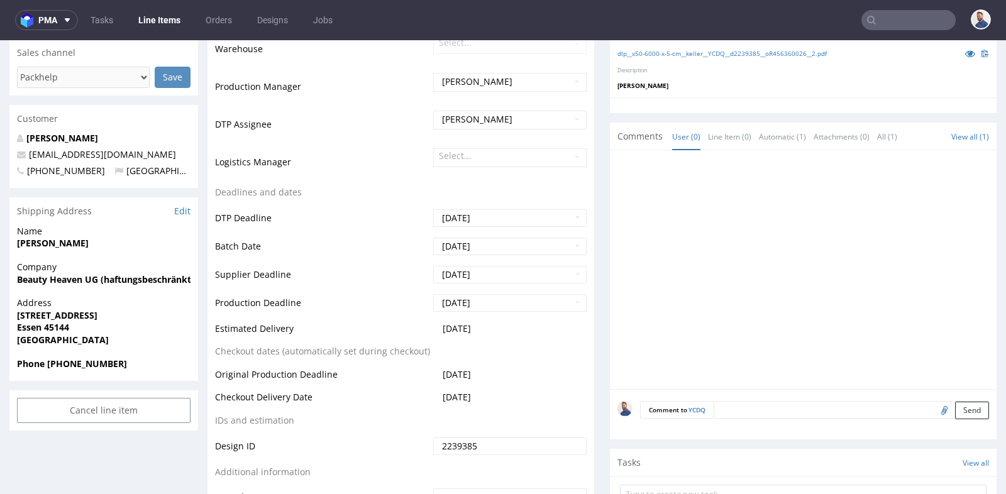
scroll to position [307, 0]
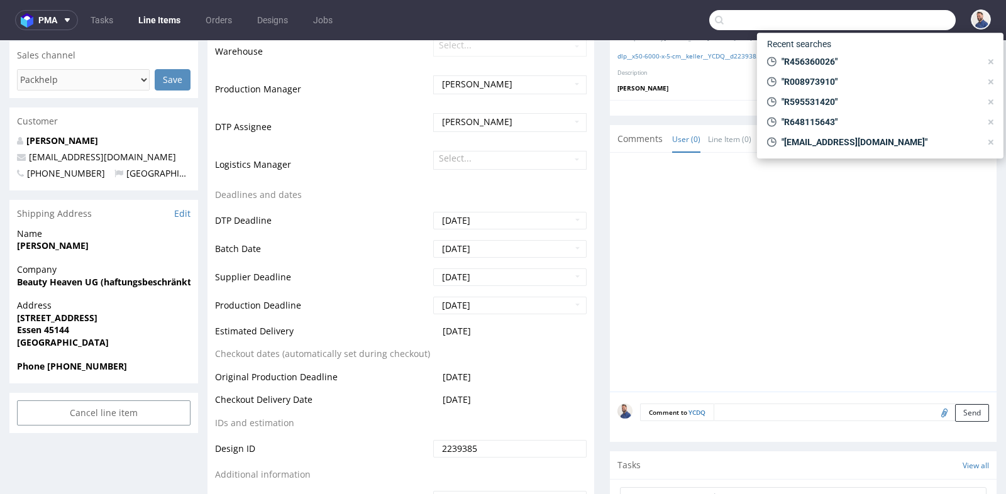
click at [881, 27] on input "text" at bounding box center [832, 20] width 246 height 20
paste input "sebastian.dzikus@springer-berlin.de"
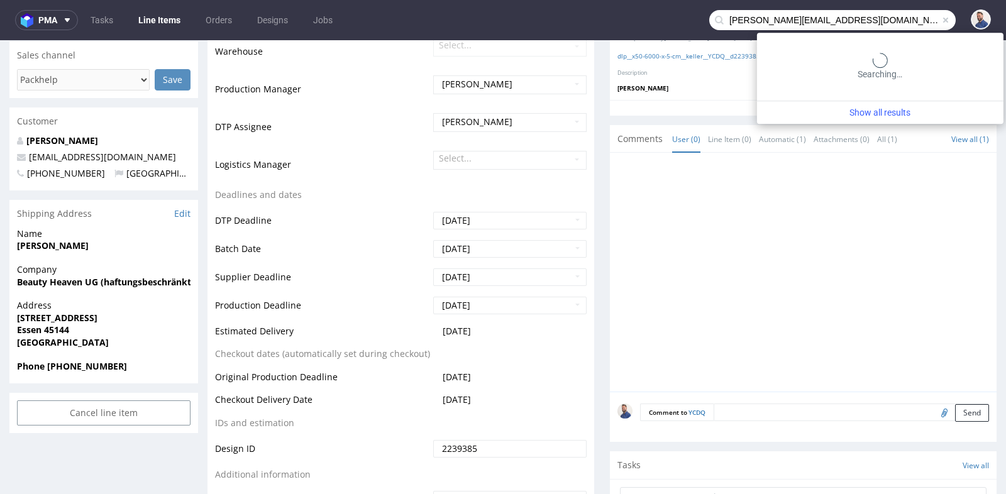
type input "sebastian.dzikus@springer-berlin.de"
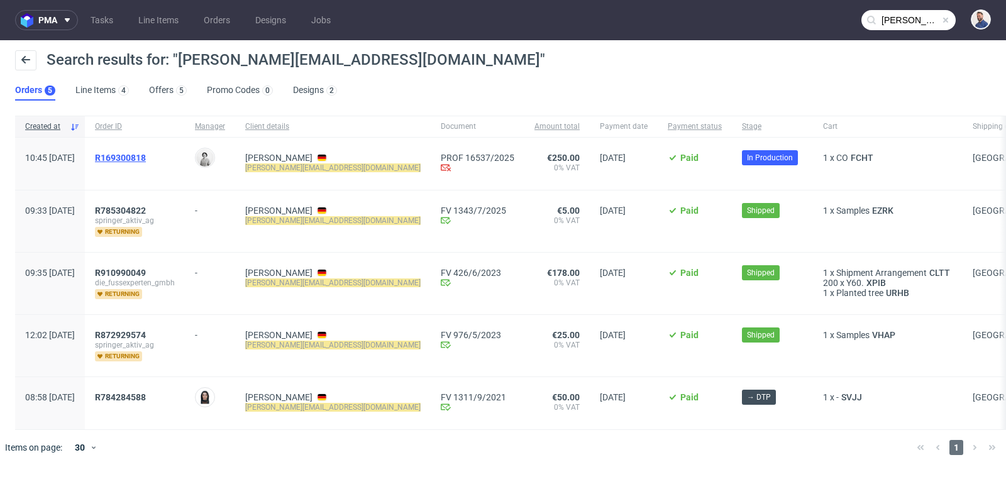
click at [146, 157] on span "R169300818" at bounding box center [120, 158] width 51 height 10
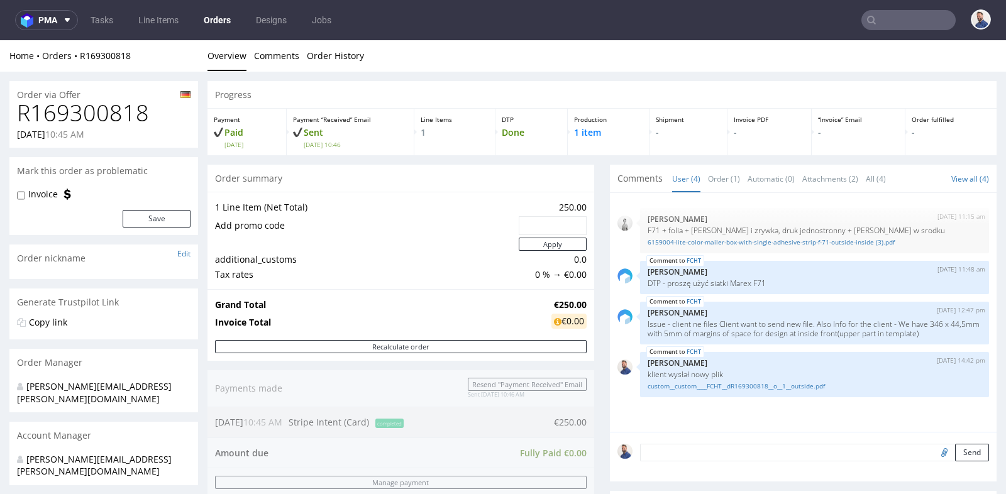
click at [598, 244] on div "Progress Payment Paid Fri 01 Aug Payment “Received” Email Sent Fri 1 Aug 10:46 …" at bounding box center [601, 422] width 789 height 683
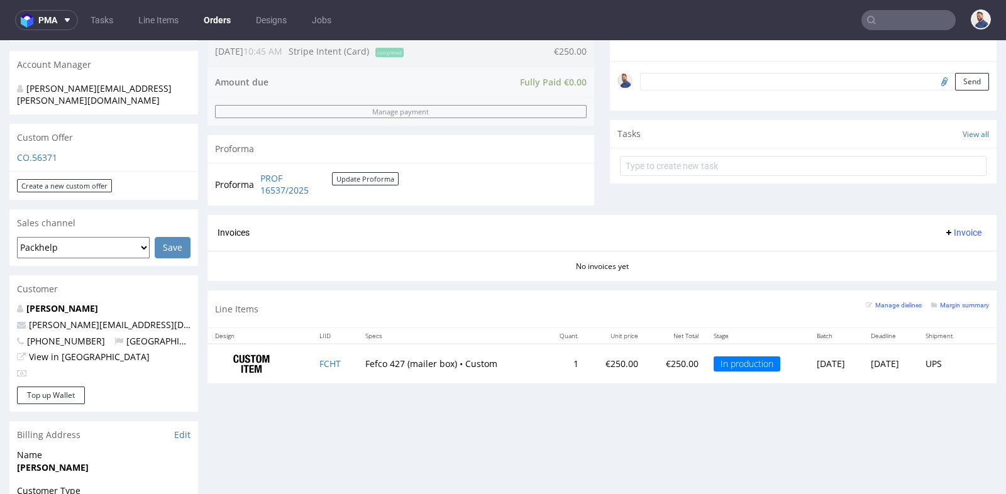
scroll to position [391, 0]
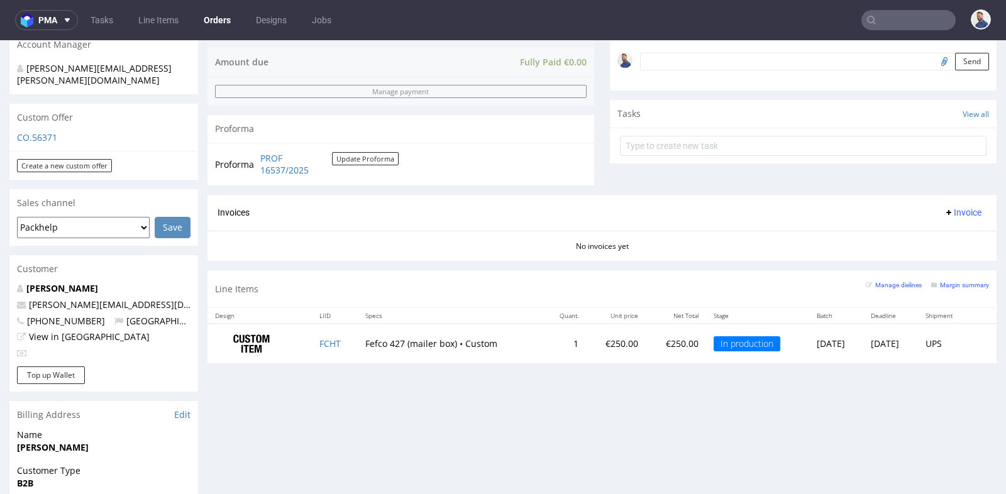
click at [889, 22] on input "text" at bounding box center [908, 20] width 94 height 20
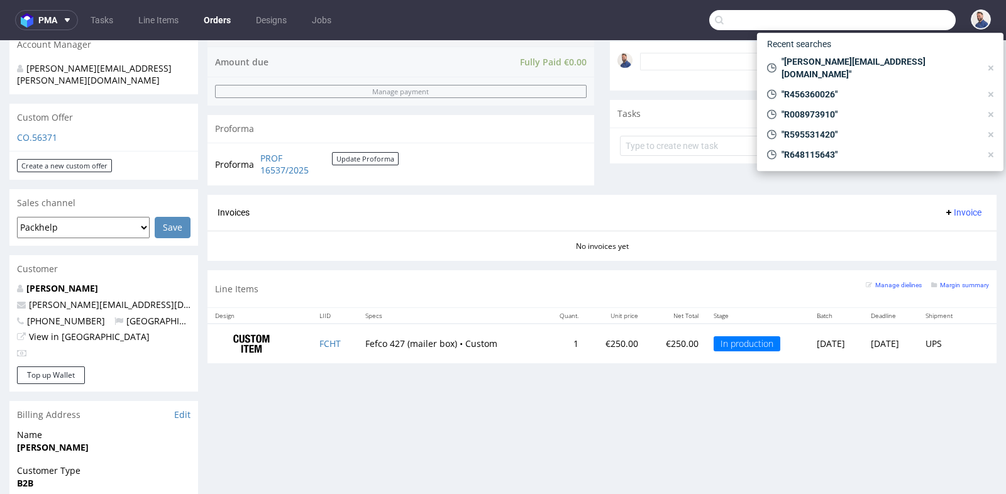
paste input "pascal.wettstein@relate.ch"
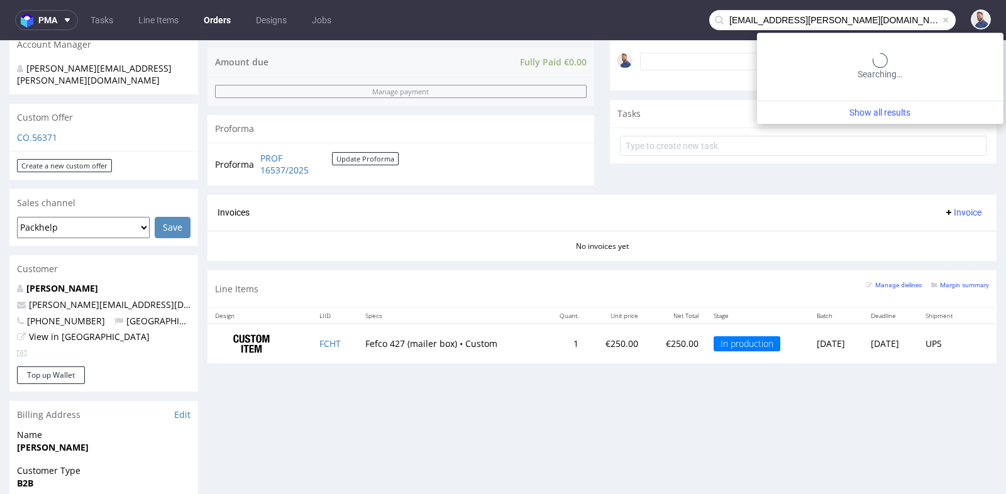
type input "pascal.wettstein@relate.ch"
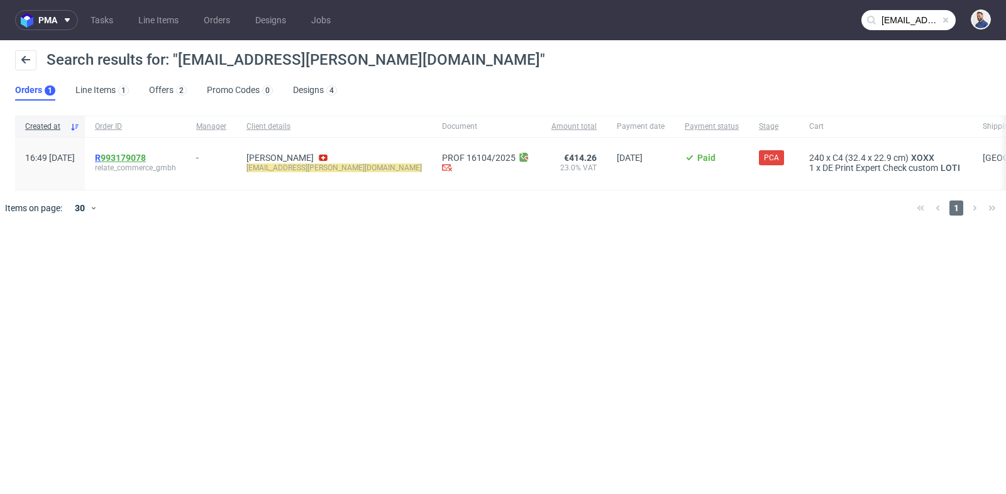
click at [146, 153] on link "993179078" at bounding box center [123, 158] width 45 height 10
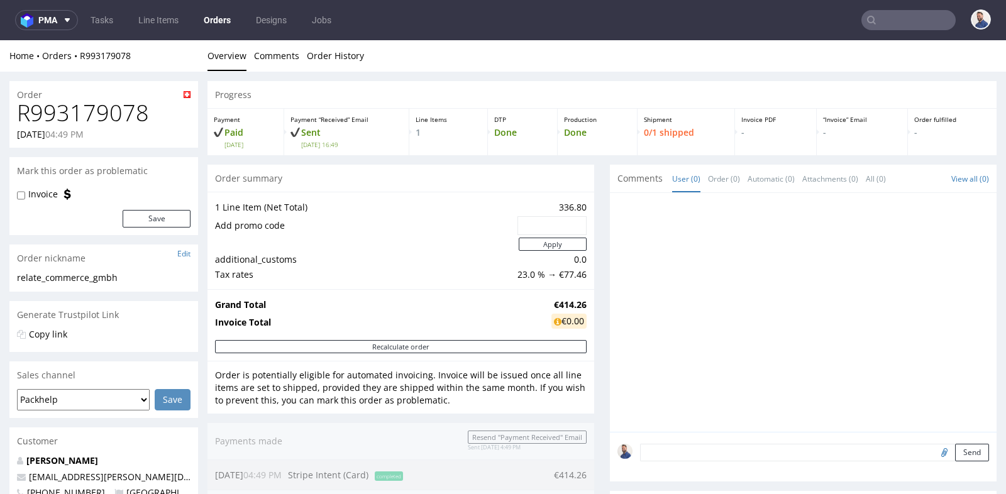
click at [597, 197] on div "Progress Payment Paid Tue 29 Jul Payment “Received” Email Sent Tue 29 Jul 16:49…" at bounding box center [601, 469] width 789 height 777
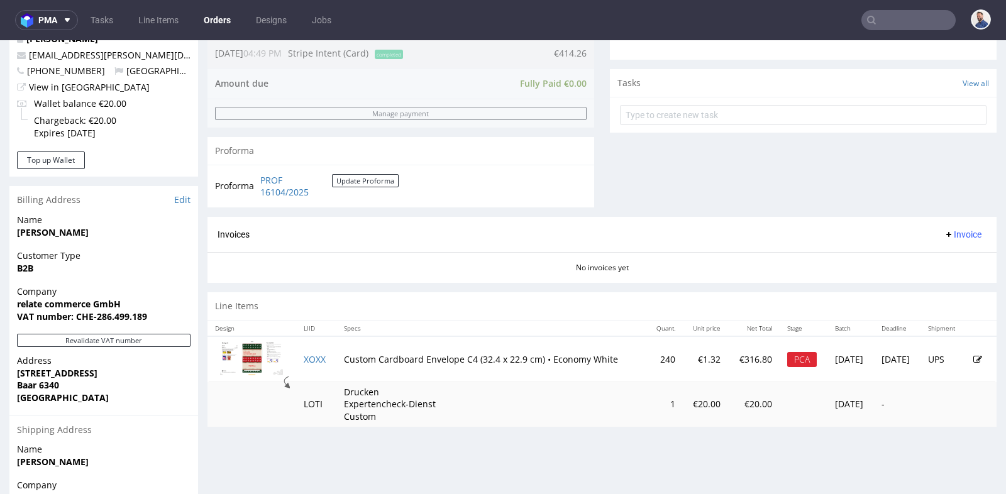
scroll to position [447, 0]
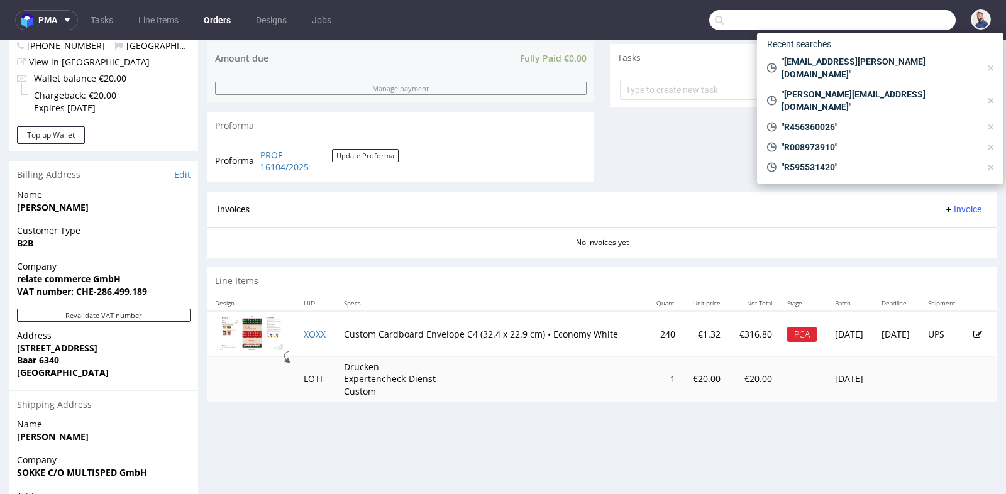
click at [879, 19] on input "text" at bounding box center [832, 20] width 246 height 20
paste input "R550760902"
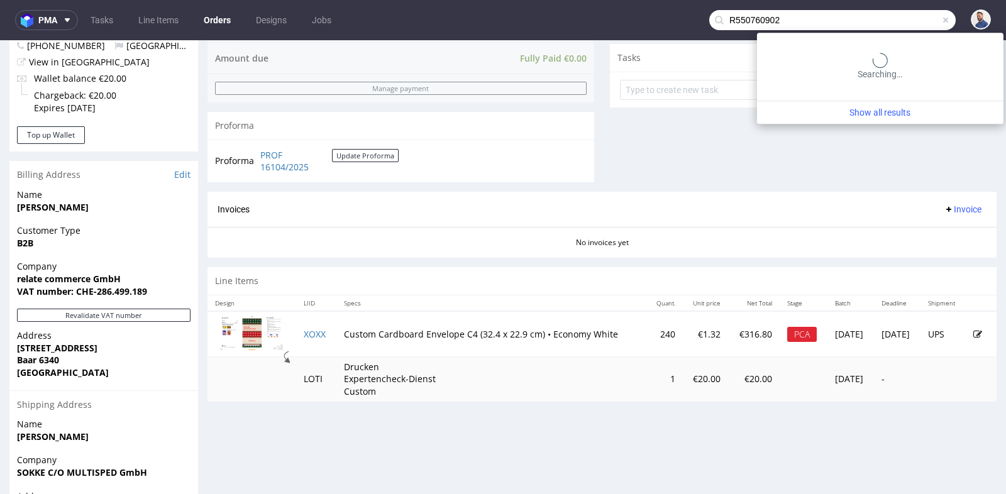
type input "R550760902"
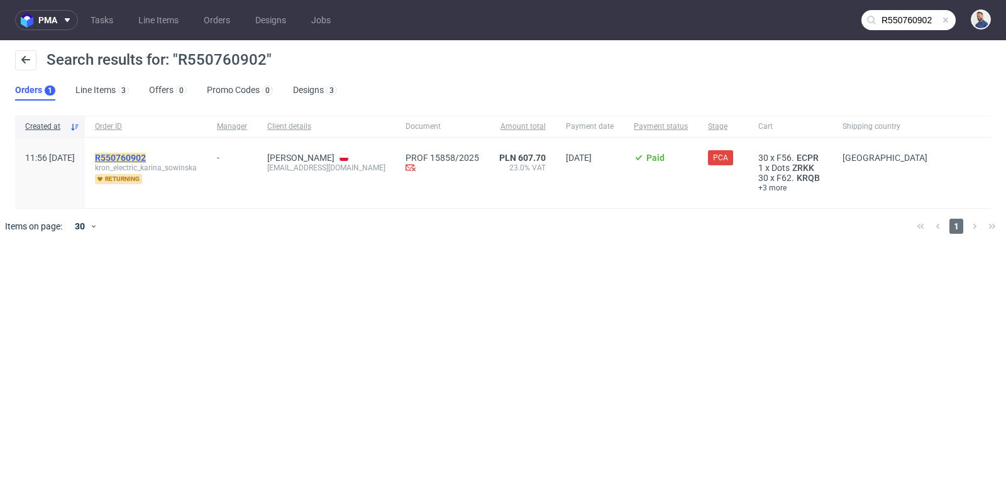
click at [138, 155] on mark "R550760902" at bounding box center [120, 158] width 51 height 10
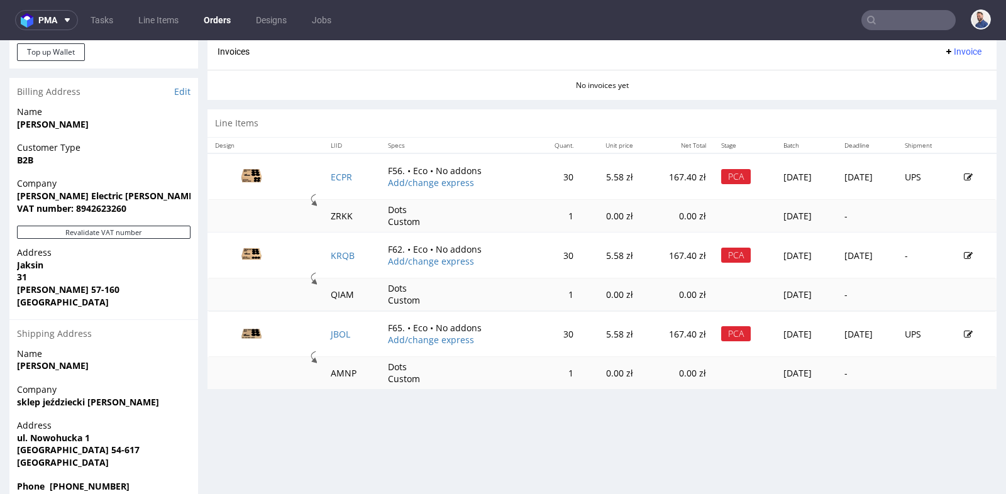
scroll to position [554, 0]
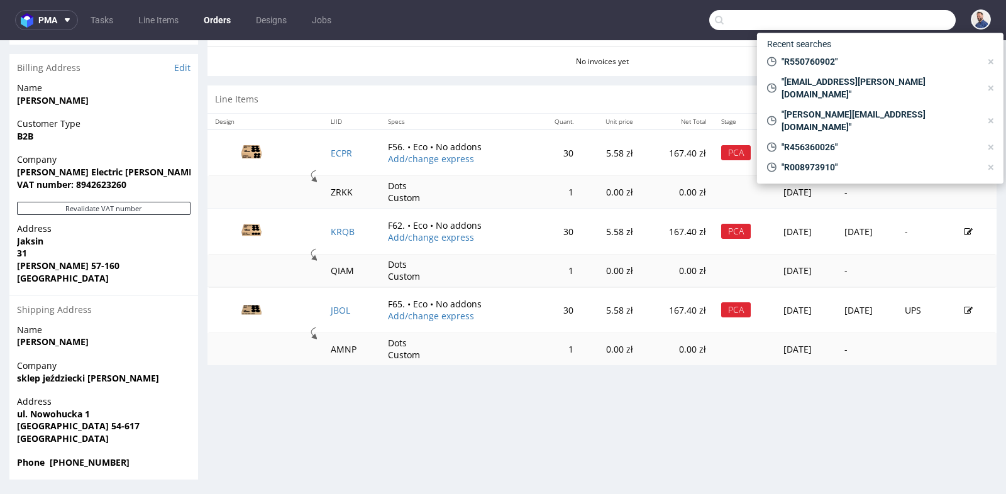
click at [907, 14] on input "text" at bounding box center [832, 20] width 246 height 20
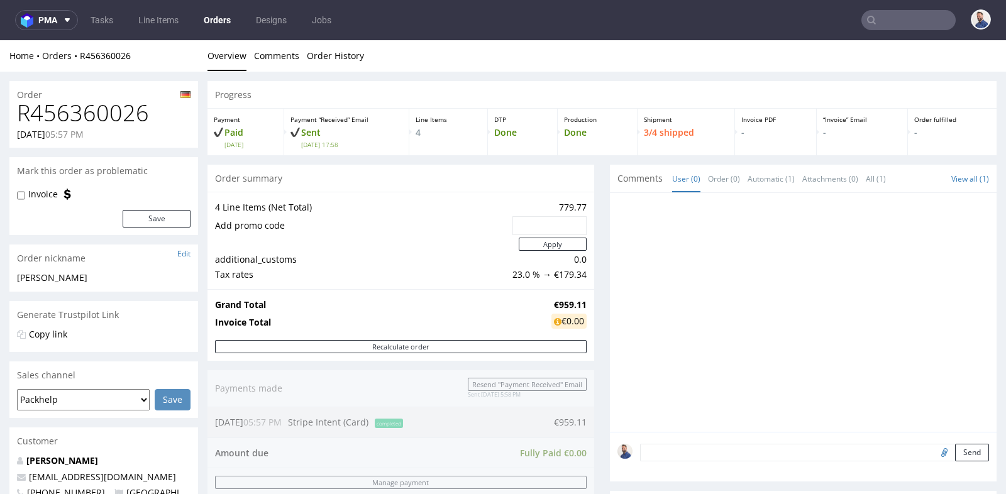
scroll to position [335, 0]
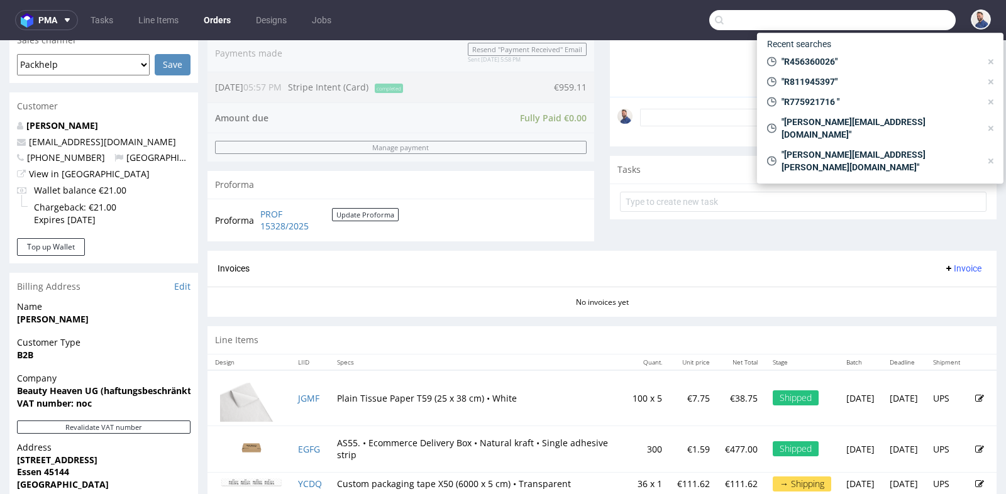
drag, startPoint x: 0, startPoint y: 0, endPoint x: 874, endPoint y: 17, distance: 874.2
click at [874, 17] on input "text" at bounding box center [832, 20] width 246 height 20
paste input "R121175742"
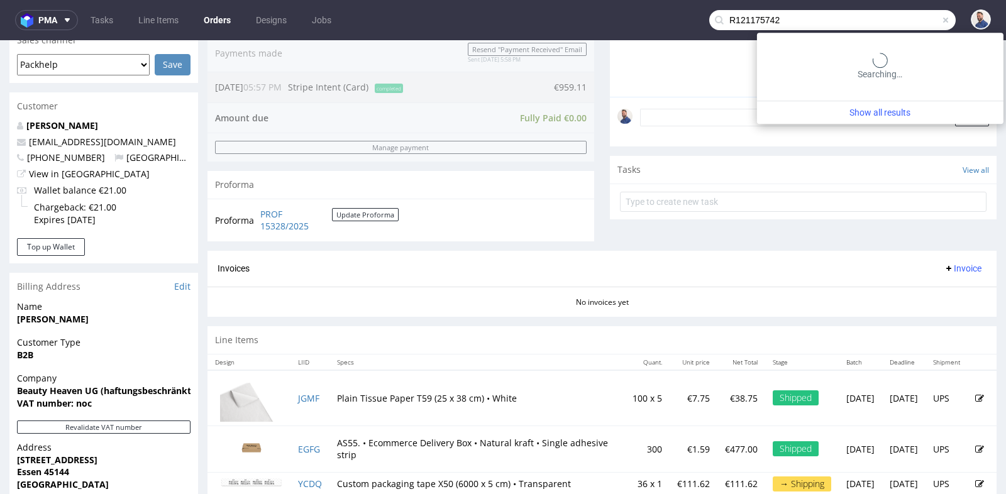
type input "R121175742"
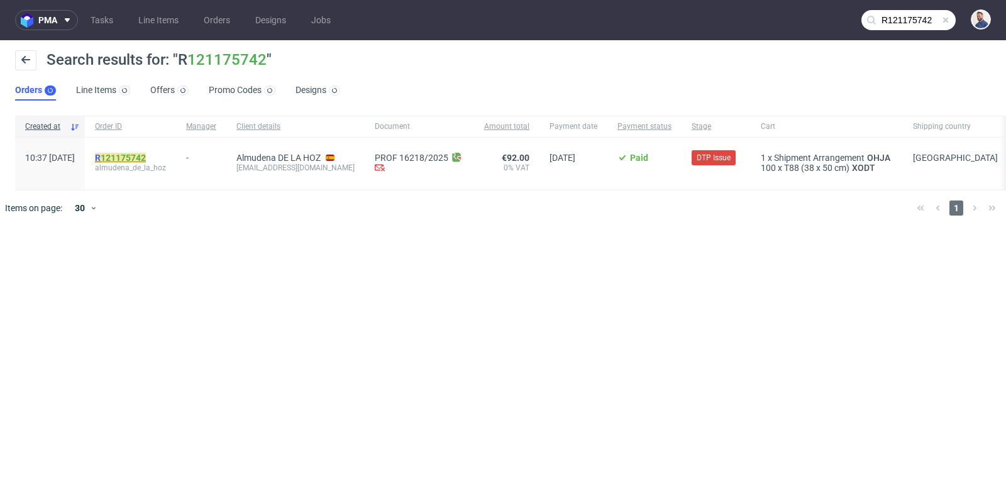
click at [146, 155] on link "121175742" at bounding box center [123, 158] width 45 height 10
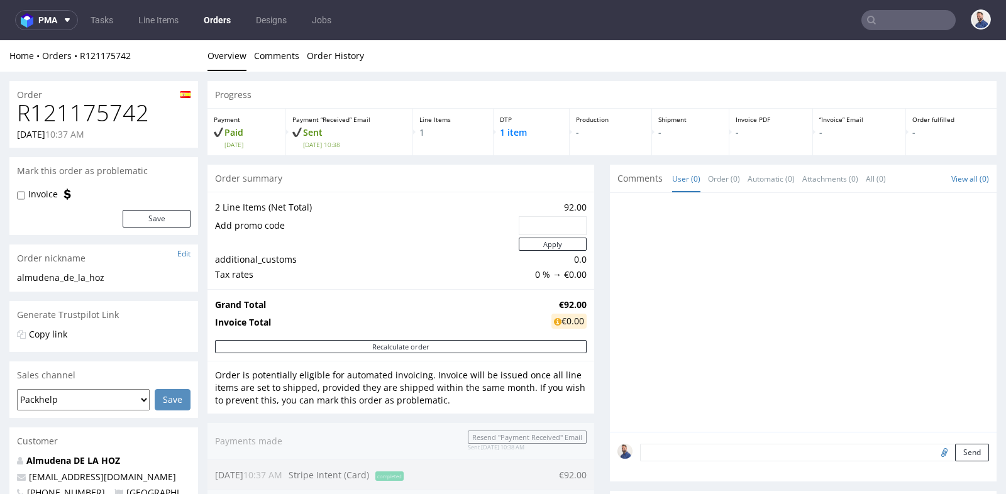
click at [600, 192] on div "Progress Payment Paid Thu 31 Jul Payment “Received” Email Sent Thu 31 Jul 10:38…" at bounding box center [601, 464] width 789 height 766
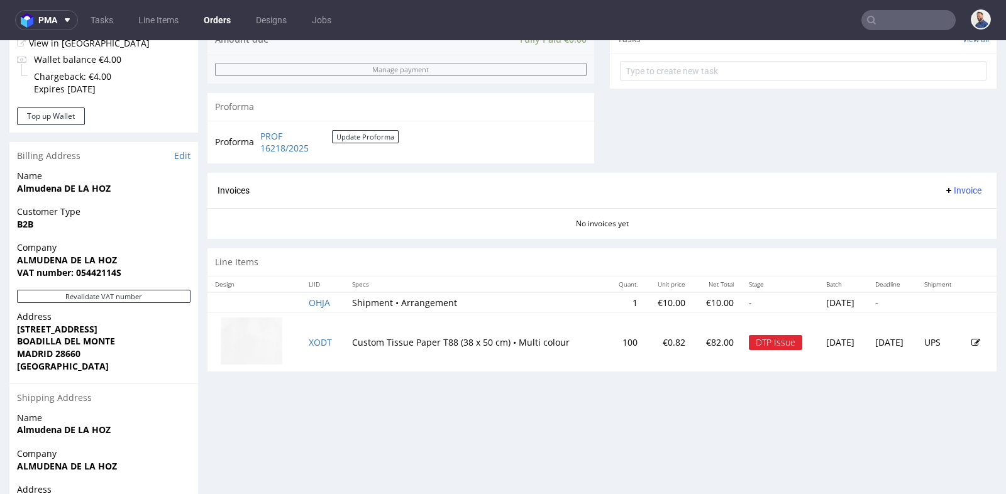
scroll to position [503, 0]
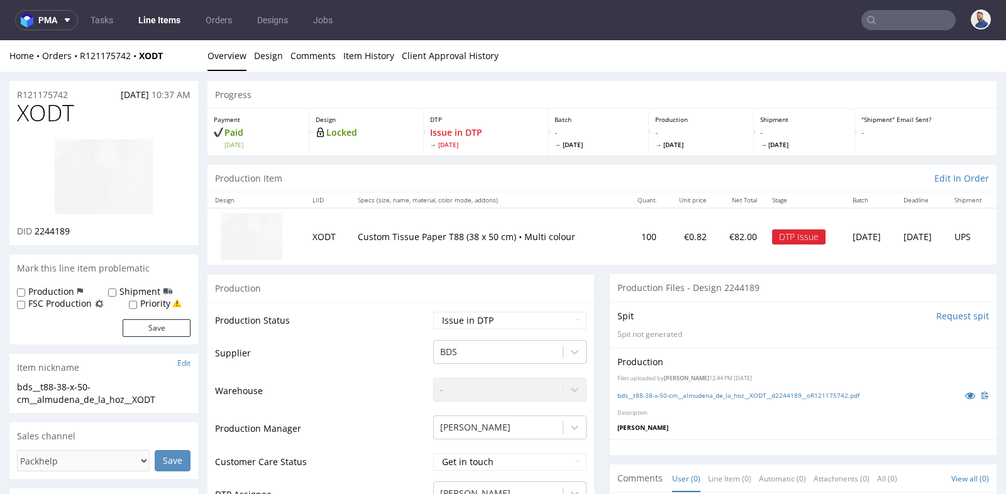
click at [610, 274] on div "Production Files - Design 2244189" at bounding box center [803, 288] width 387 height 28
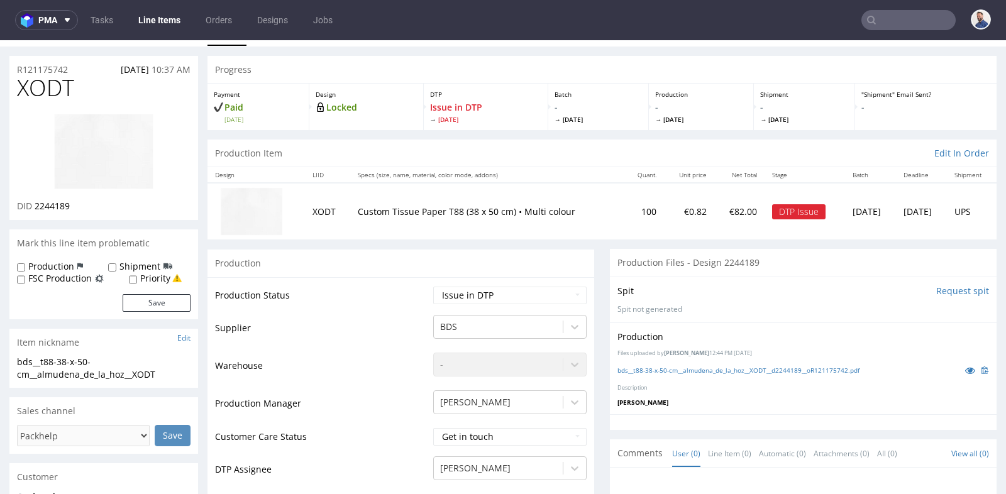
scroll to position [28, 0]
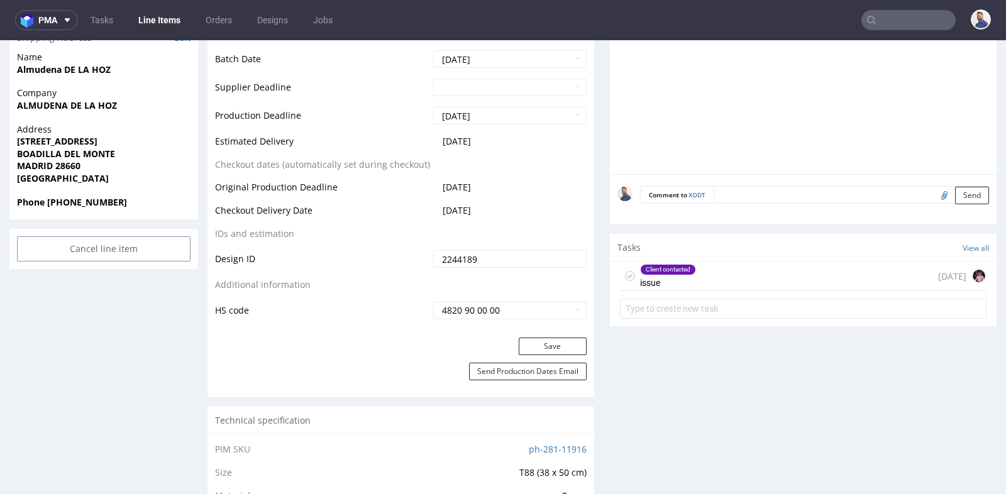
scroll to position [558, 0]
click at [729, 277] on div "Client contacted issue 6 days ago" at bounding box center [803, 276] width 367 height 30
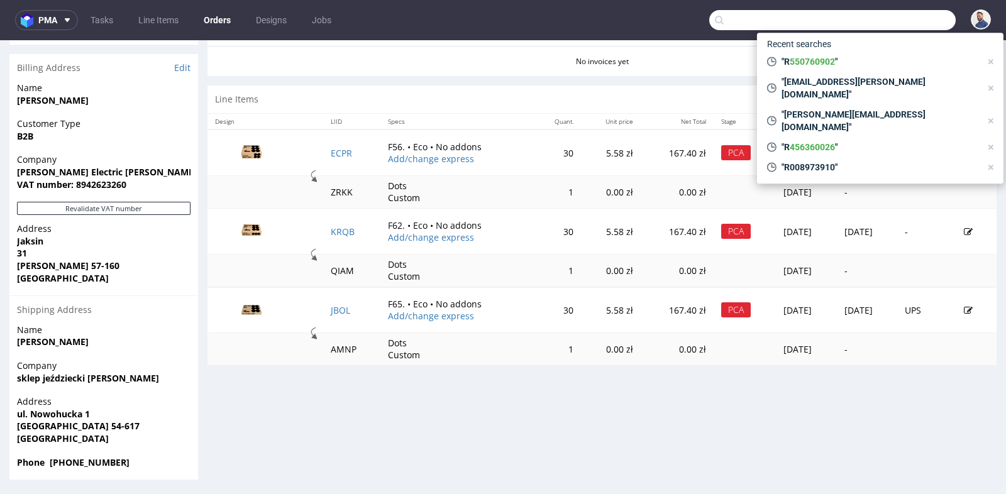
scroll to position [9, 0]
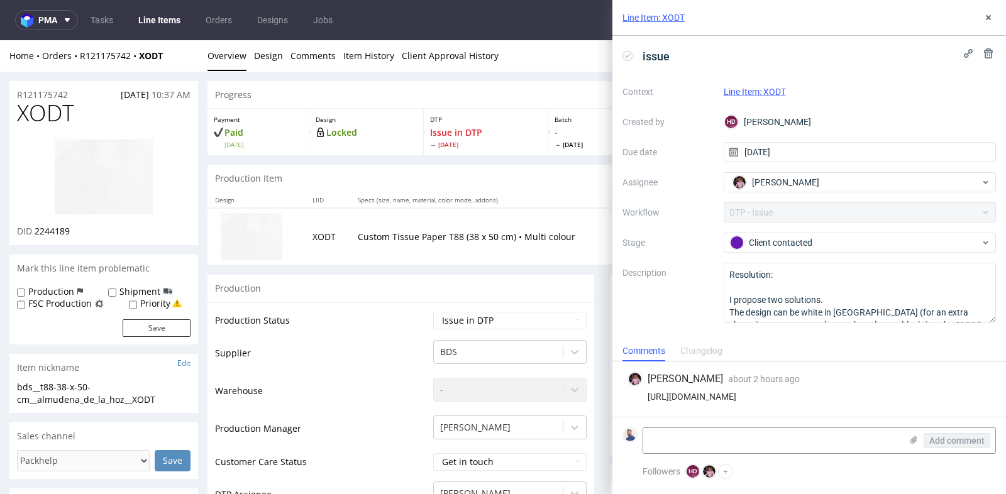
scroll to position [558, 0]
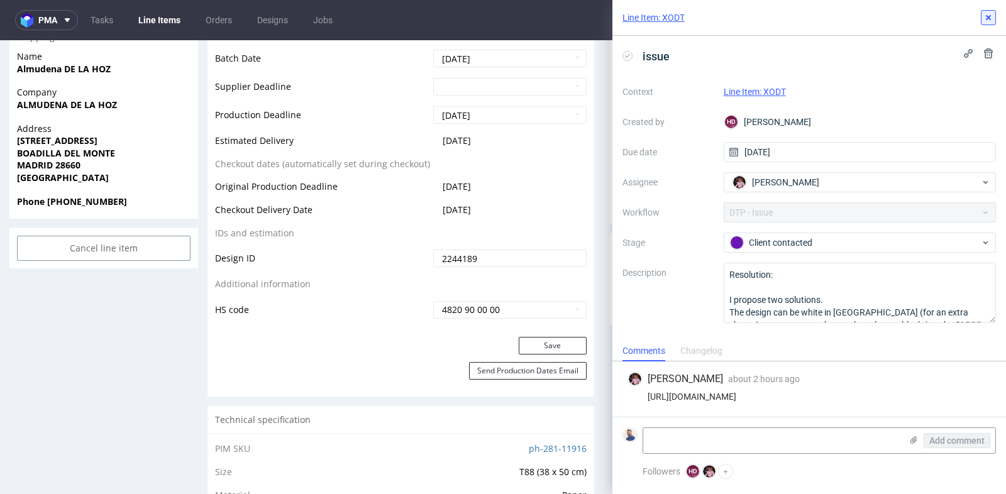
click at [989, 18] on use at bounding box center [988, 17] width 5 height 5
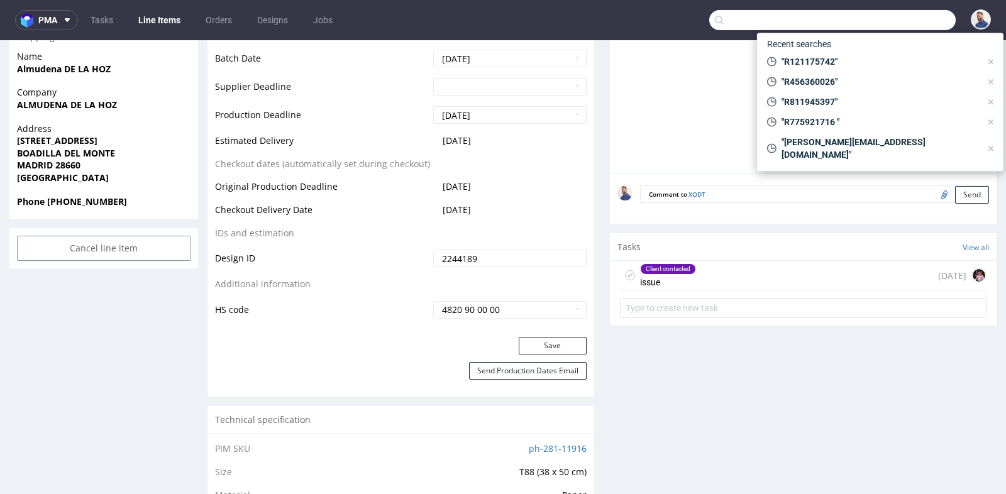
click at [903, 15] on input "text" at bounding box center [832, 20] width 246 height 20
paste input "R728823725"
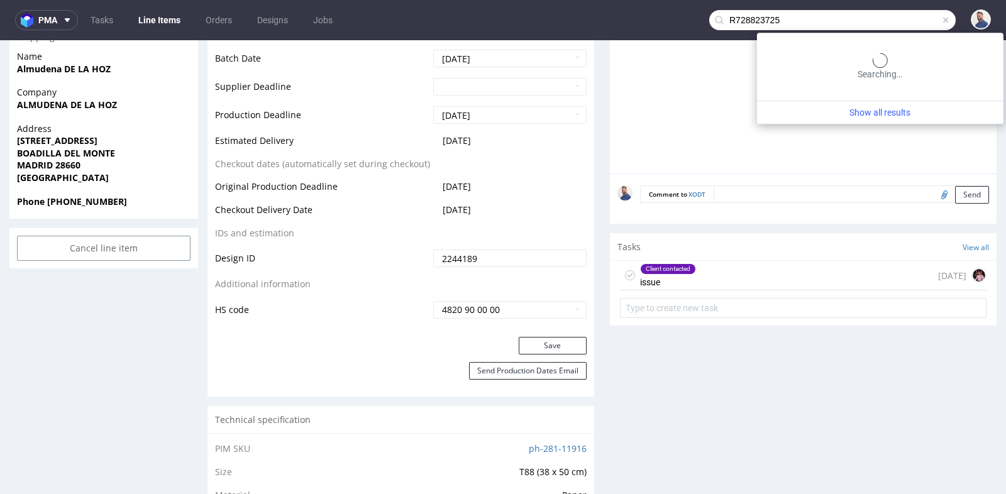
type input "R728823725"
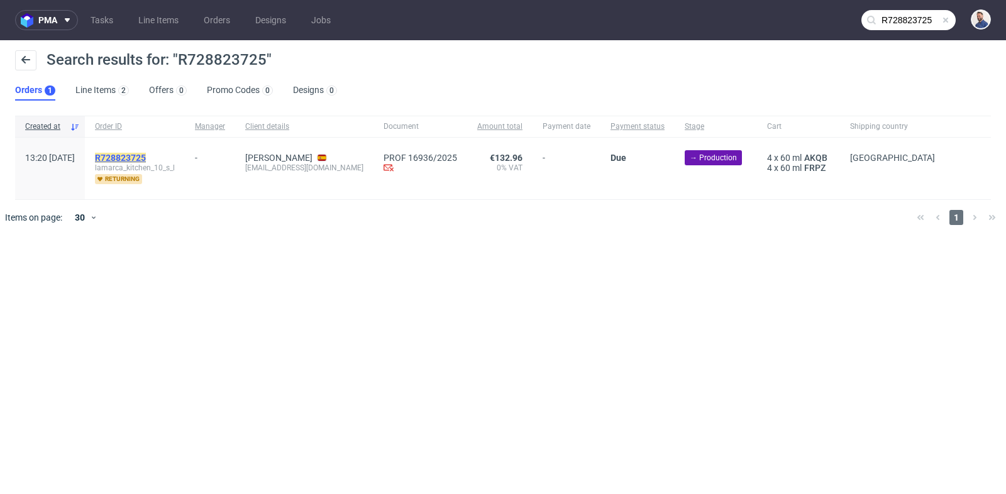
click at [146, 157] on mark "R728823725" at bounding box center [120, 158] width 51 height 10
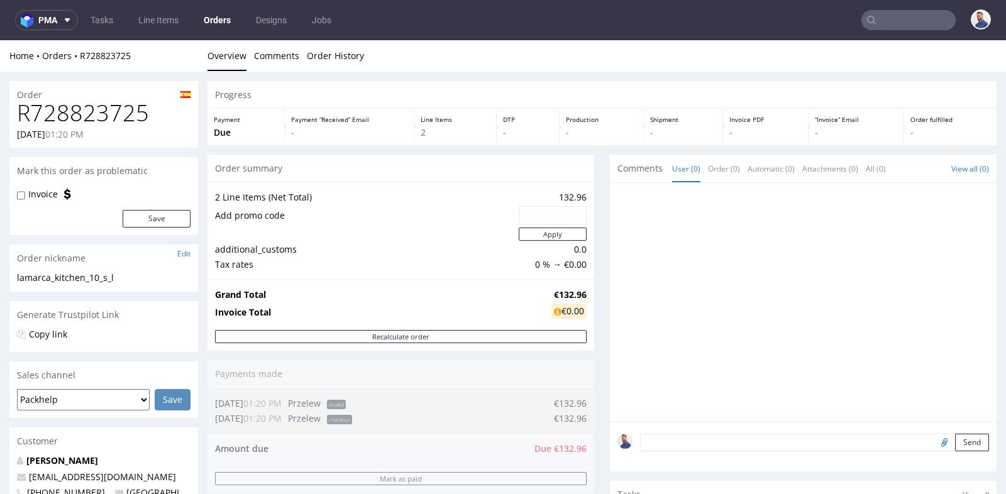
click at [597, 201] on div "Progress Payment Due Payment “Received” Email - Line Items 2 DTP - Production -…" at bounding box center [601, 466] width 789 height 771
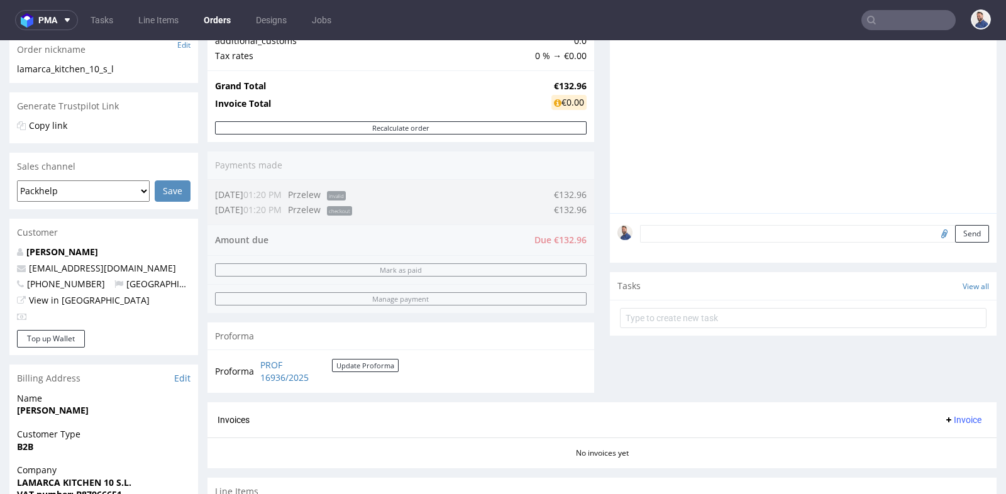
scroll to position [223, 0]
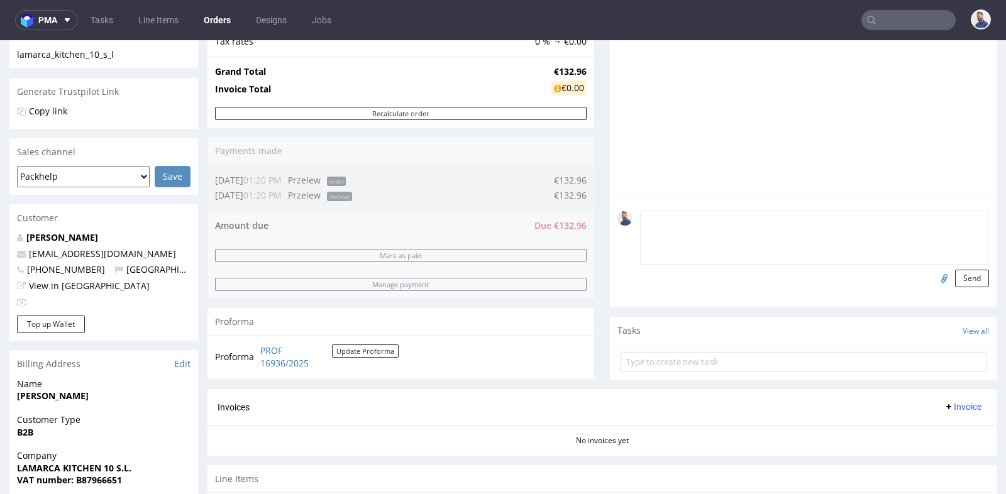
click at [706, 216] on textarea at bounding box center [814, 238] width 349 height 54
type textarea "[PERSON_NAME] wysłał potwierdzenie płatności"
click at [965, 274] on button "Send" at bounding box center [972, 279] width 34 height 18
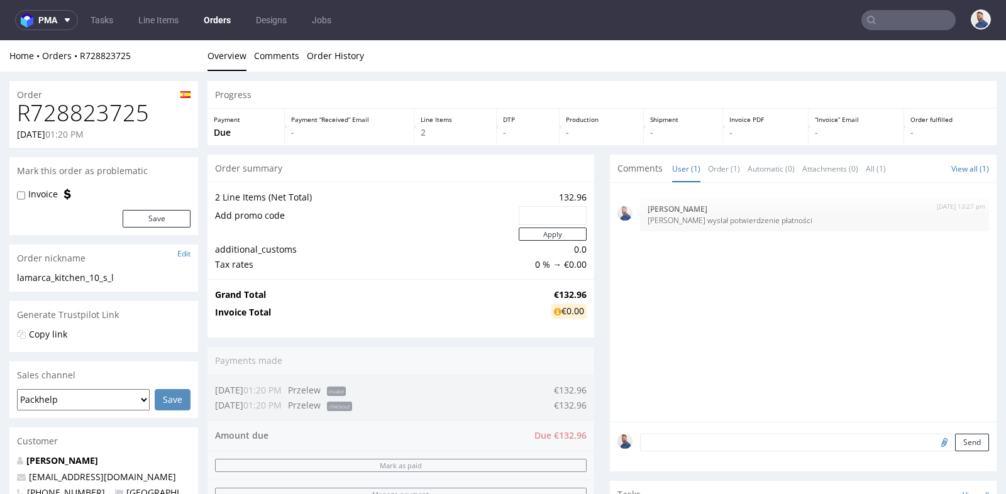
scroll to position [0, 0]
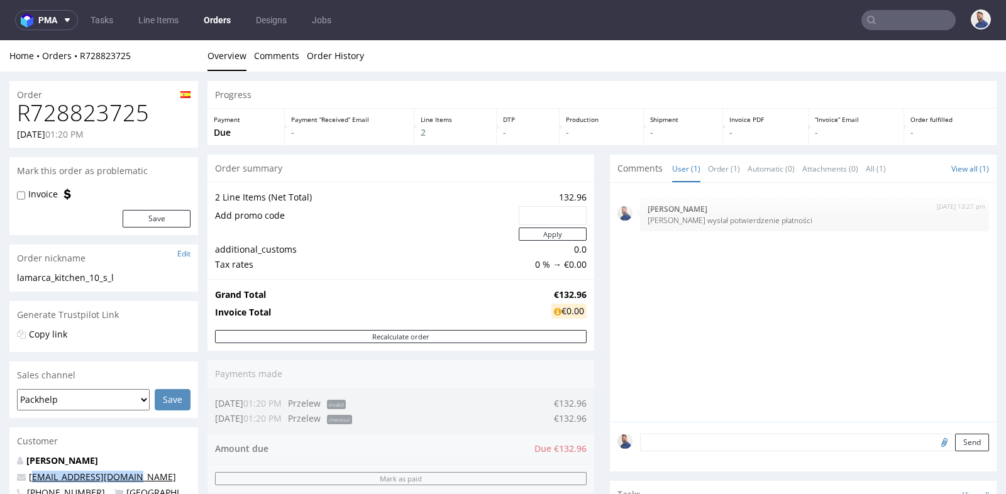
drag, startPoint x: 148, startPoint y: 475, endPoint x: 33, endPoint y: 478, distance: 115.1
click at [33, 478] on p "[EMAIL_ADDRESS][DOMAIN_NAME]" at bounding box center [104, 477] width 174 height 13
copy link "[EMAIL_ADDRESS][DOMAIN_NAME]"
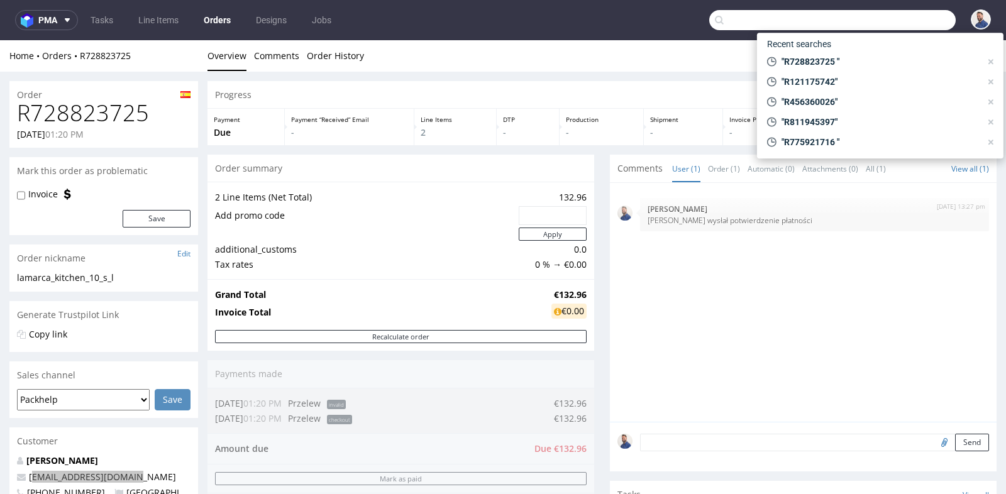
click at [924, 26] on input "text" at bounding box center [832, 20] width 246 height 20
paste input "R068170675"
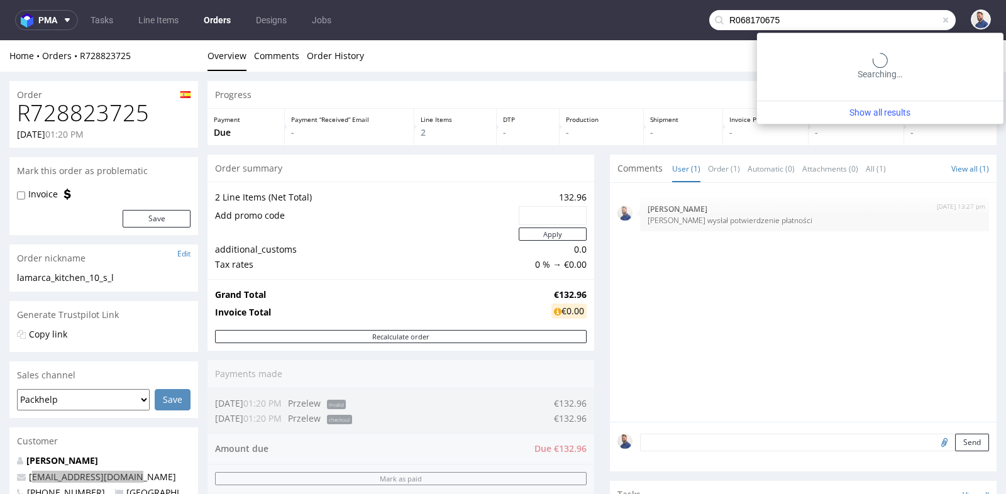
type input "R068170675"
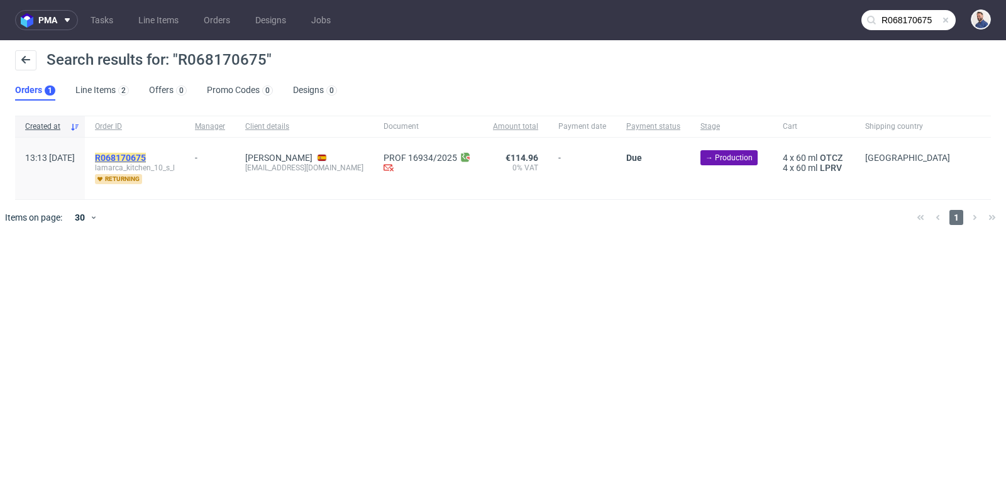
click at [146, 161] on mark "R068170675" at bounding box center [120, 158] width 51 height 10
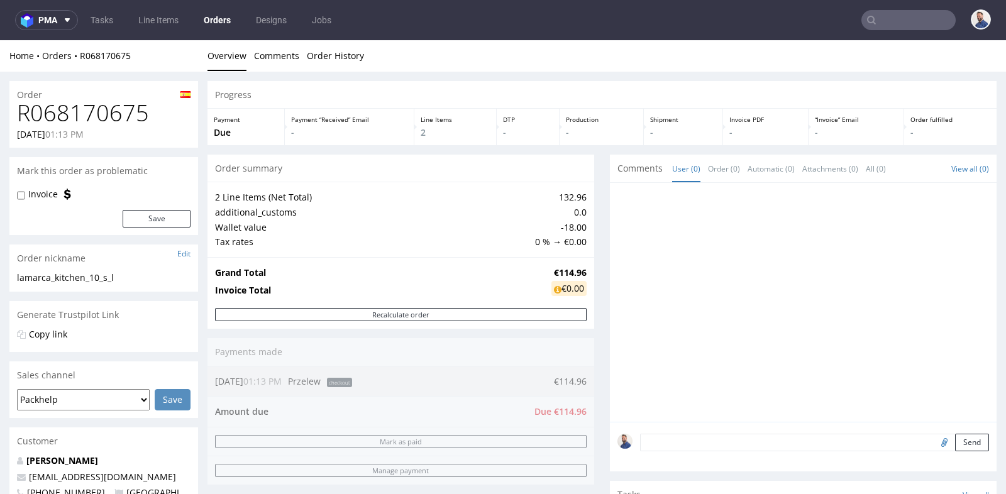
click at [598, 307] on div "Progress Payment Due Payment “Received” Email - Line Items 2 DTP - Production -…" at bounding box center [601, 448] width 789 height 734
click at [661, 445] on textarea at bounding box center [814, 443] width 349 height 18
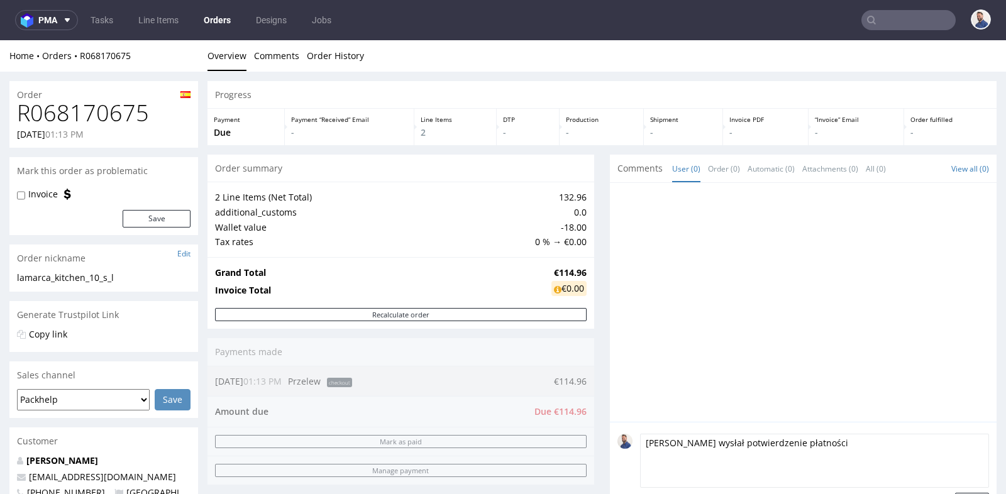
type textarea "[PERSON_NAME] wysłał potwierdzenie płatności"
click at [848, 401] on div at bounding box center [806, 306] width 379 height 231
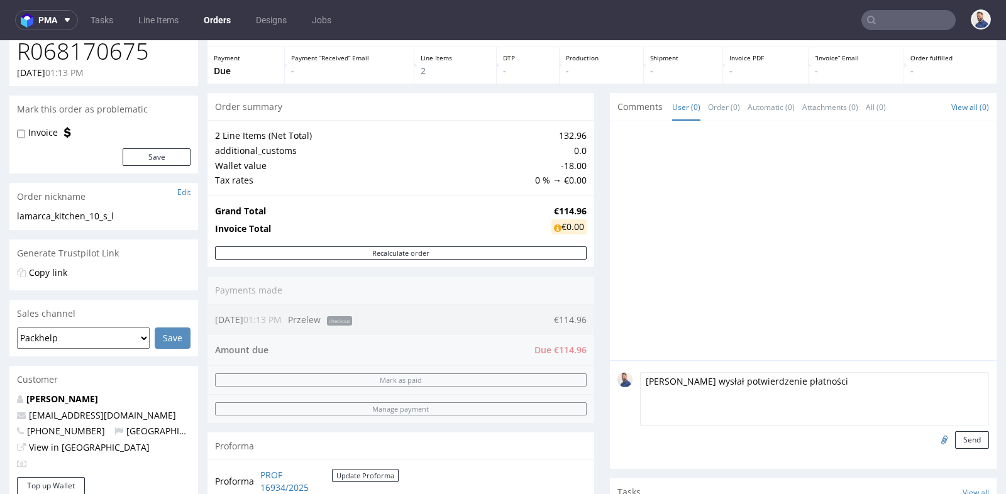
scroll to position [84, 0]
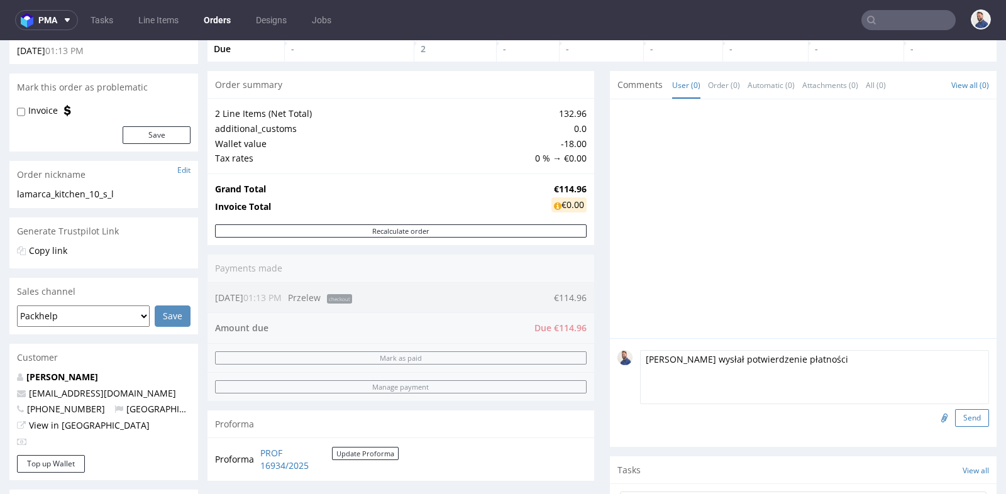
click at [956, 413] on button "Send" at bounding box center [972, 418] width 34 height 18
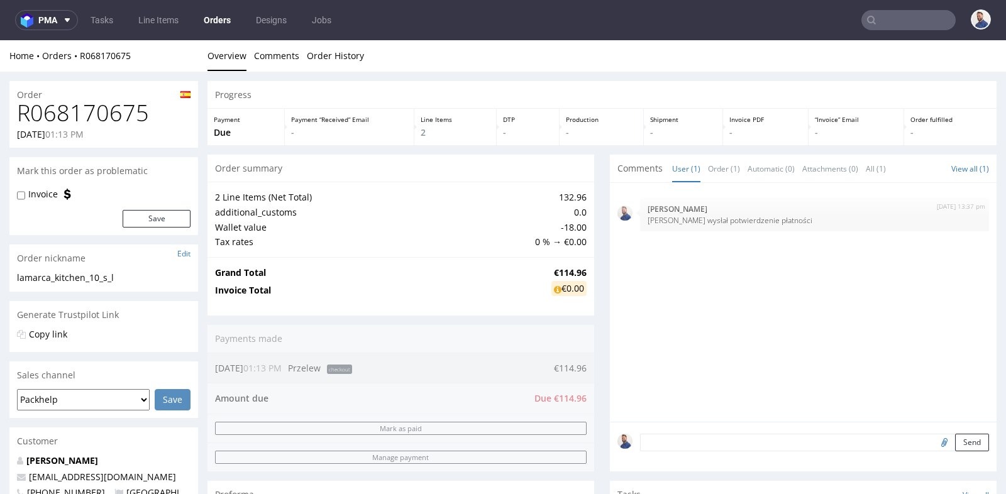
scroll to position [0, 0]
